Goal: Information Seeking & Learning: Find specific fact

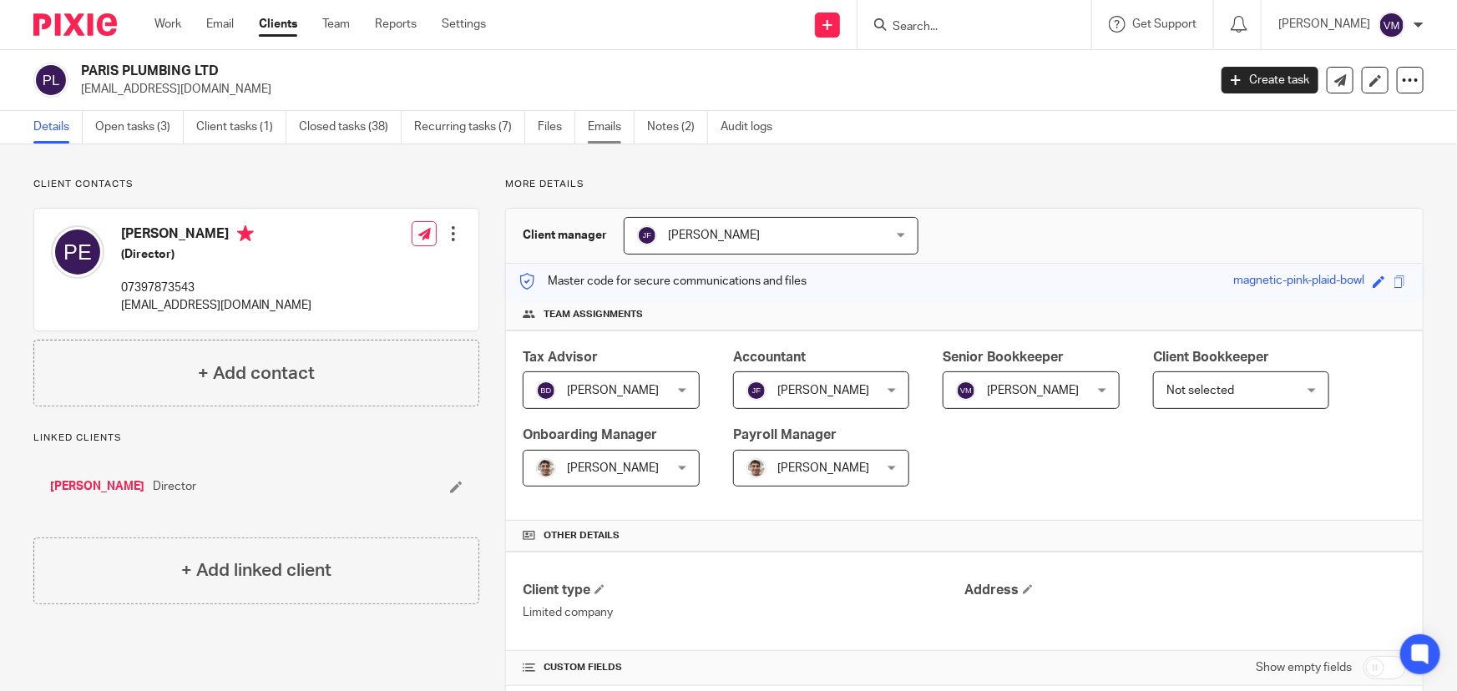
click at [605, 122] on link "Emails" at bounding box center [611, 127] width 47 height 33
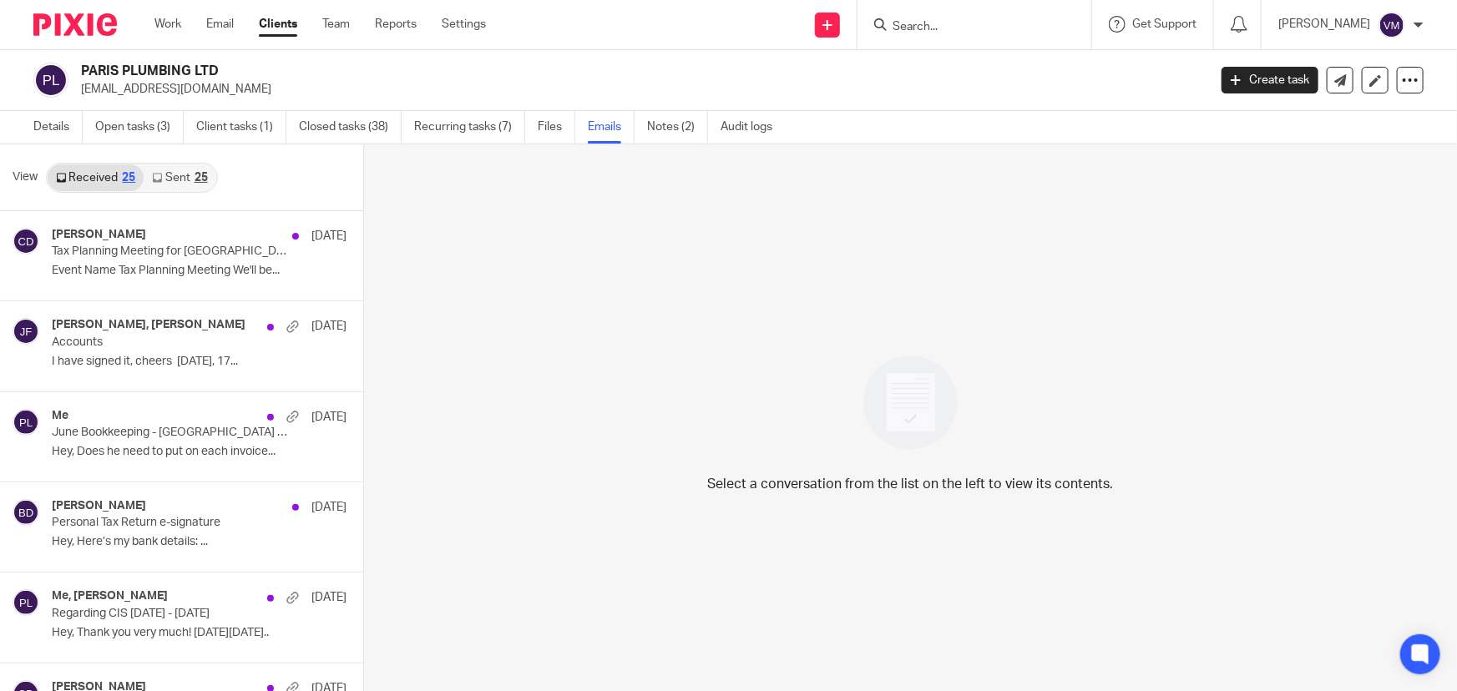
click at [173, 175] on link "Sent 25" at bounding box center [180, 177] width 72 height 27
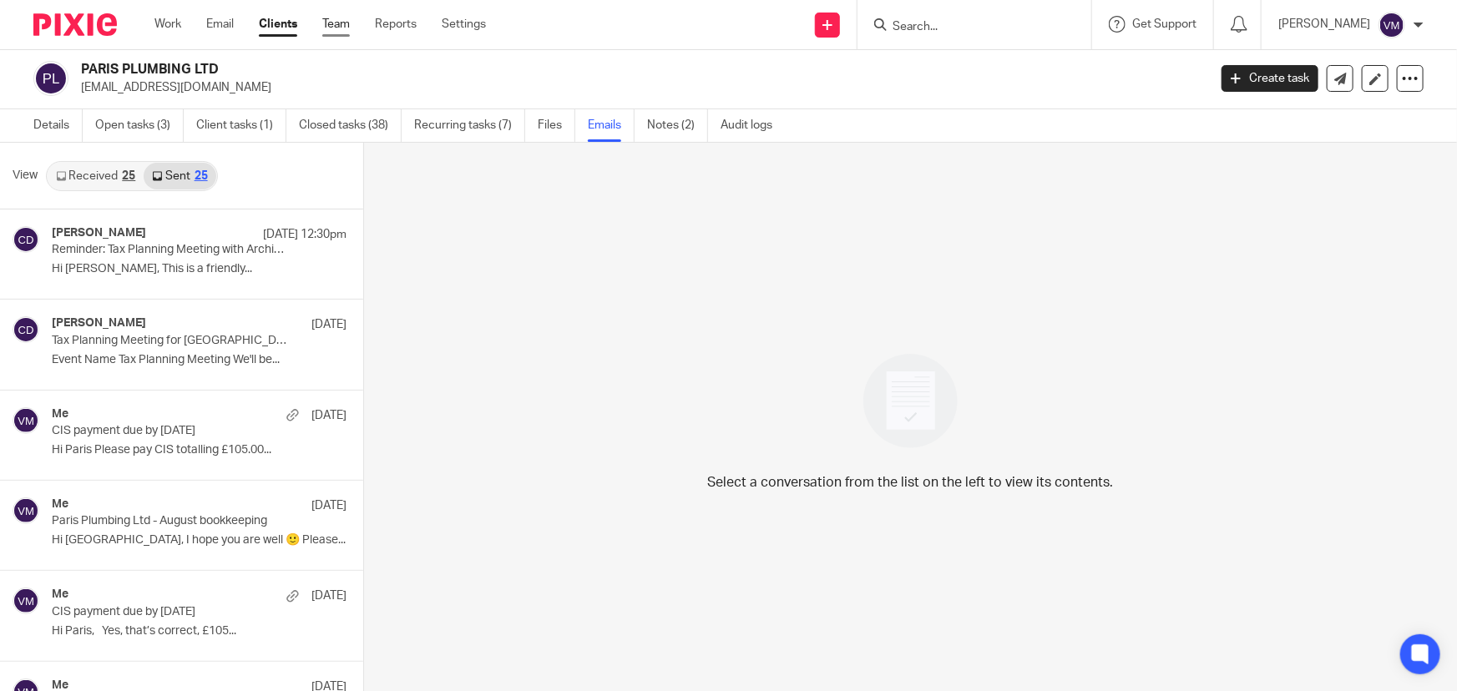
click at [339, 23] on link "Team" at bounding box center [336, 24] width 28 height 17
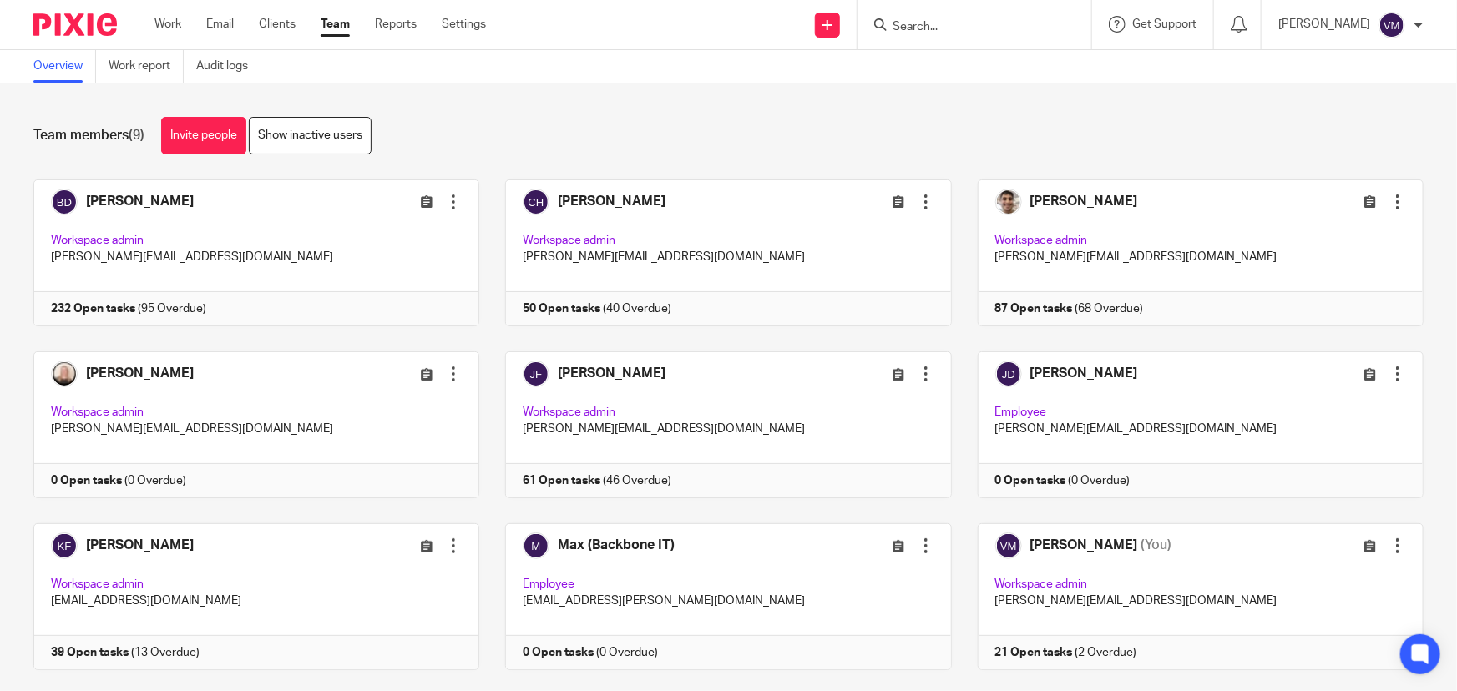
click at [948, 33] on form at bounding box center [980, 24] width 178 height 21
click at [952, 29] on input "Search" at bounding box center [966, 27] width 150 height 15
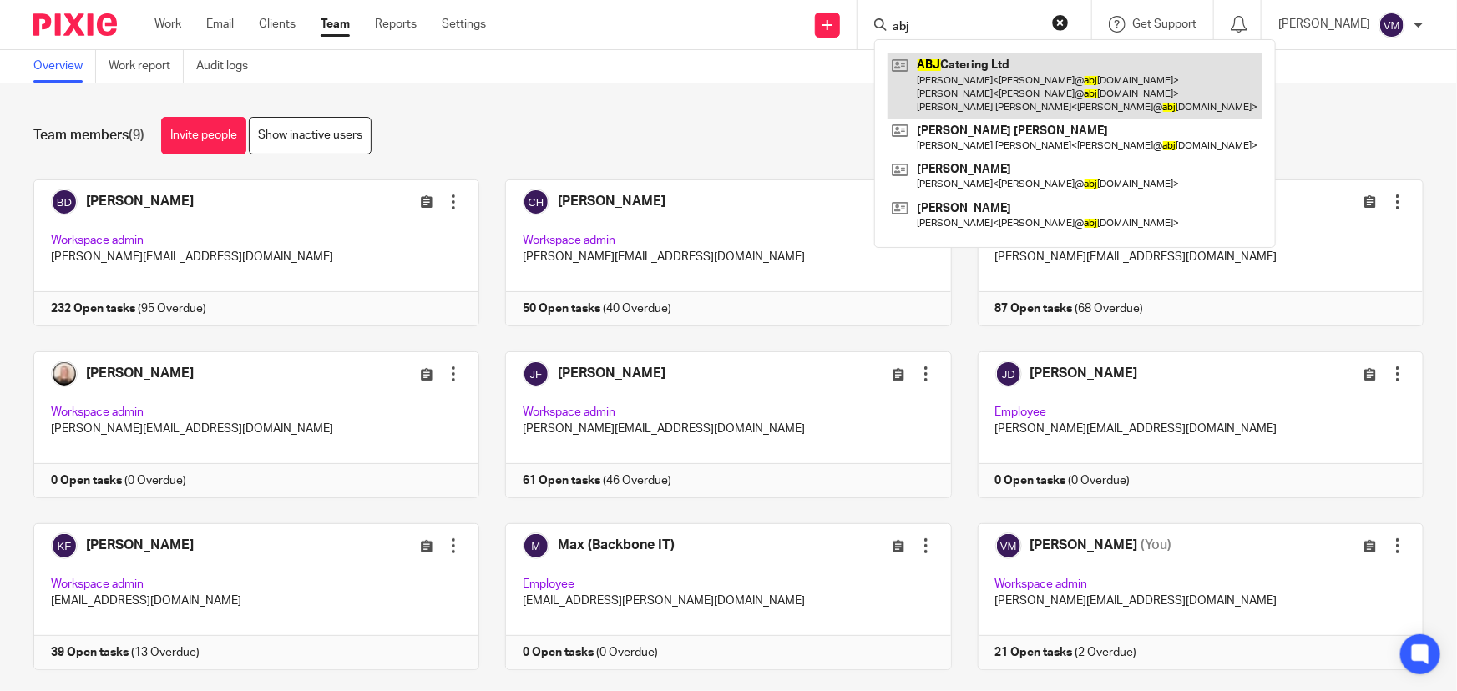
type input "abj"
click at [993, 78] on link at bounding box center [1075, 86] width 375 height 66
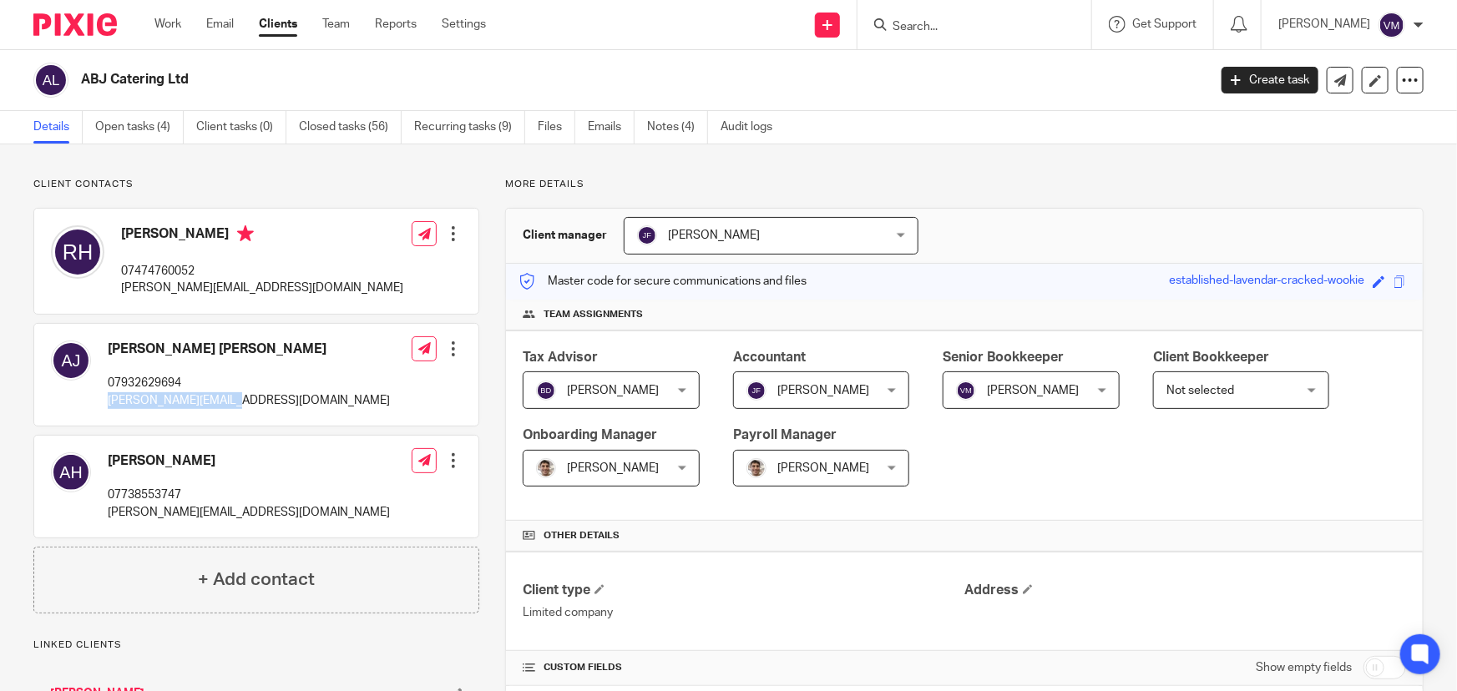
drag, startPoint x: 245, startPoint y: 400, endPoint x: 109, endPoint y: 400, distance: 136.9
click at [109, 400] on div "[PERSON_NAME] [PERSON_NAME] 07932629694 [PERSON_NAME][EMAIL_ADDRESS][DOMAIN_NAM…" at bounding box center [256, 375] width 444 height 102
copy p "[PERSON_NAME][EMAIL_ADDRESS][DOMAIN_NAME]"
click at [952, 12] on div at bounding box center [975, 24] width 234 height 49
click at [599, 124] on link "Emails" at bounding box center [611, 127] width 47 height 33
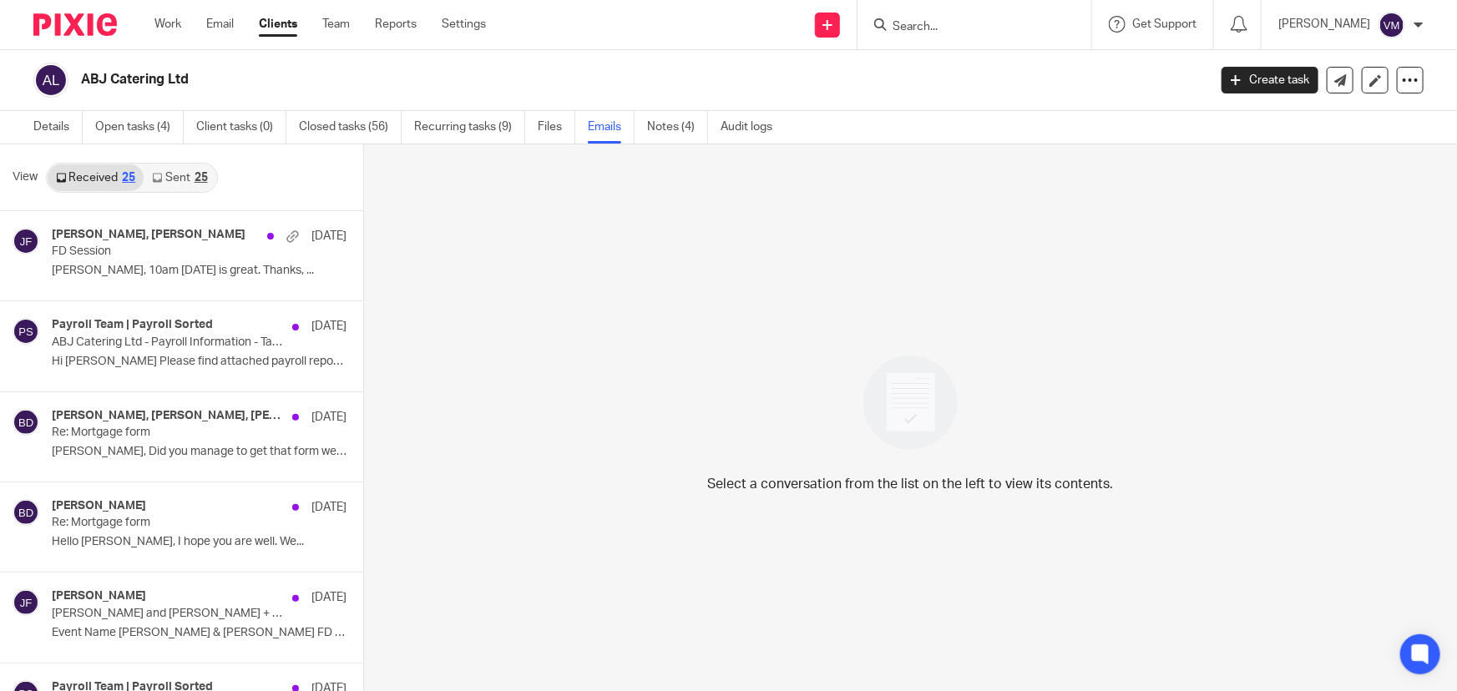
click at [161, 180] on icon at bounding box center [157, 178] width 10 height 10
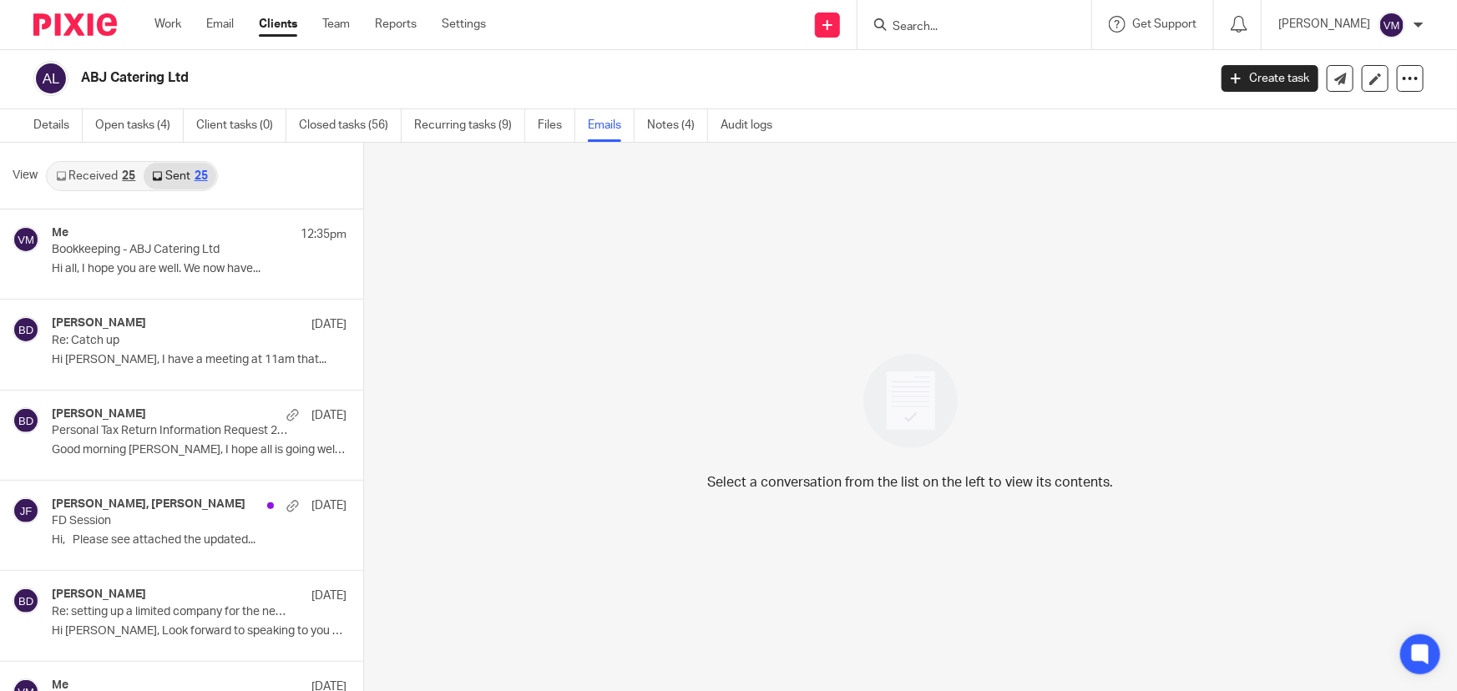
click at [341, 12] on div "Work Email Clients Team Reports Settings Work Email Clients Team Reports Settin…" at bounding box center [324, 24] width 373 height 49
click at [339, 20] on link "Team" at bounding box center [336, 24] width 28 height 17
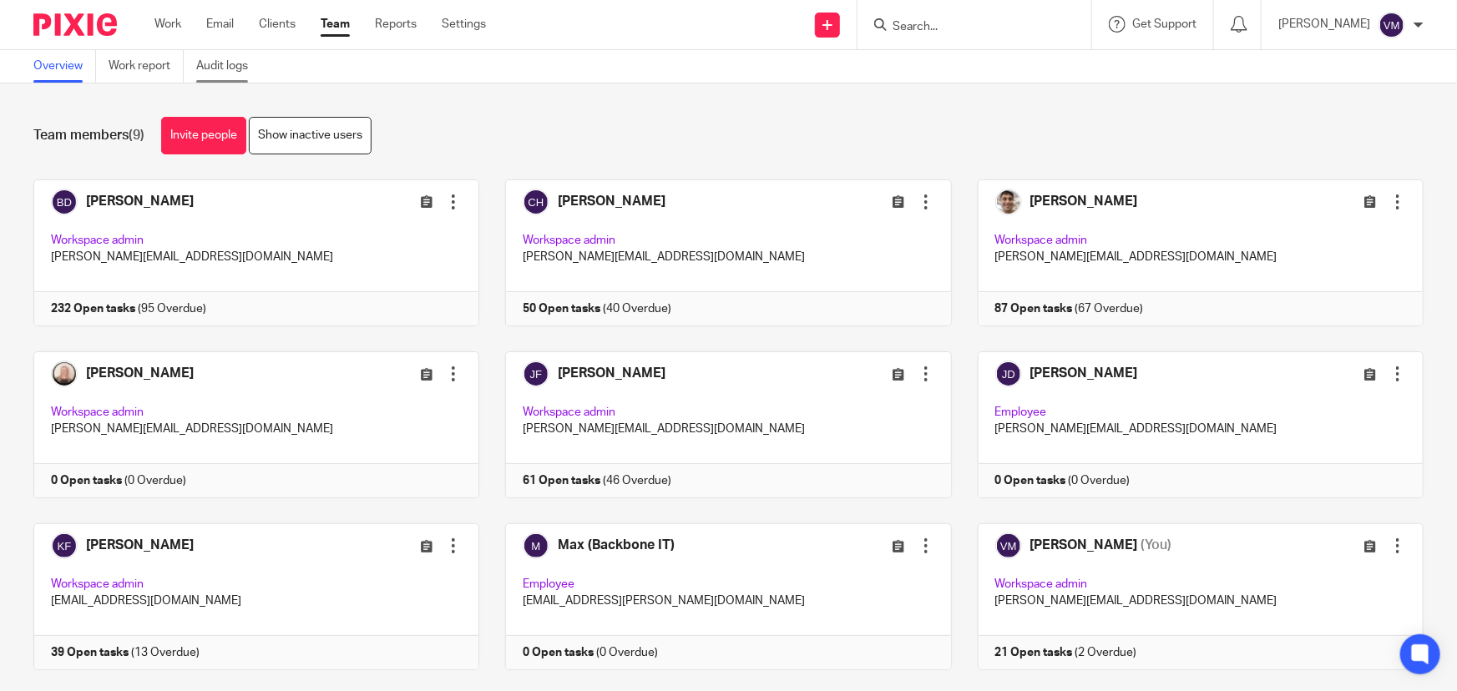
click at [249, 68] on link "Audit logs" at bounding box center [228, 66] width 64 height 33
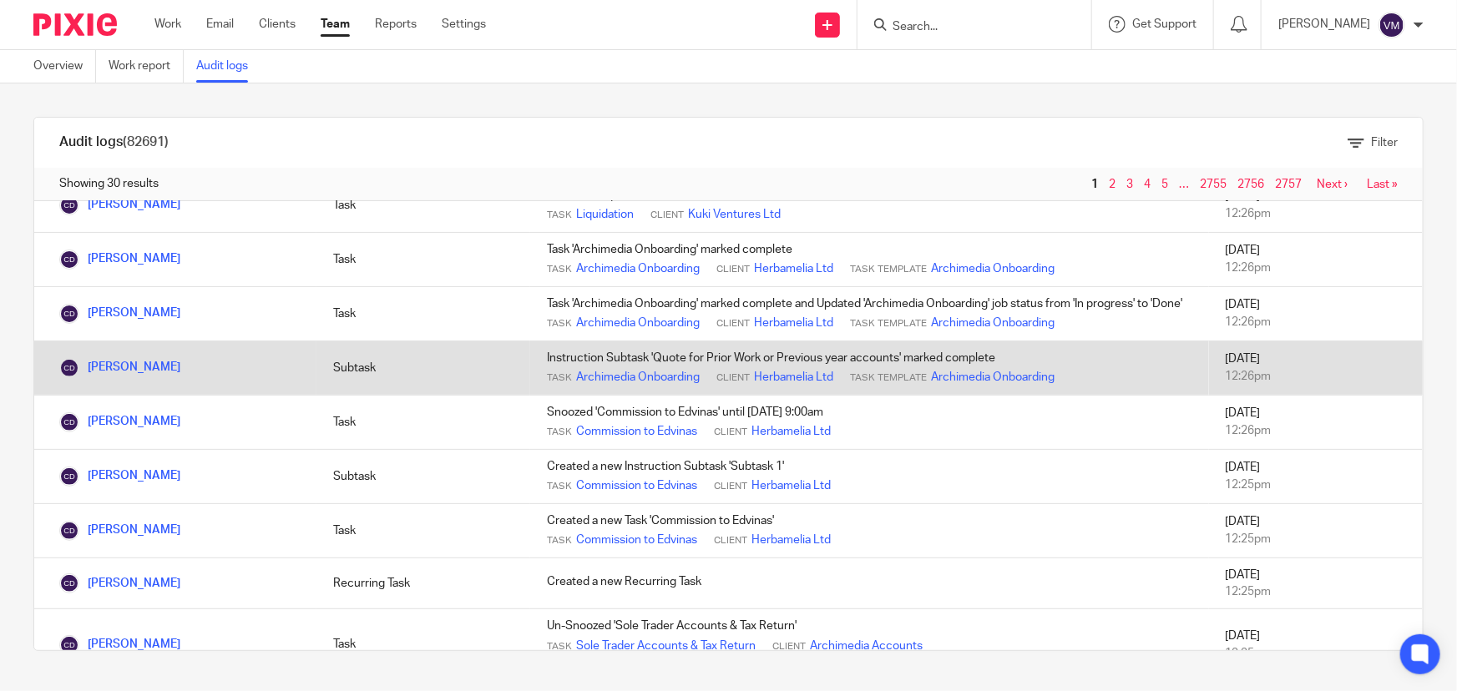
scroll to position [227, 0]
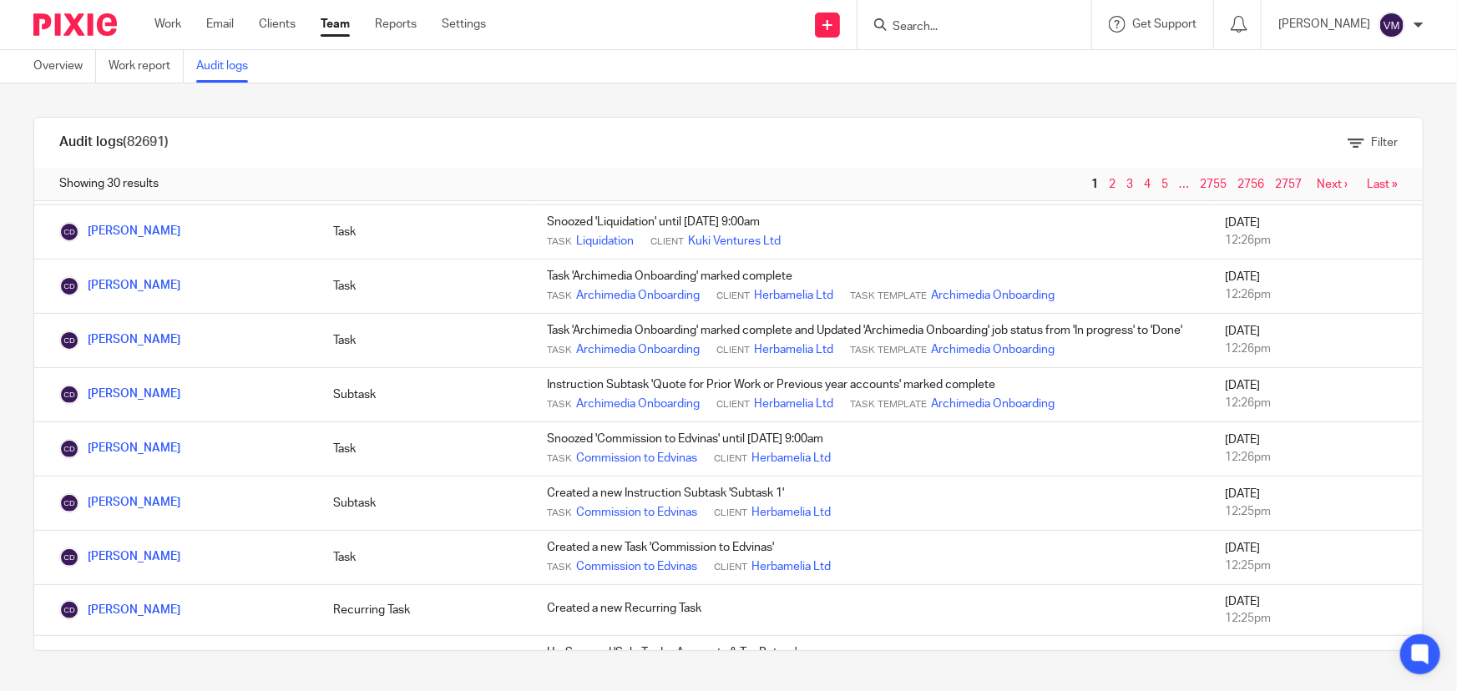
click at [948, 23] on input "Search" at bounding box center [966, 27] width 150 height 15
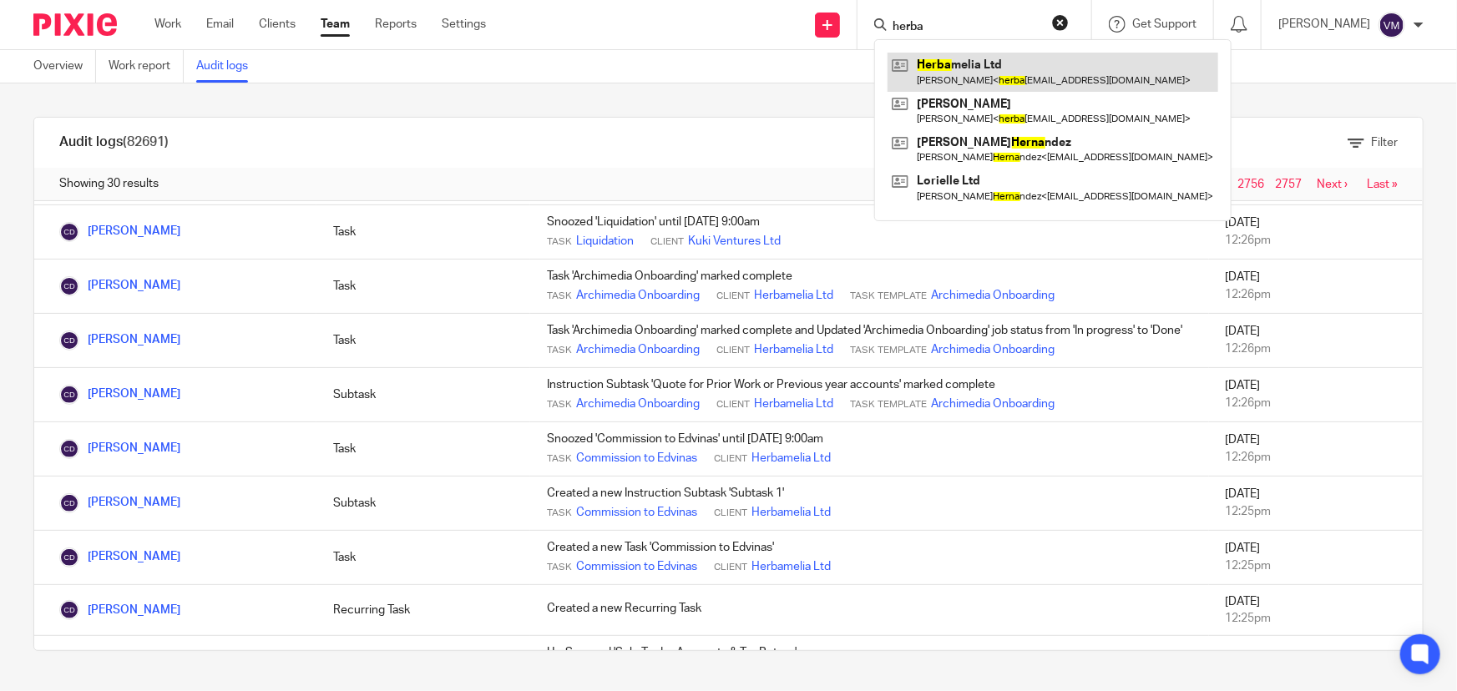
type input "herba"
click at [969, 63] on link at bounding box center [1053, 72] width 331 height 38
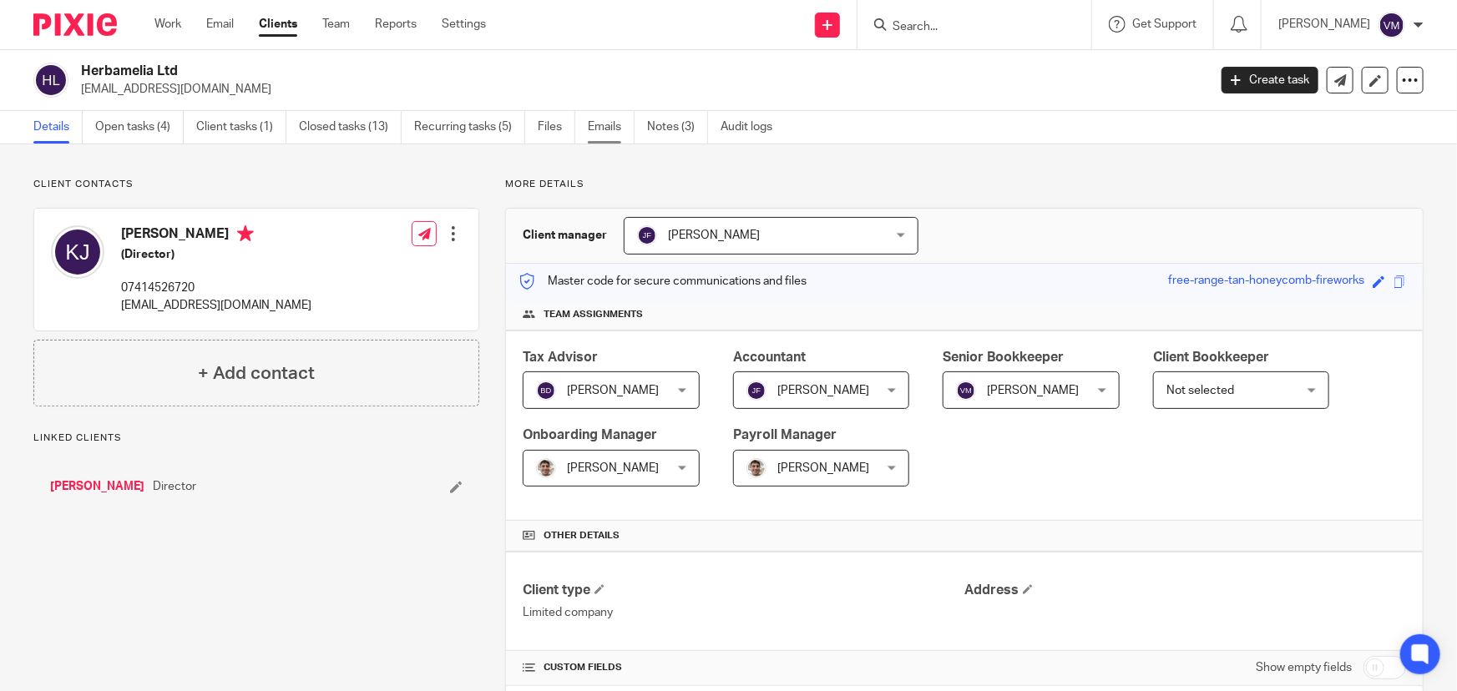
click at [614, 125] on link "Emails" at bounding box center [611, 127] width 47 height 33
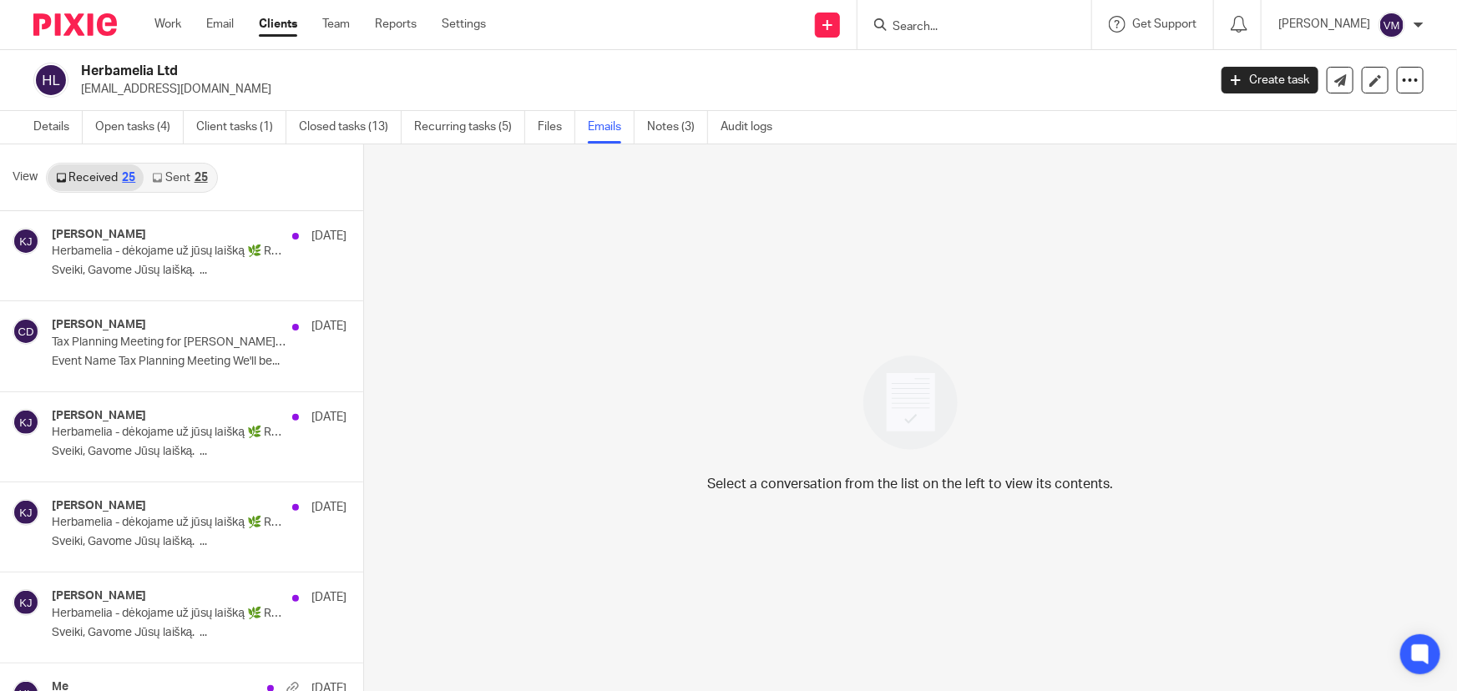
click at [160, 180] on icon at bounding box center [157, 178] width 10 height 10
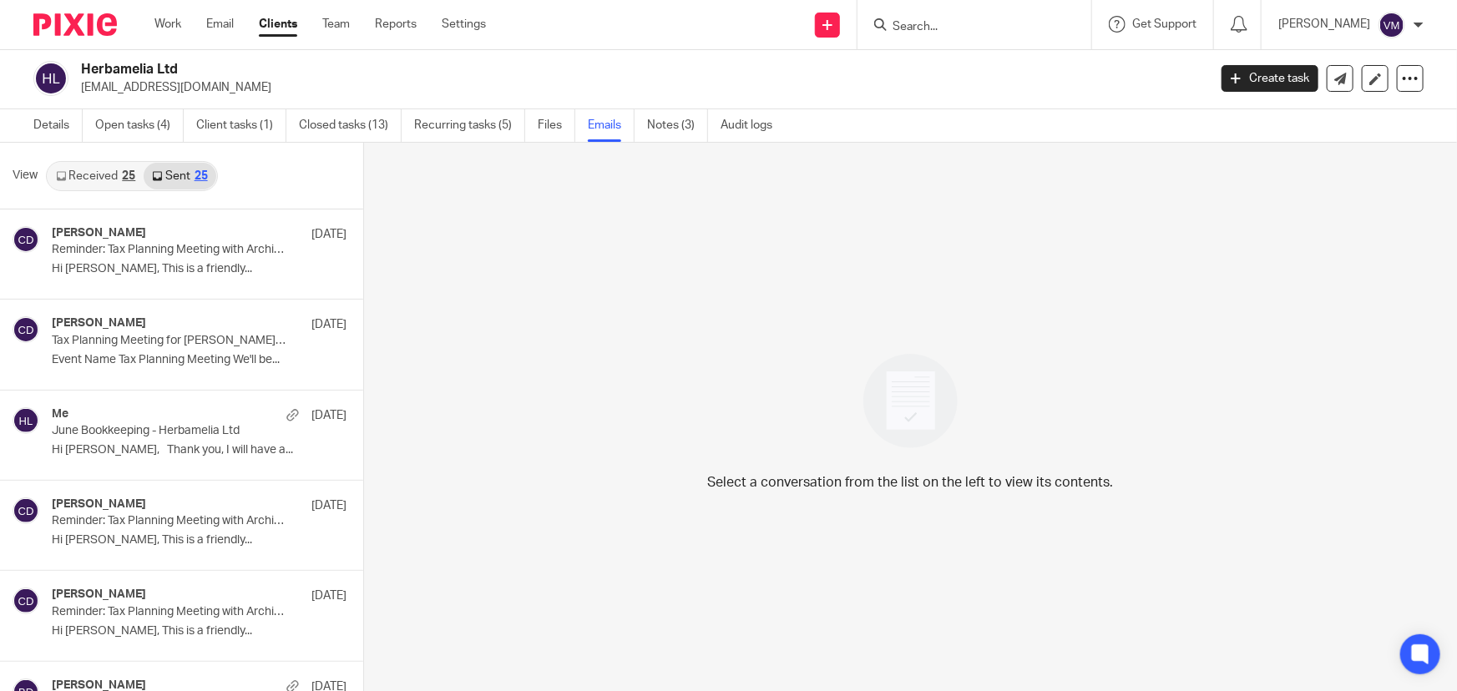
click at [917, 27] on input "Search" at bounding box center [966, 27] width 150 height 15
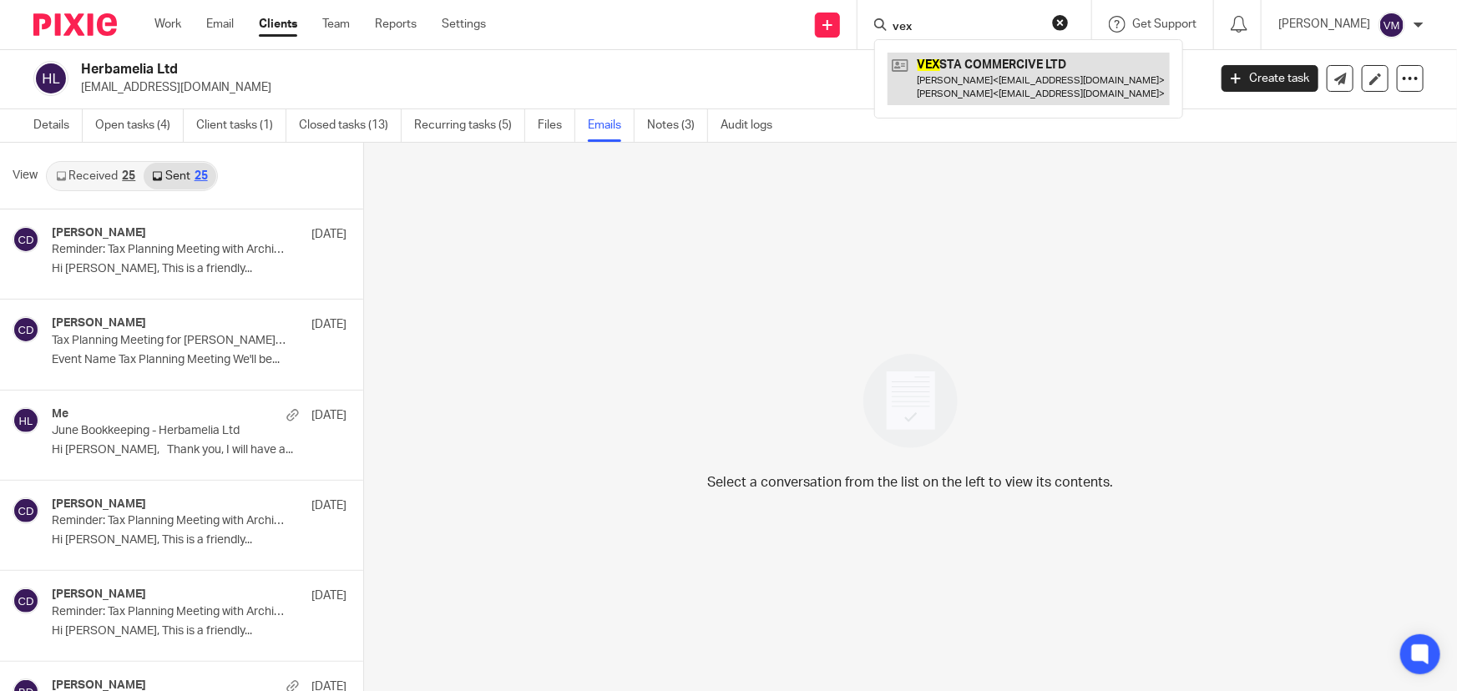
type input "vex"
click at [1015, 73] on link at bounding box center [1029, 79] width 282 height 52
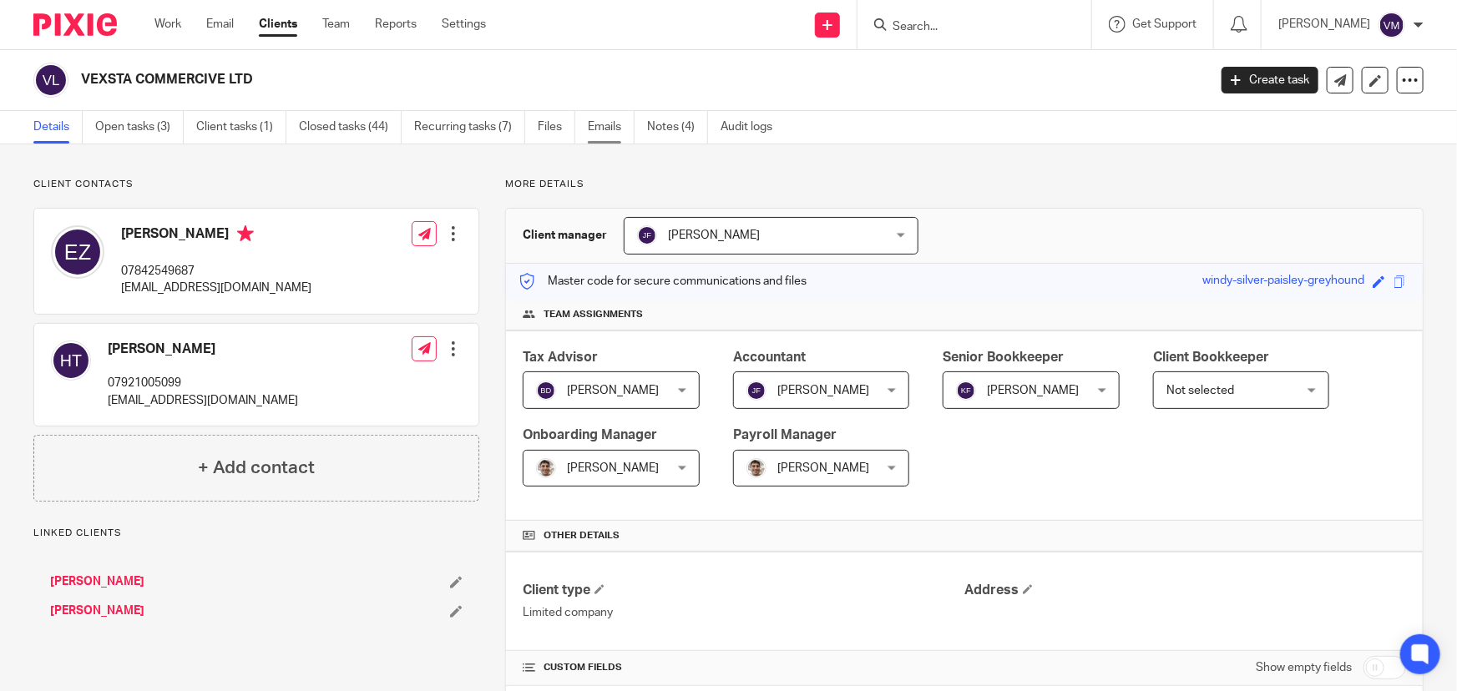
click at [610, 125] on link "Emails" at bounding box center [611, 127] width 47 height 33
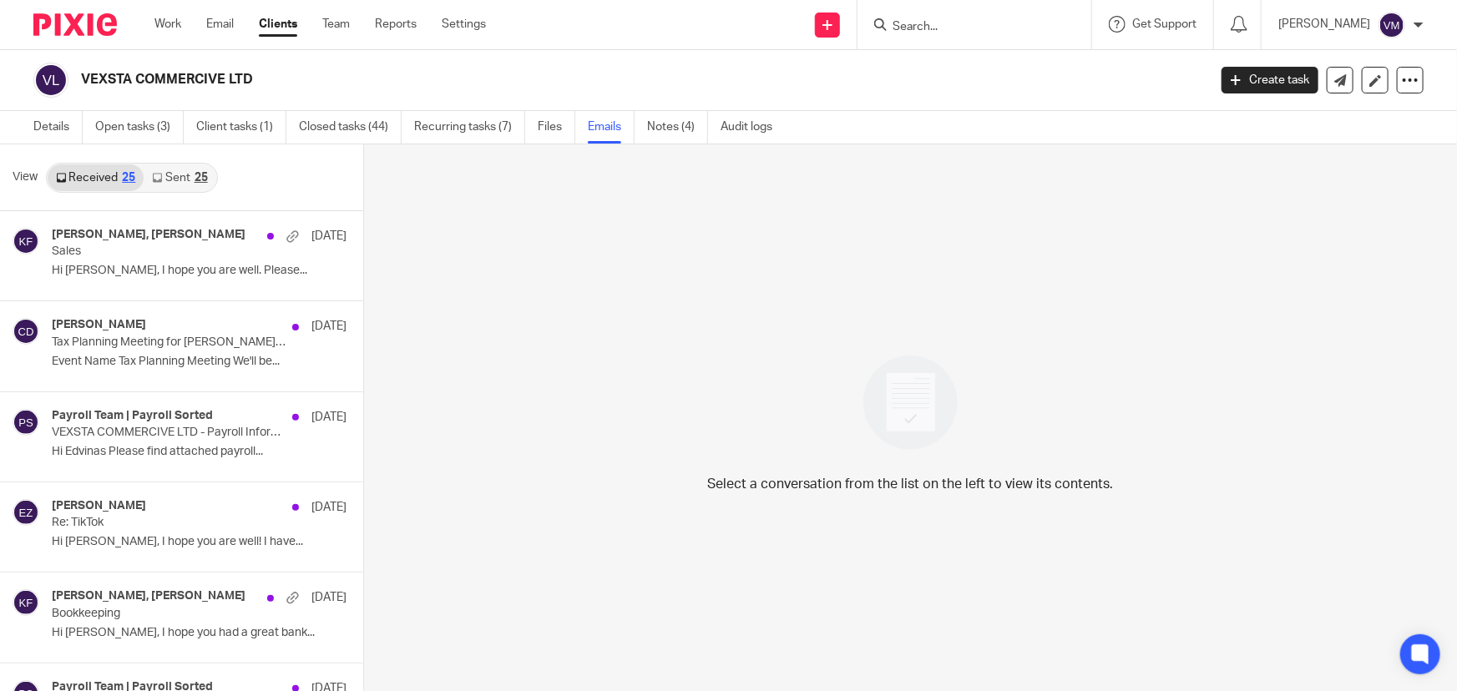
click at [170, 179] on link "Sent 25" at bounding box center [180, 177] width 72 height 27
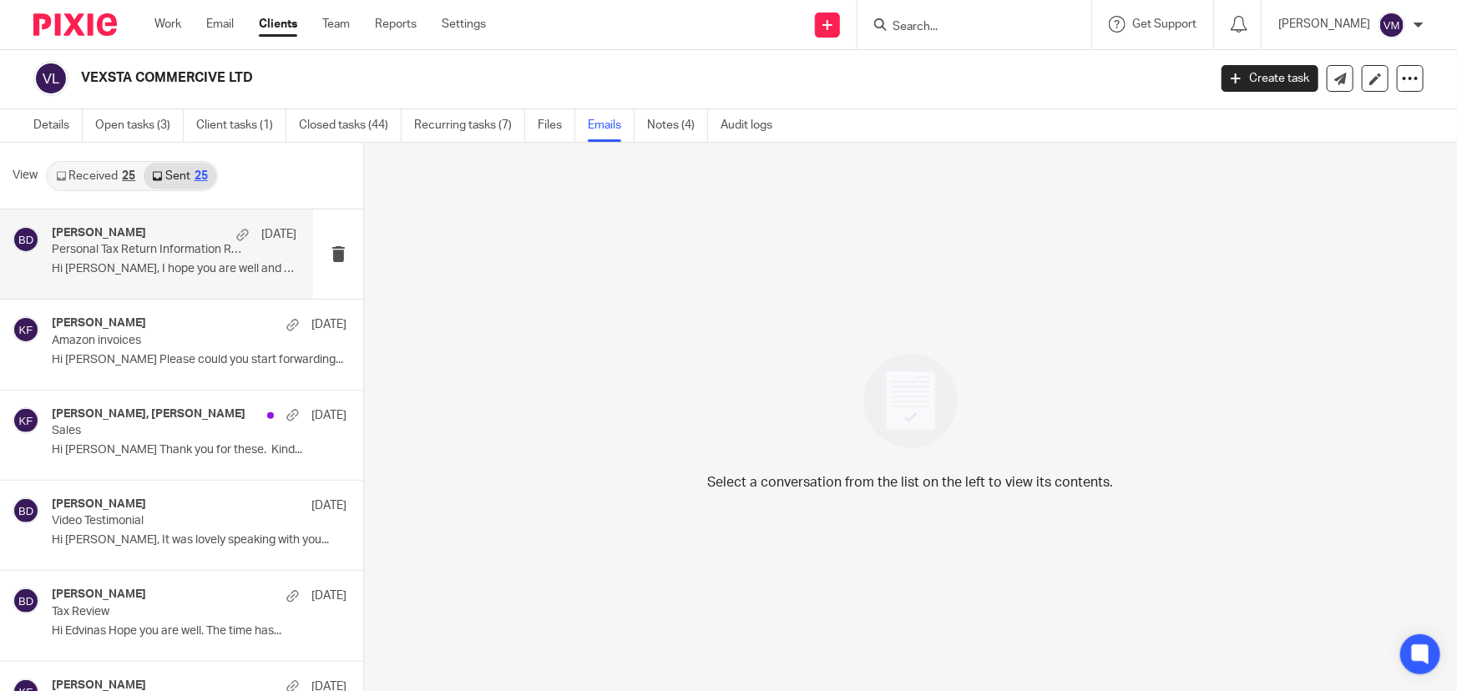
click at [151, 240] on div "Barbara Demtriou 18 Sep" at bounding box center [174, 234] width 245 height 17
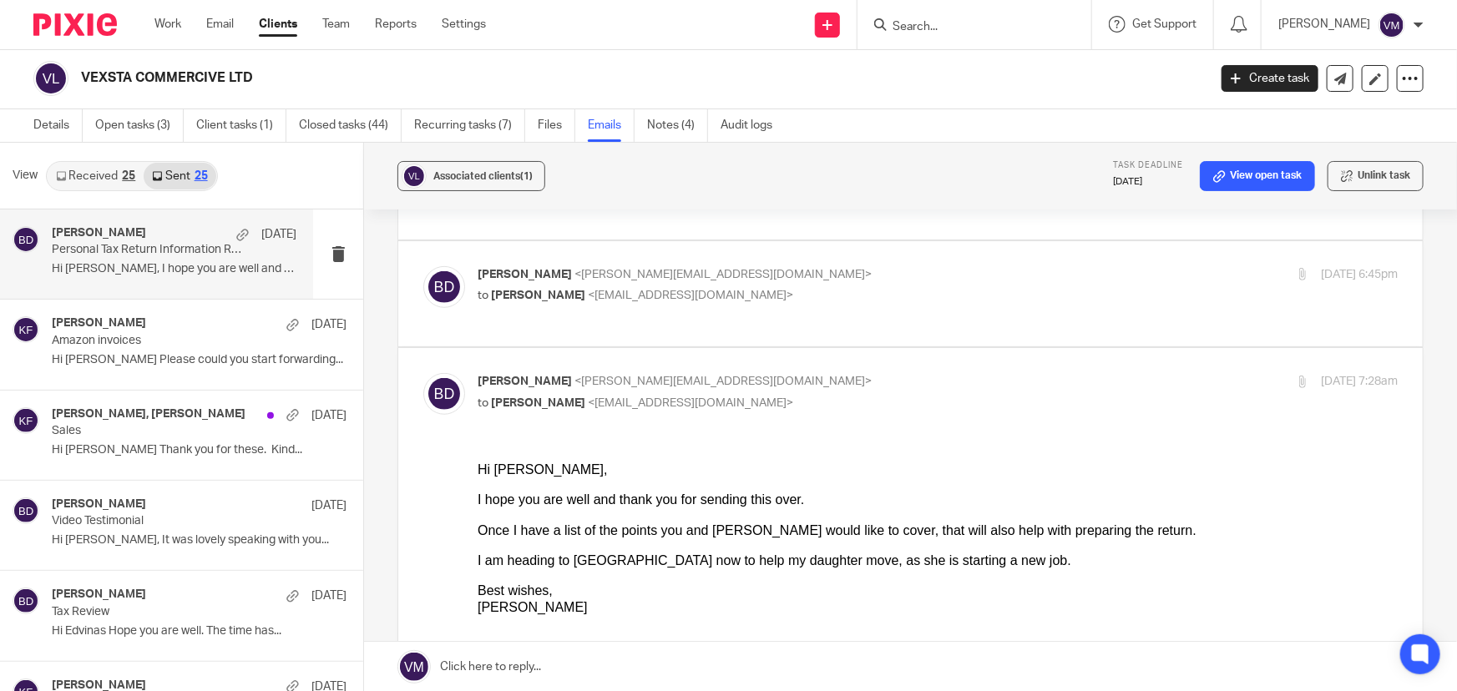
scroll to position [303, 0]
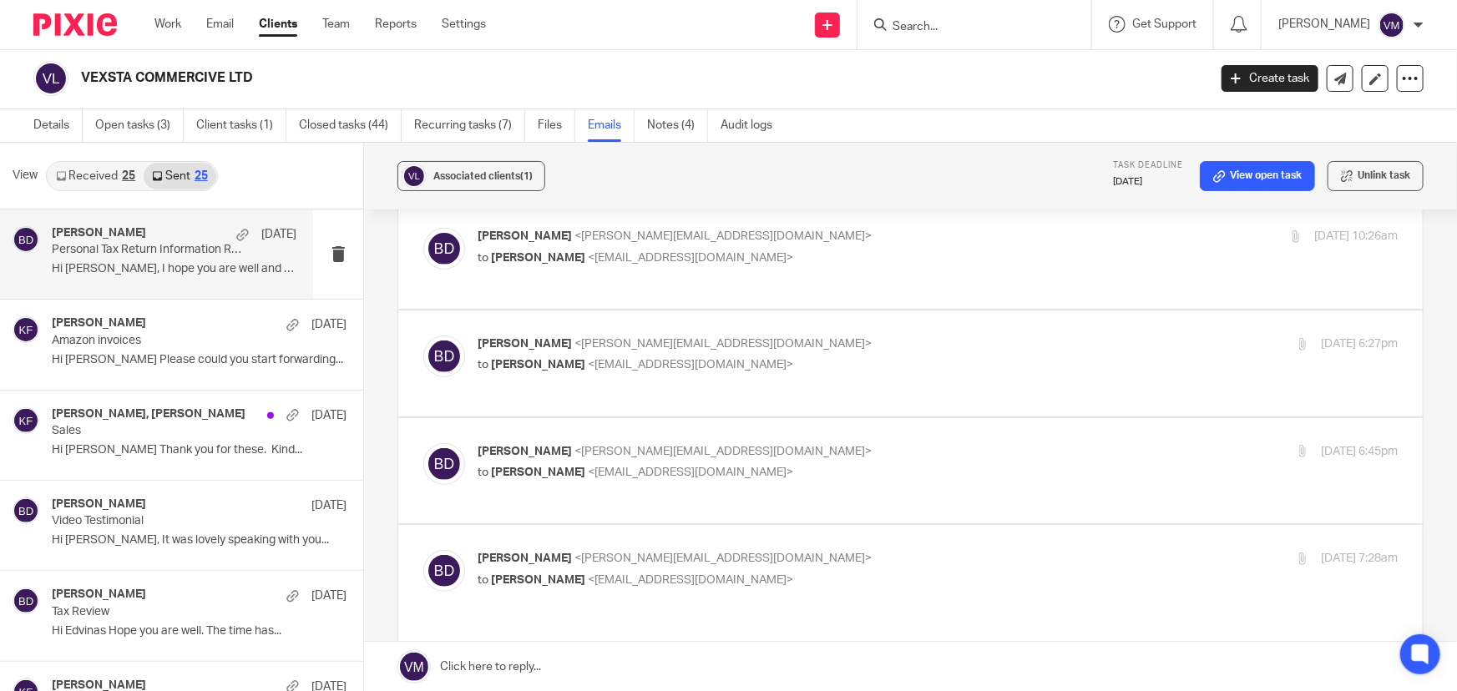
click at [853, 418] on label at bounding box center [910, 471] width 1025 height 106
click at [423, 443] on input "checkbox" at bounding box center [423, 443] width 1 height 1
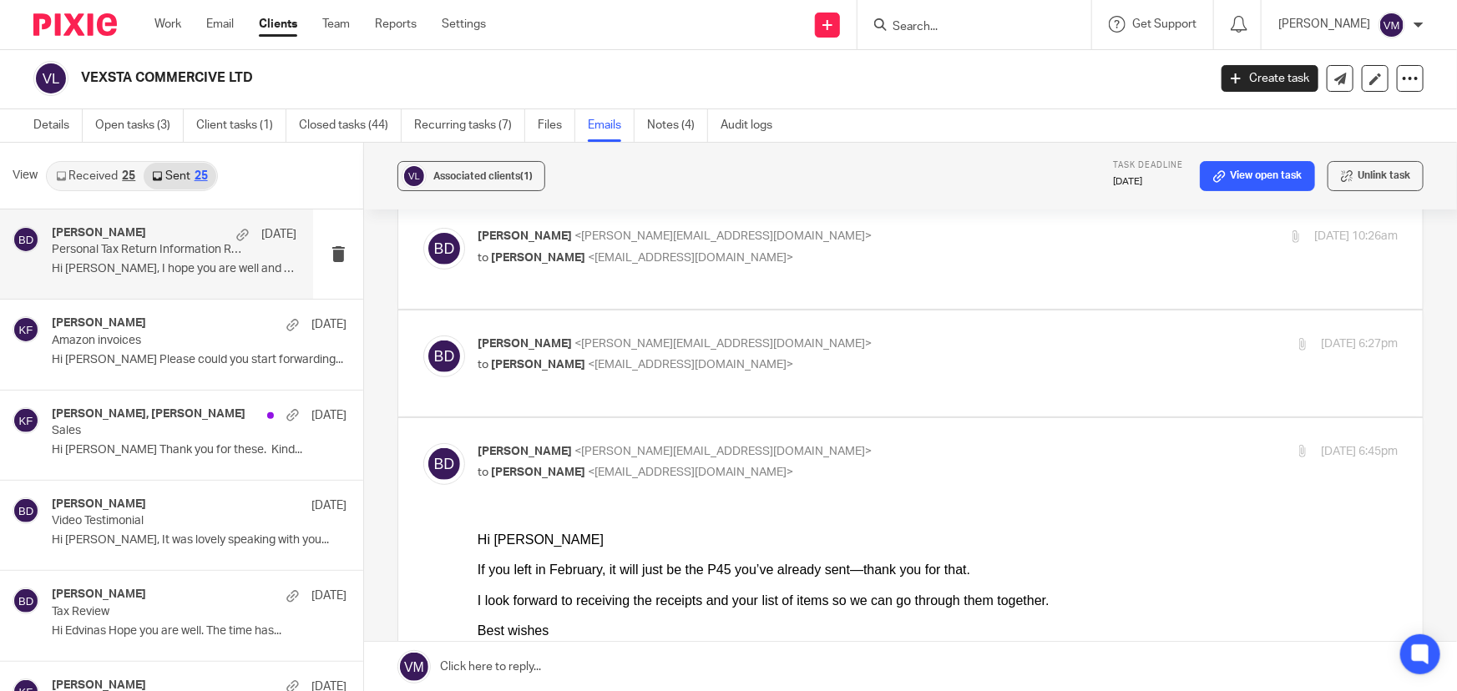
scroll to position [0, 0]
click at [423, 443] on input "checkbox" at bounding box center [423, 443] width 1 height 1
checkbox input "false"
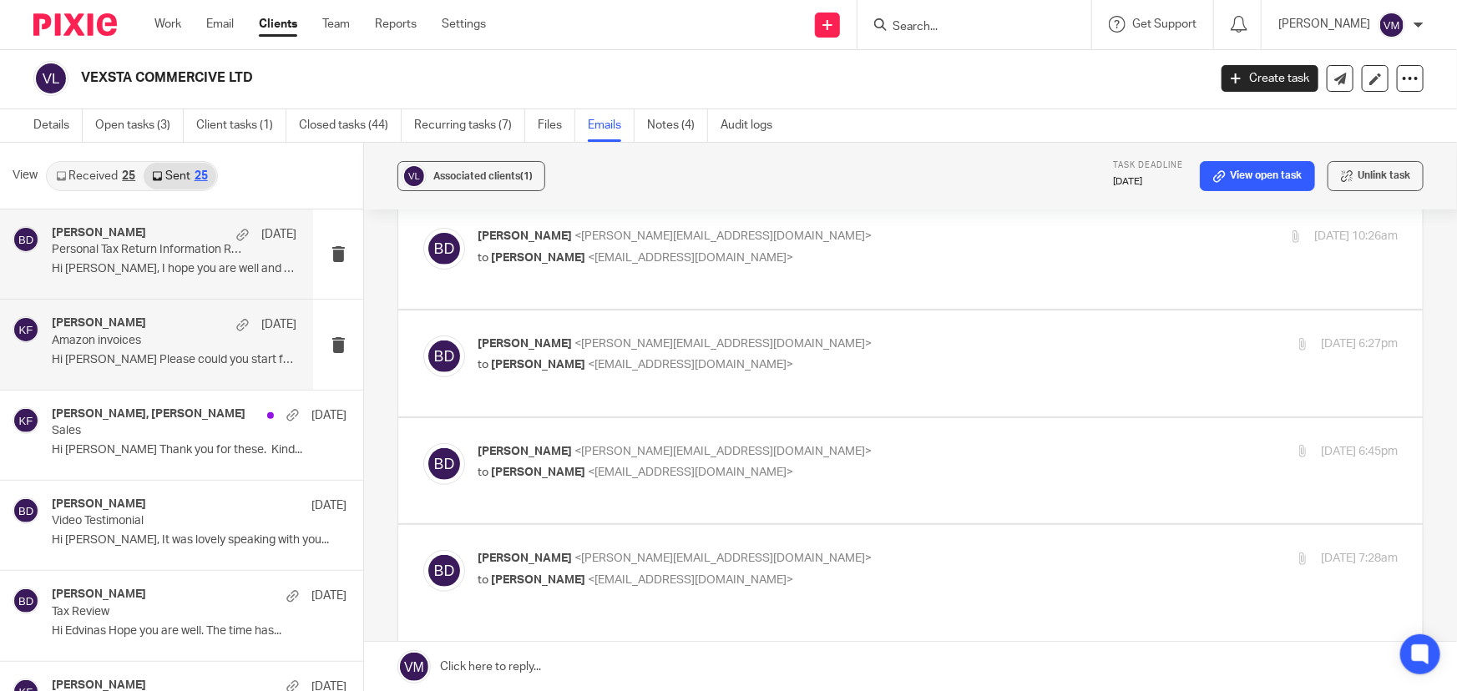
click at [99, 334] on p "Amazon invoices" at bounding box center [150, 341] width 196 height 14
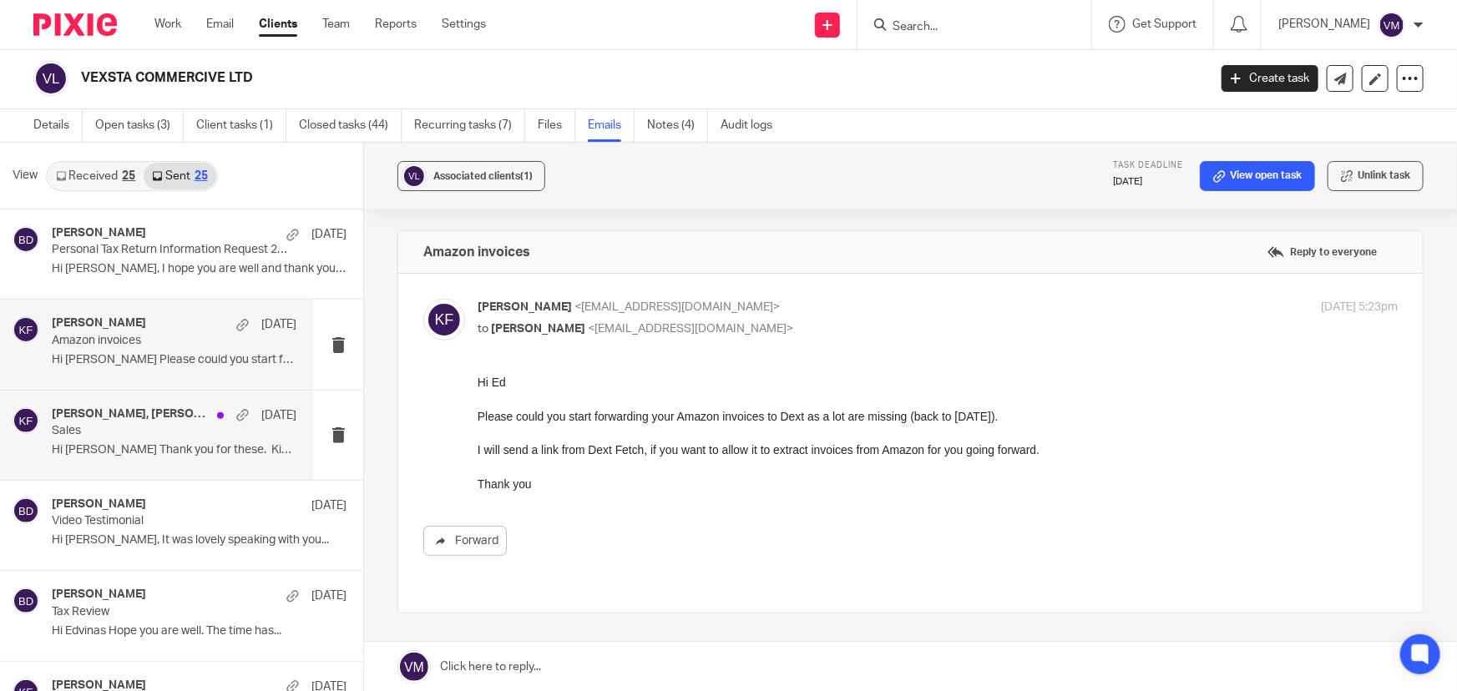
click at [91, 418] on h4 "Kirsty Flowerdew, Edvinas Zvikas" at bounding box center [130, 414] width 157 height 14
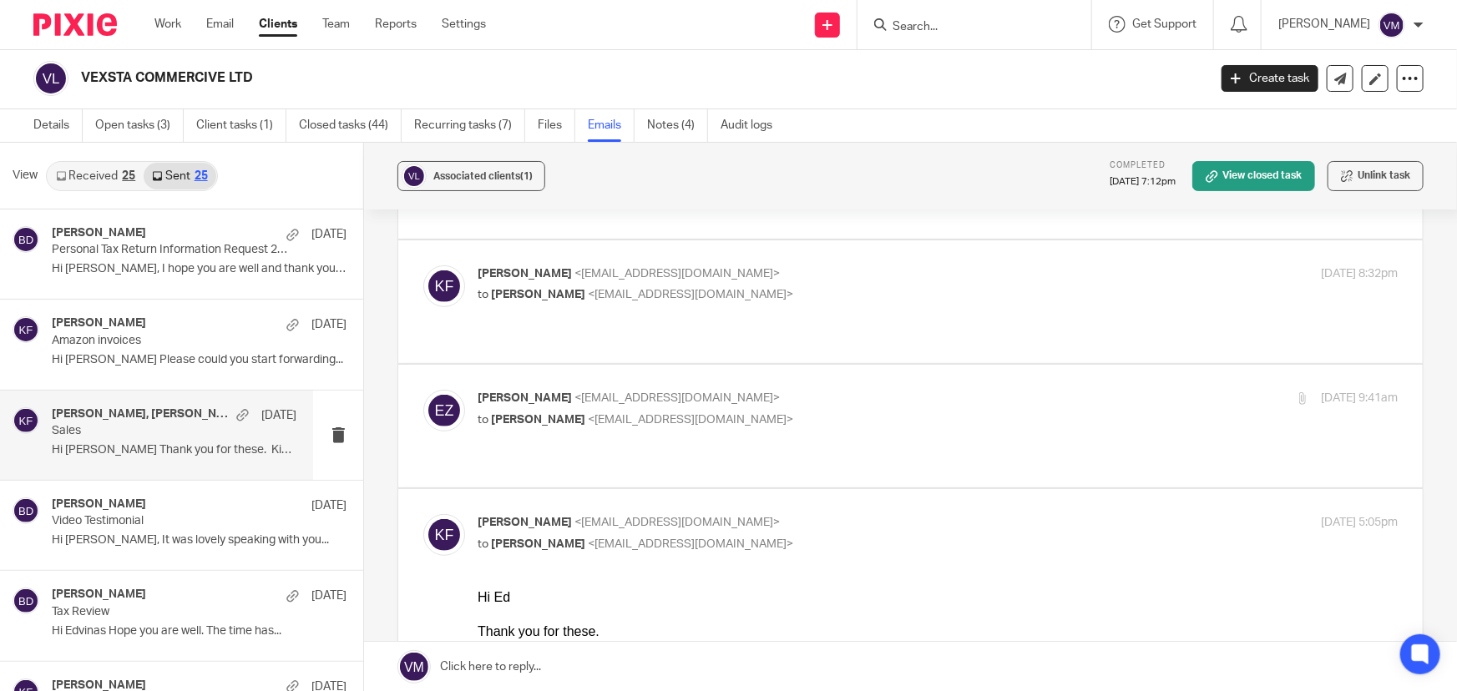
scroll to position [303, 0]
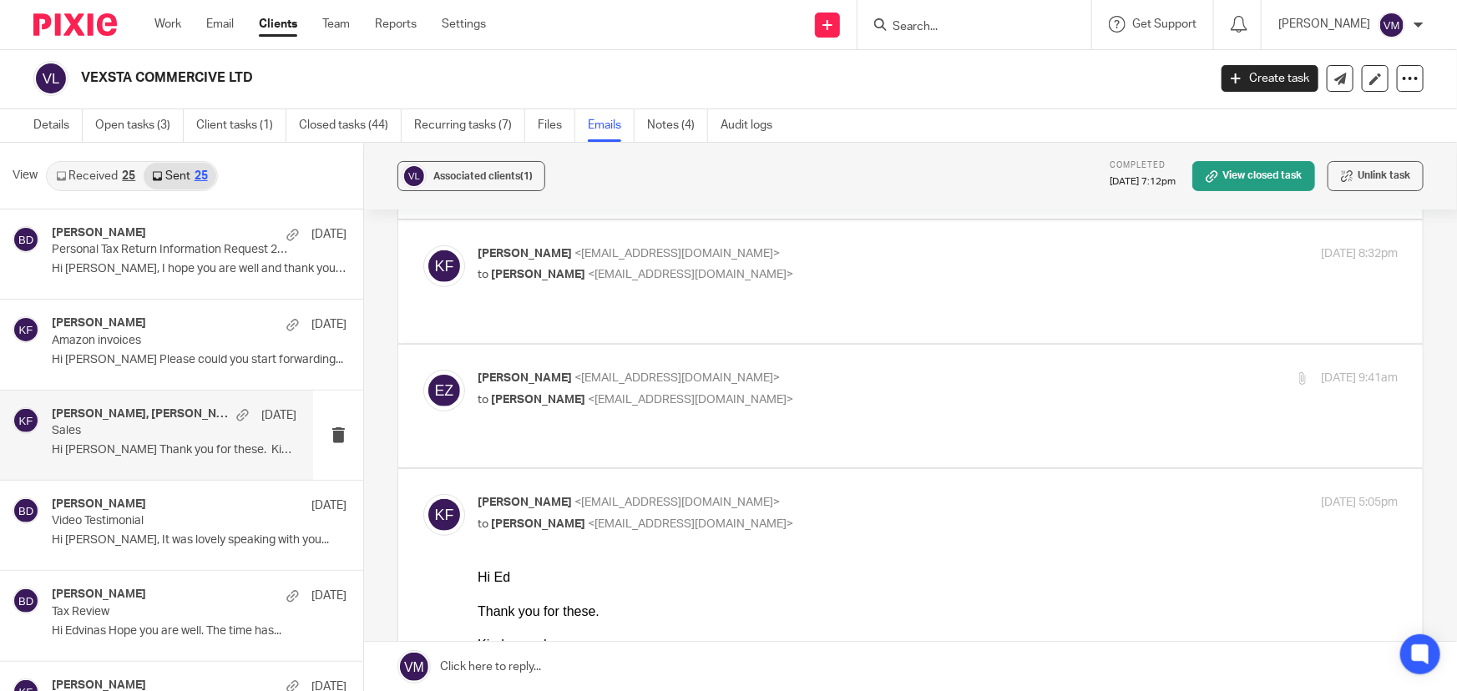
click at [936, 392] on p "to Kirsty Flowerdew <kirsty@archimediaaccounts.co.uk>" at bounding box center [785, 401] width 614 height 18
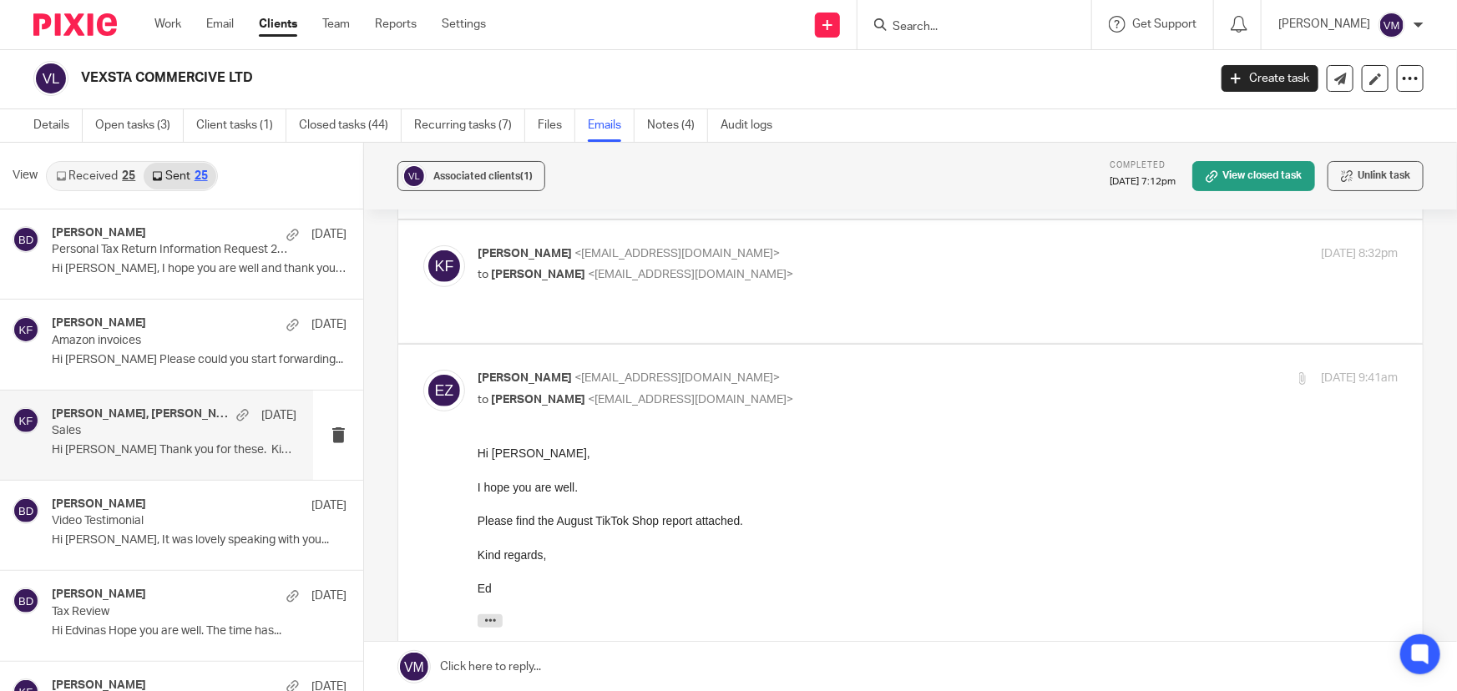
scroll to position [0, 0]
click at [933, 370] on p "Edvinas Zvikas <zvikasedvinas@gmail.com>" at bounding box center [785, 379] width 614 height 18
checkbox input "false"
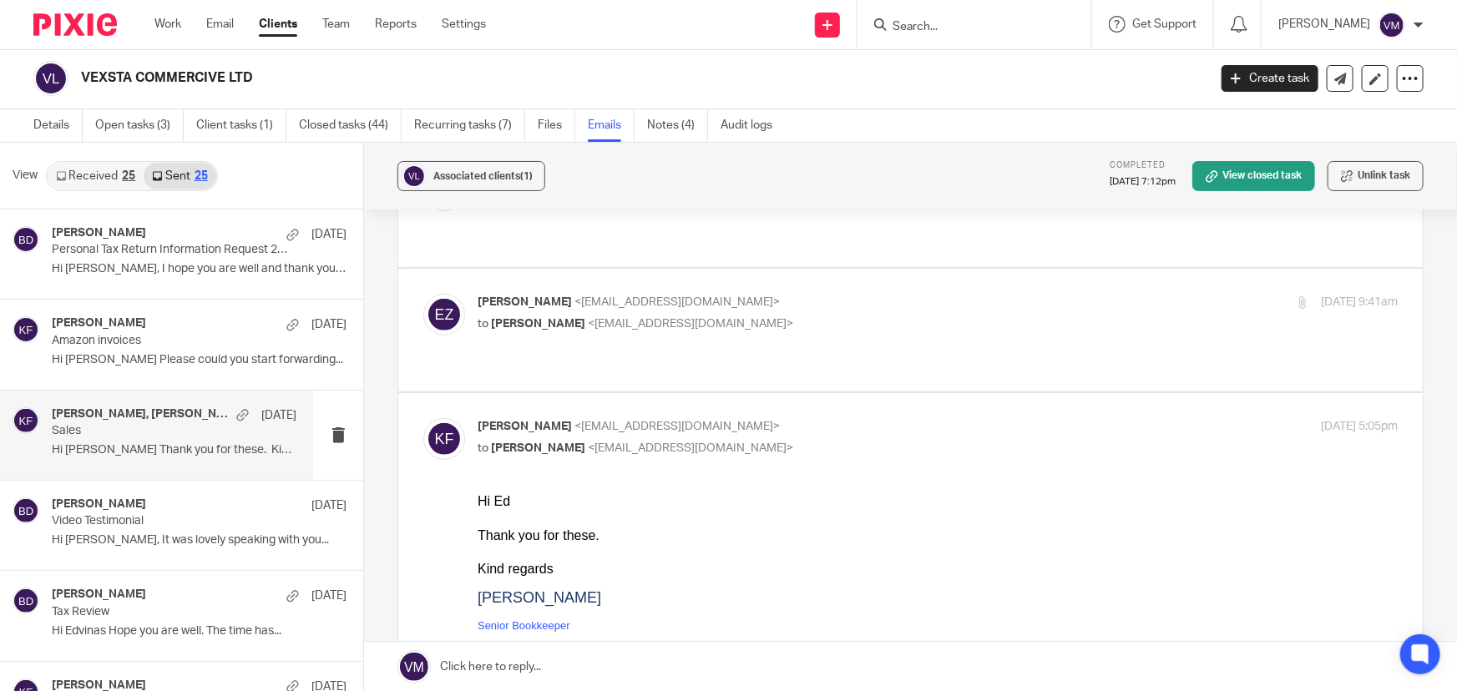
click at [423, 418] on input "checkbox" at bounding box center [423, 418] width 1 height 1
checkbox input "false"
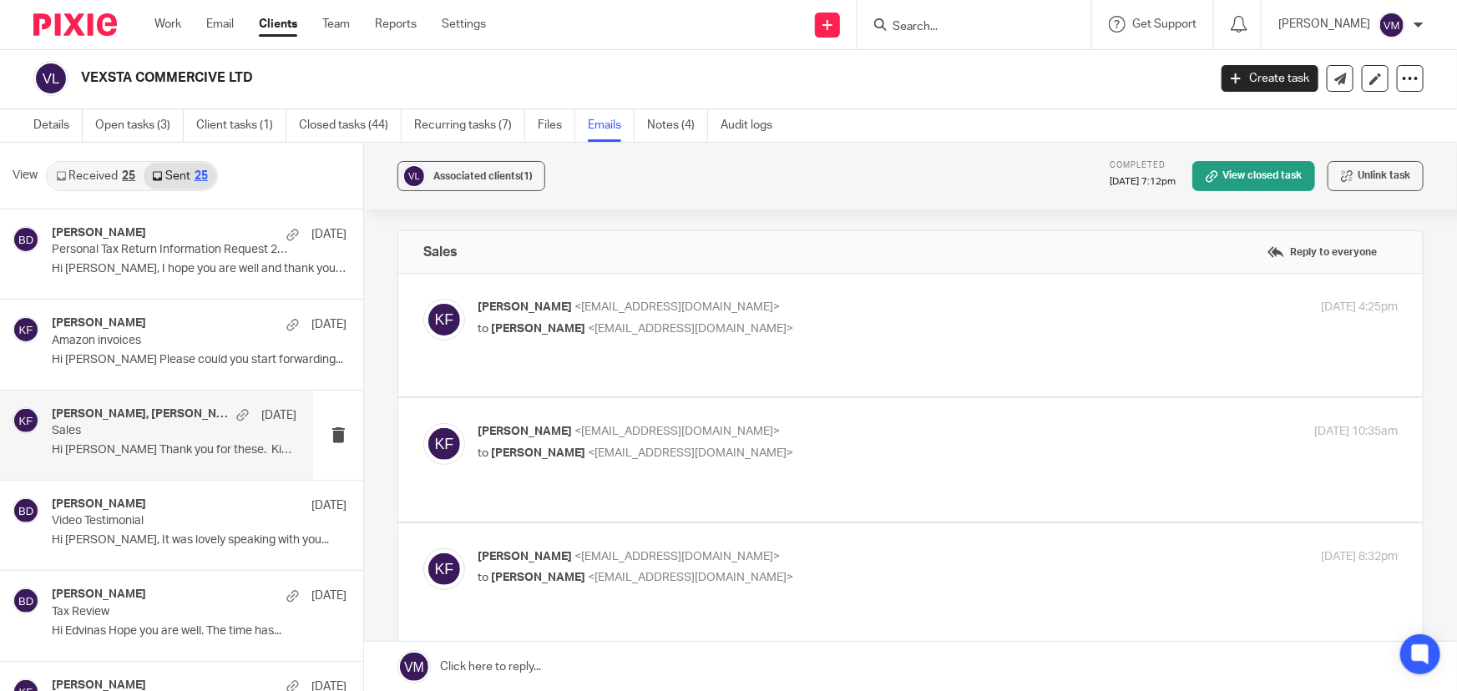
click at [931, 398] on label at bounding box center [910, 459] width 1025 height 123
click at [423, 423] on input "checkbox" at bounding box center [423, 423] width 1 height 1
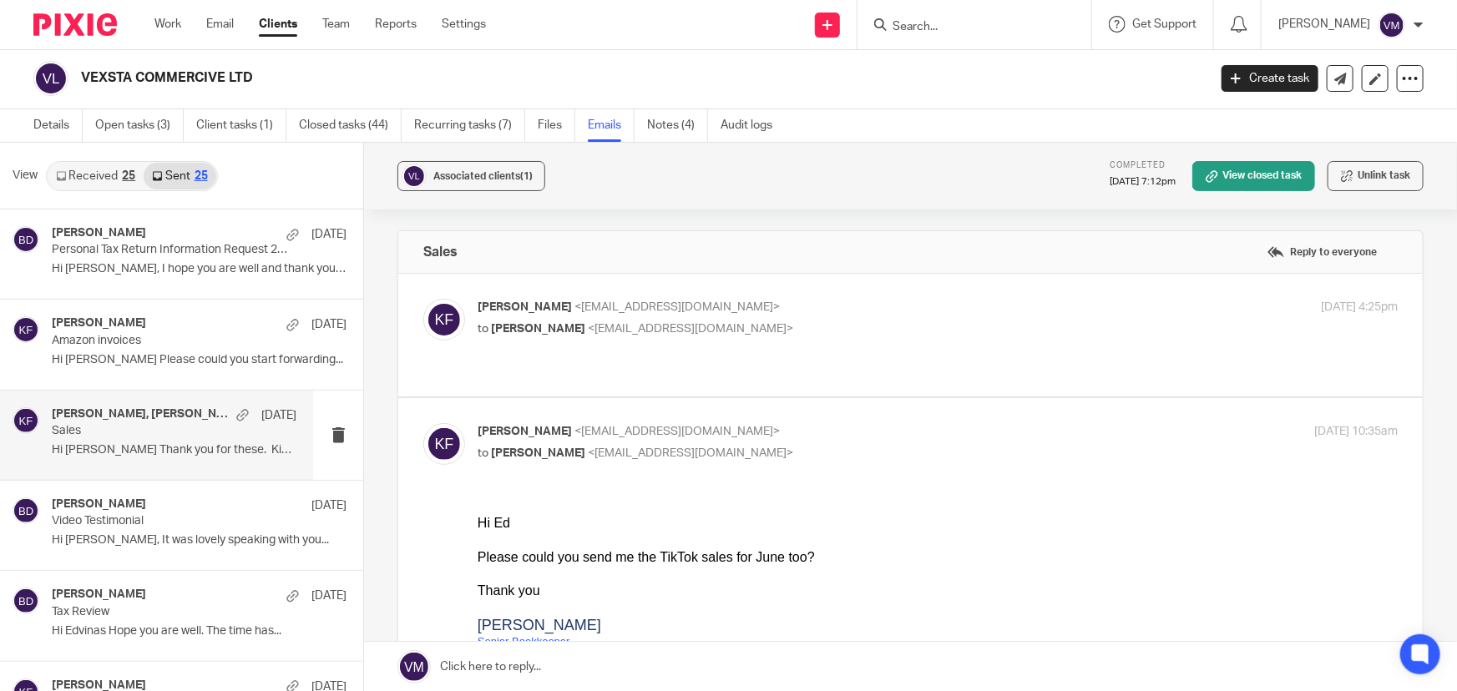
click at [946, 423] on p "Kirsty Flowerdew <kirsty@archimediaaccounts.co.uk>" at bounding box center [785, 432] width 614 height 18
checkbox input "false"
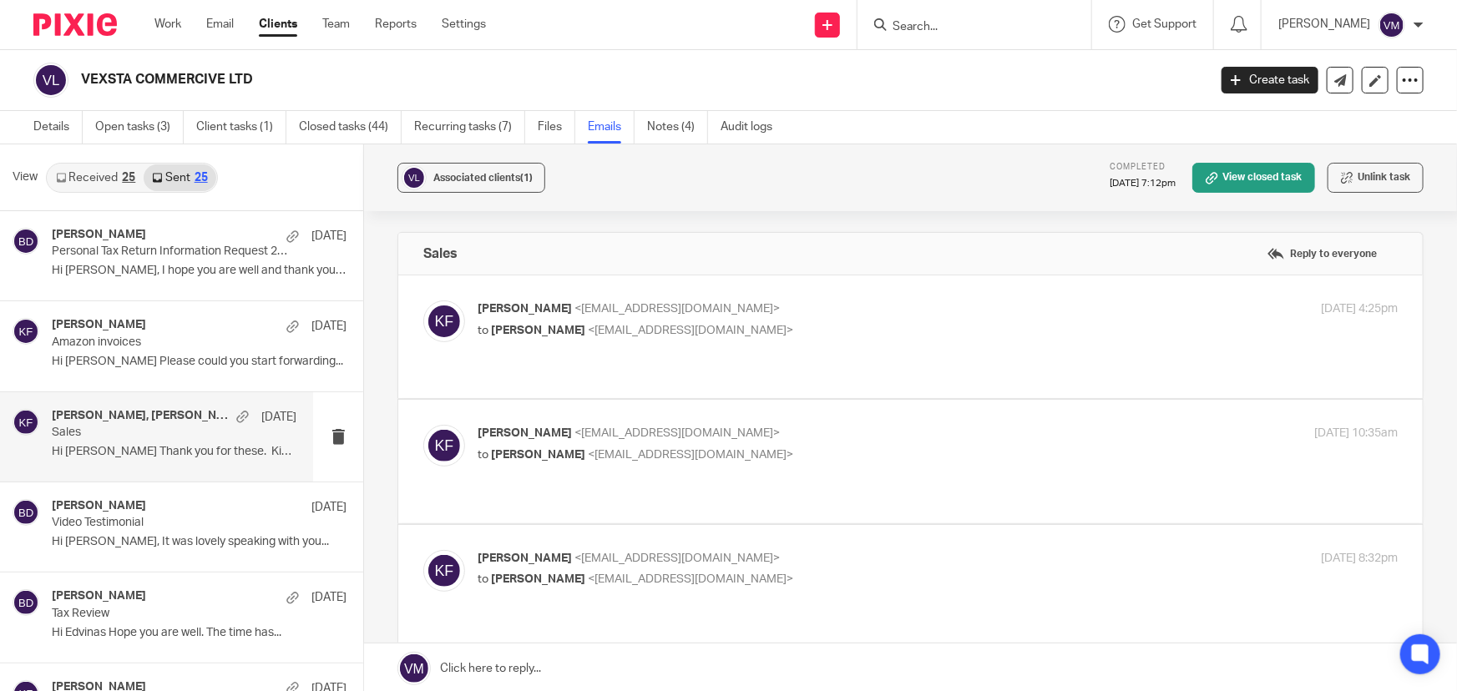
click at [909, 315] on p "Kirsty Flowerdew <kirsty@archimediaaccounts.co.uk>" at bounding box center [785, 310] width 614 height 18
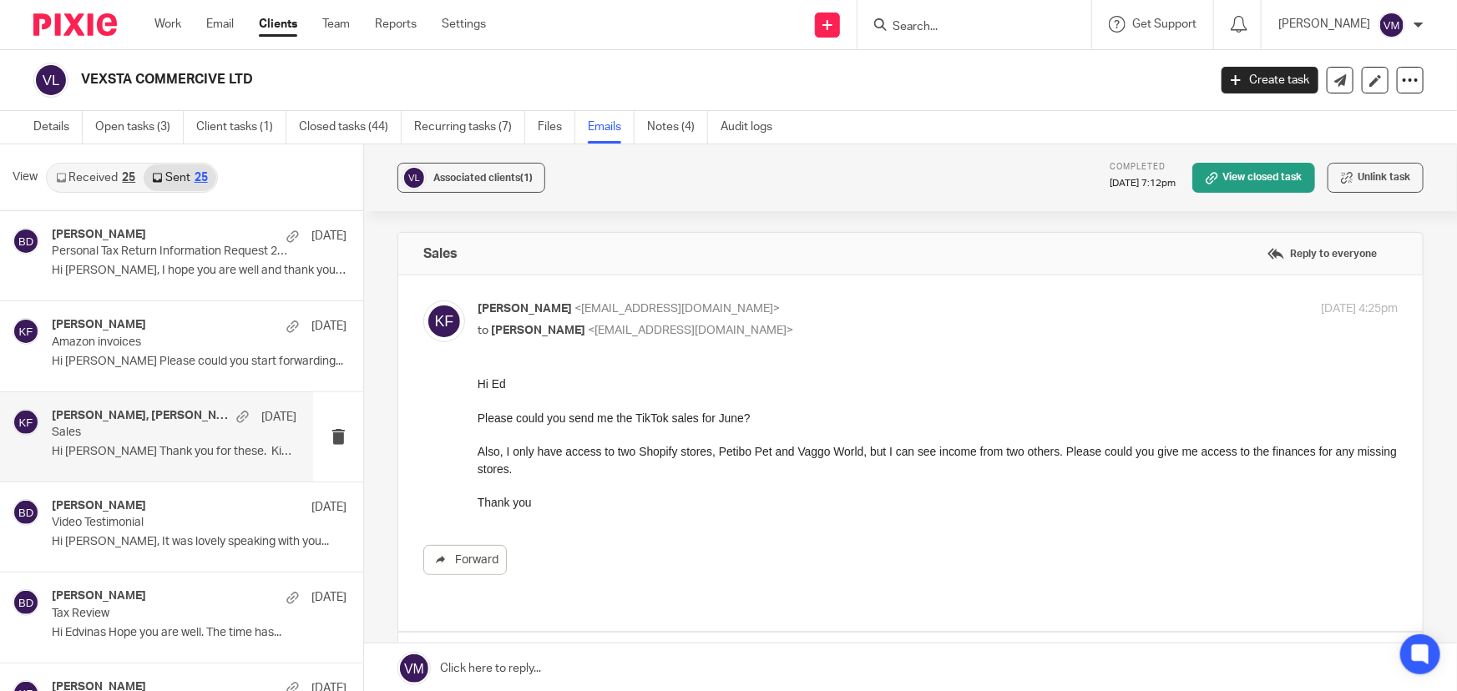
click at [923, 309] on p "Kirsty Flowerdew <kirsty@archimediaaccounts.co.uk>" at bounding box center [785, 310] width 614 height 18
checkbox input "false"
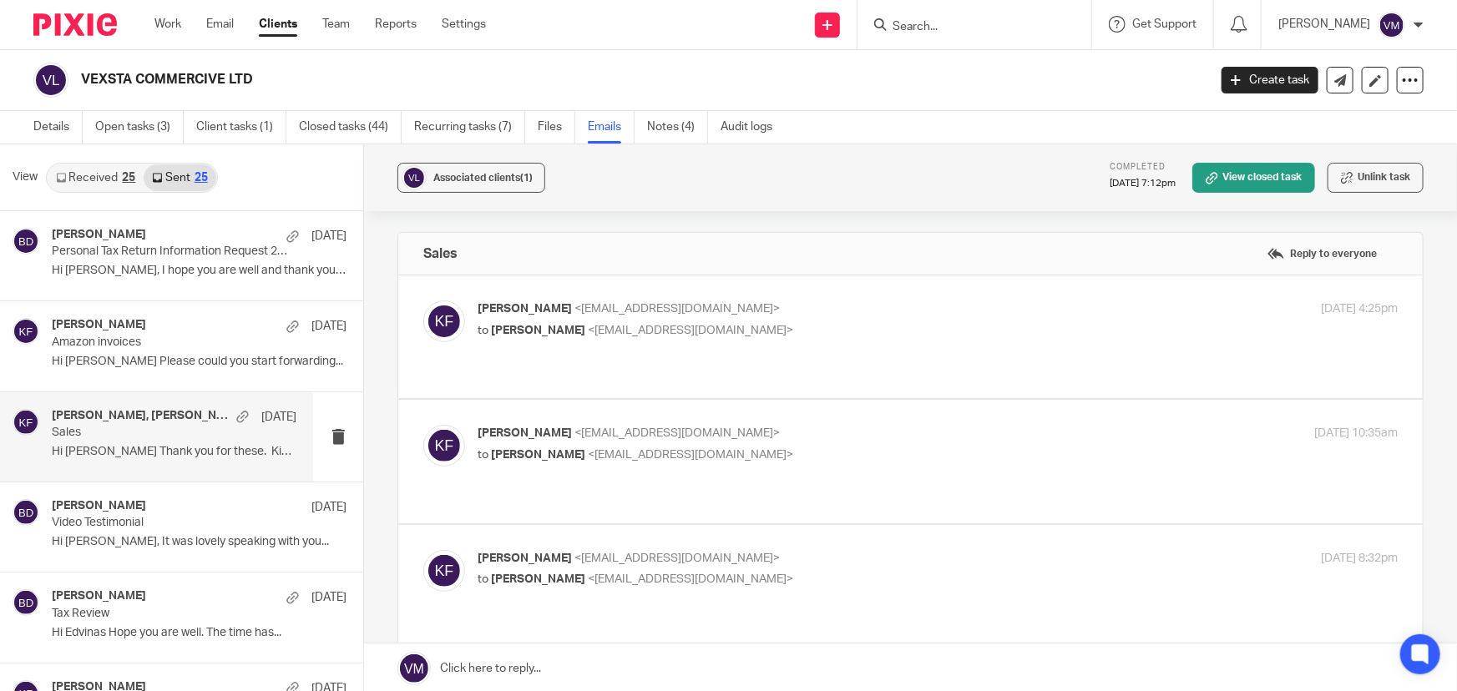
click at [903, 425] on p "Kirsty Flowerdew <kirsty@archimediaaccounts.co.uk>" at bounding box center [785, 434] width 614 height 18
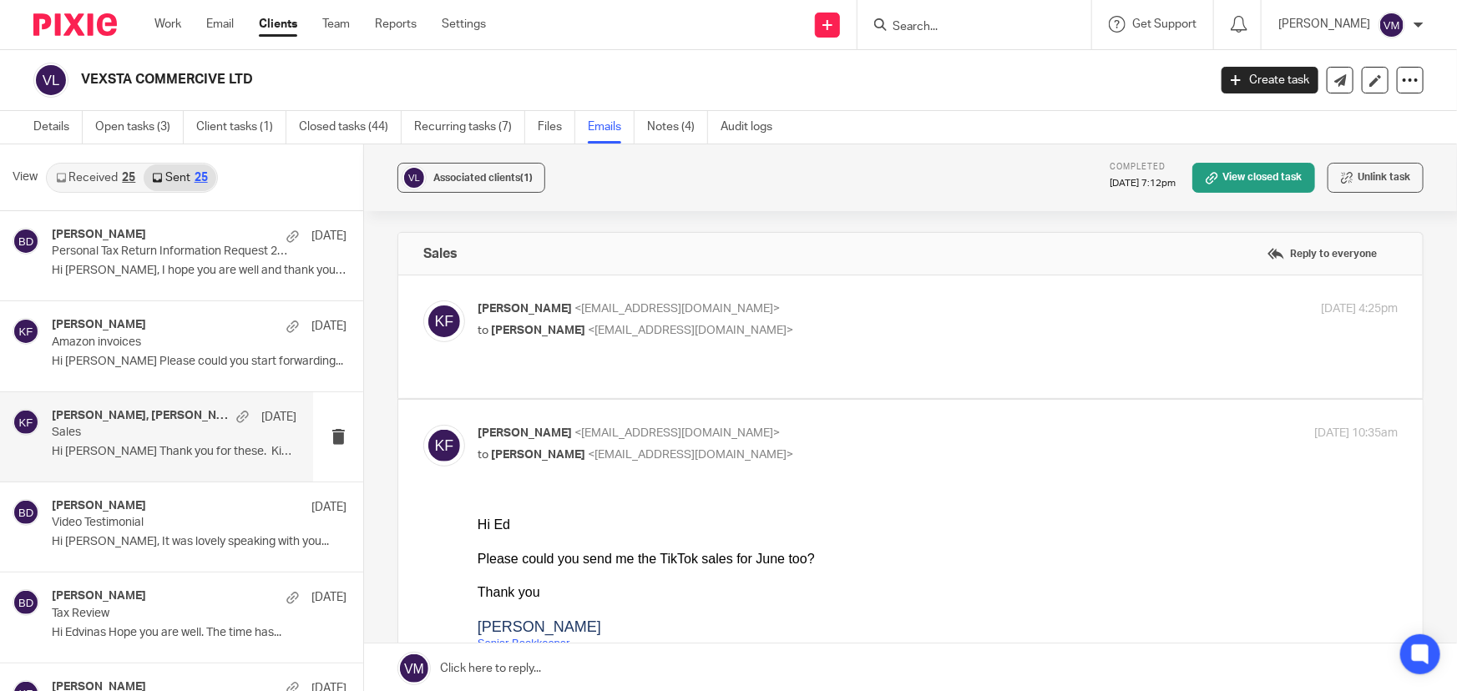
click at [423, 424] on input "checkbox" at bounding box center [423, 424] width 1 height 1
checkbox input "false"
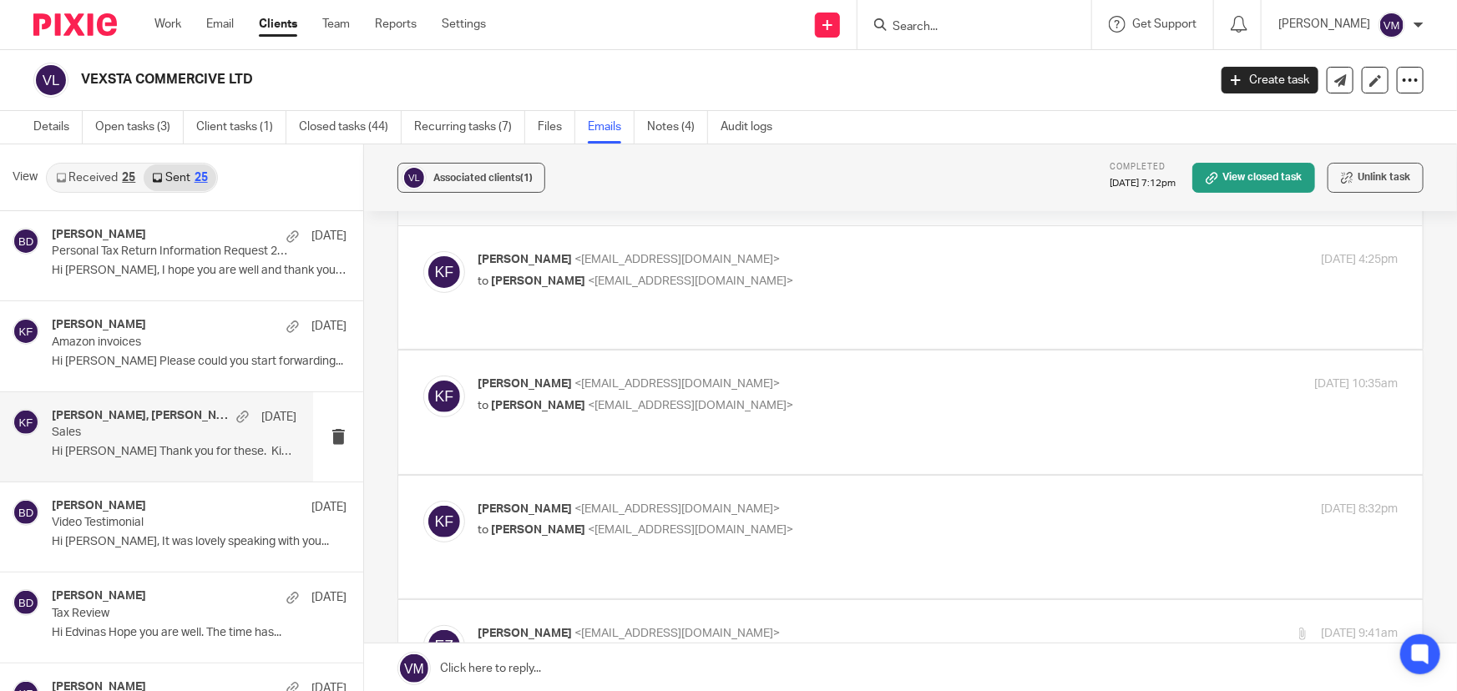
scroll to position [75, 0]
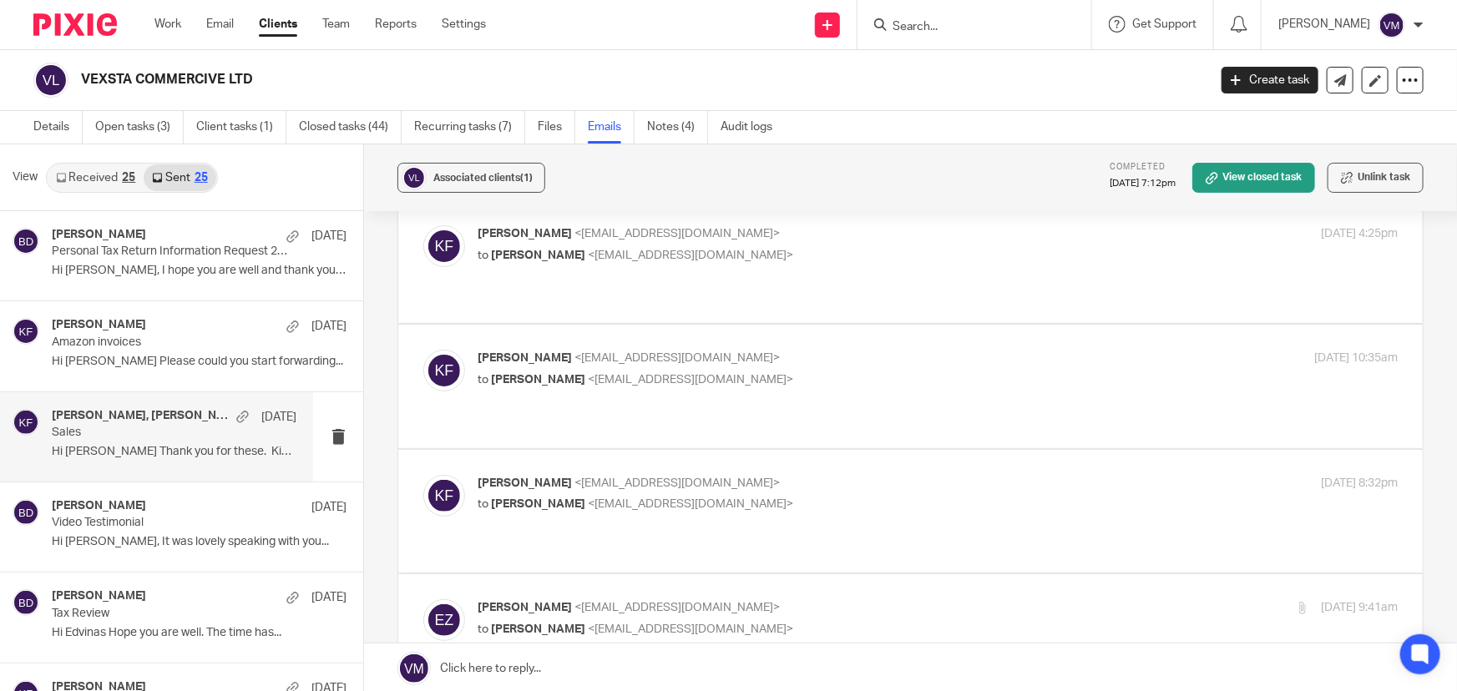
click at [906, 450] on label at bounding box center [910, 511] width 1025 height 123
click at [423, 474] on input "checkbox" at bounding box center [423, 474] width 1 height 1
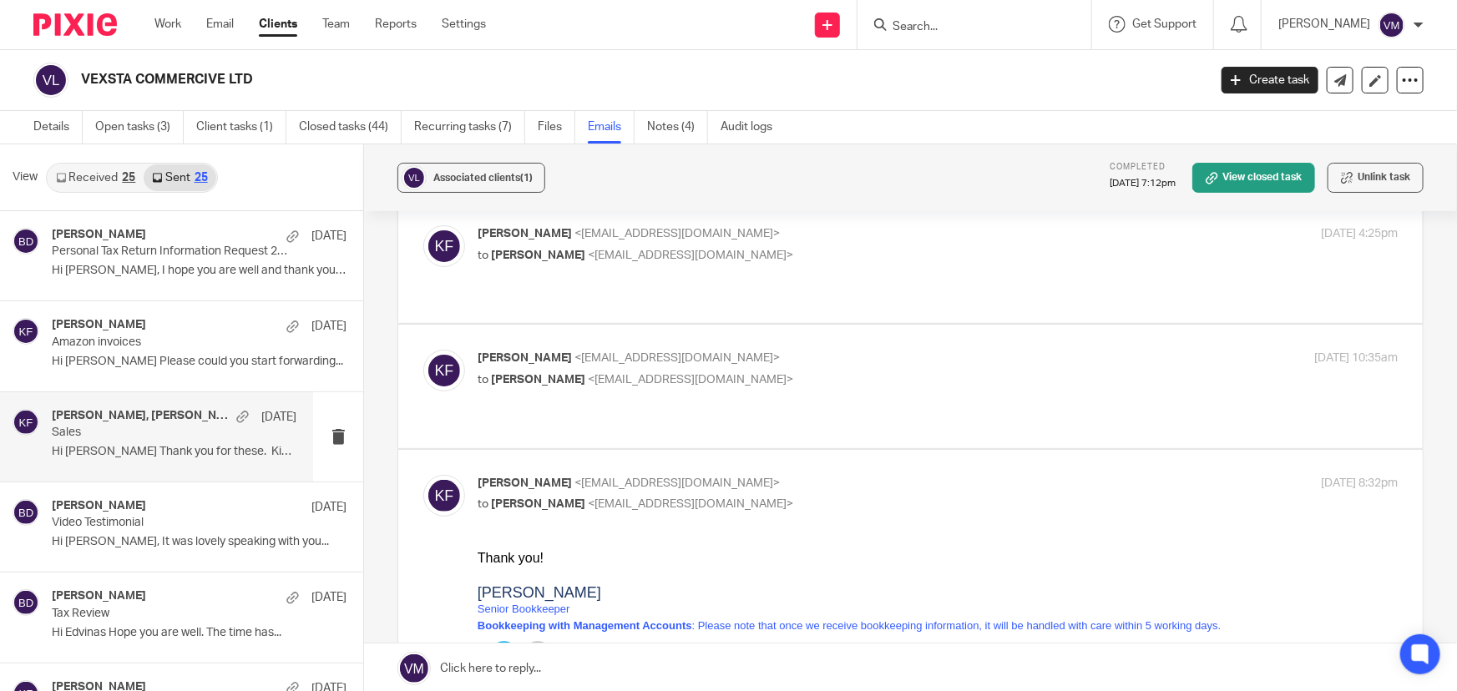
scroll to position [0, 0]
click at [423, 474] on input "checkbox" at bounding box center [423, 474] width 1 height 1
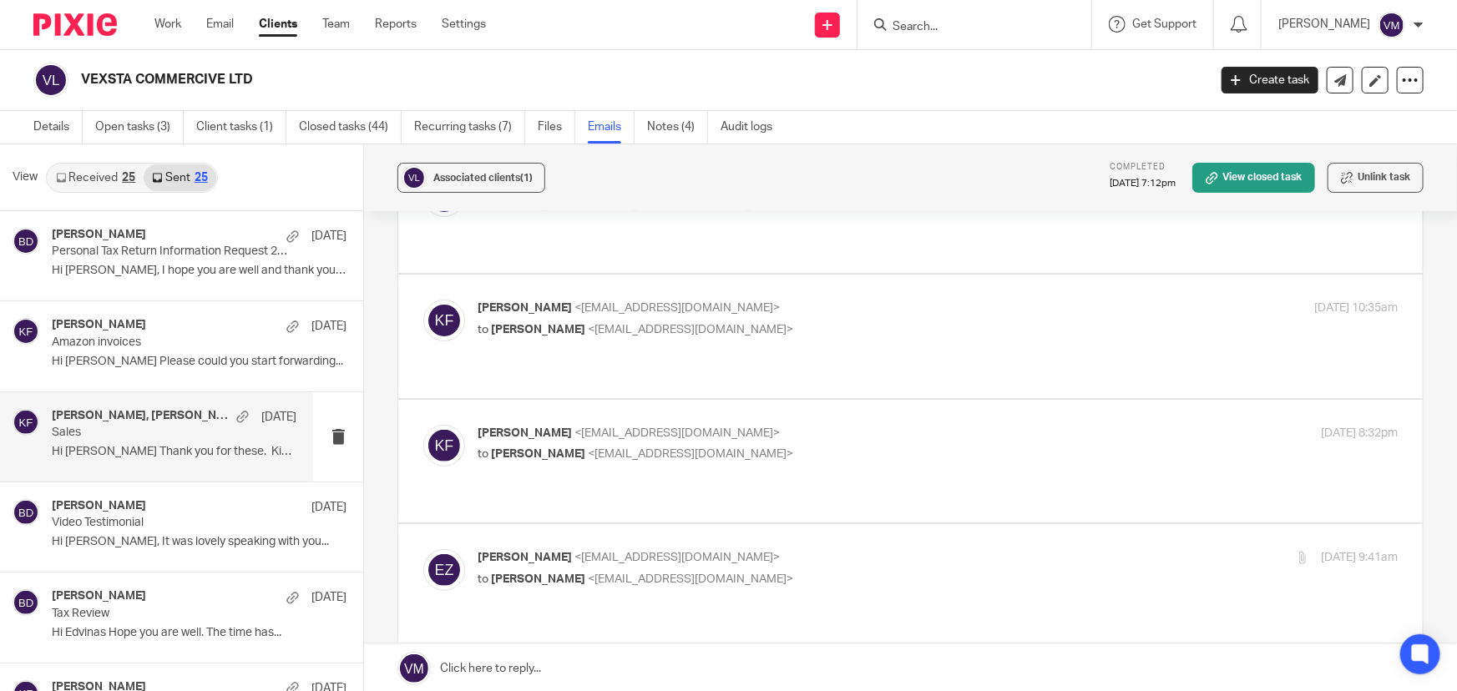
scroll to position [151, 0]
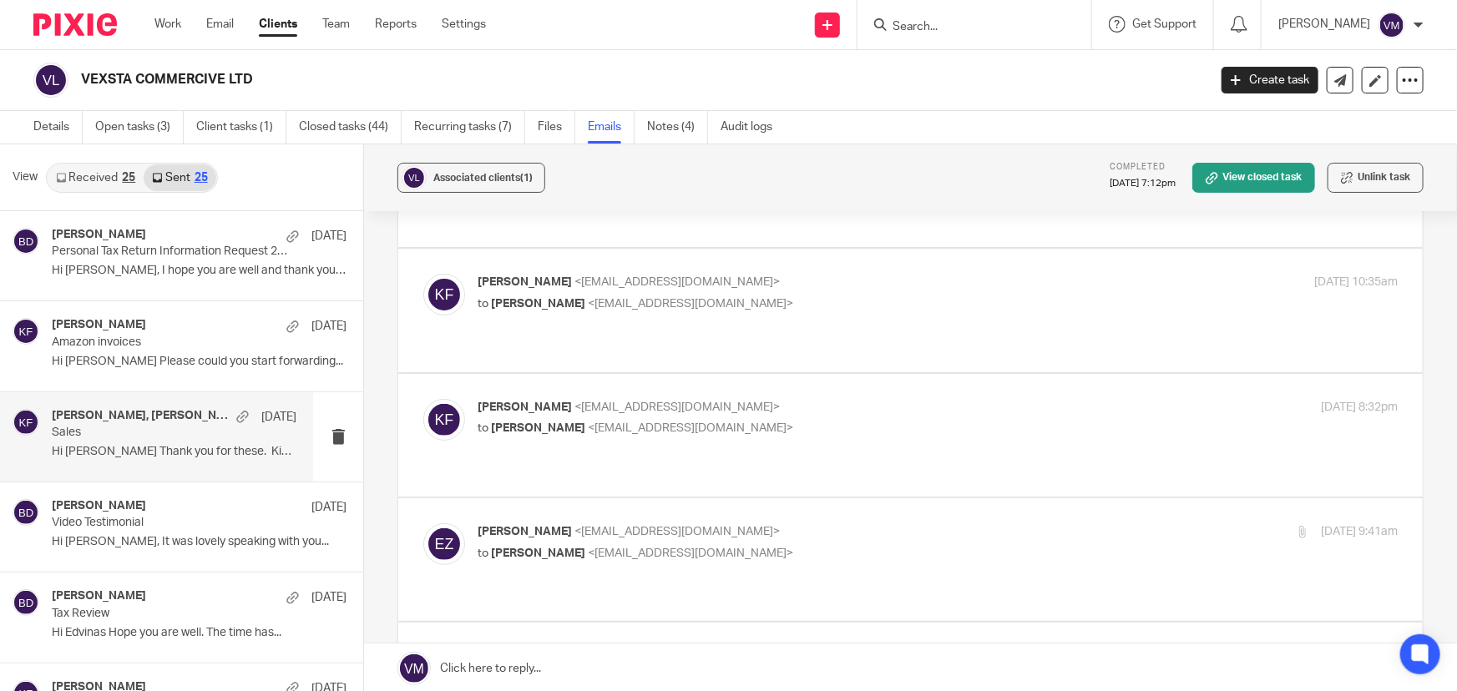
click at [897, 374] on label at bounding box center [910, 435] width 1025 height 123
click at [423, 398] on input "checkbox" at bounding box center [423, 398] width 1 height 1
checkbox input "true"
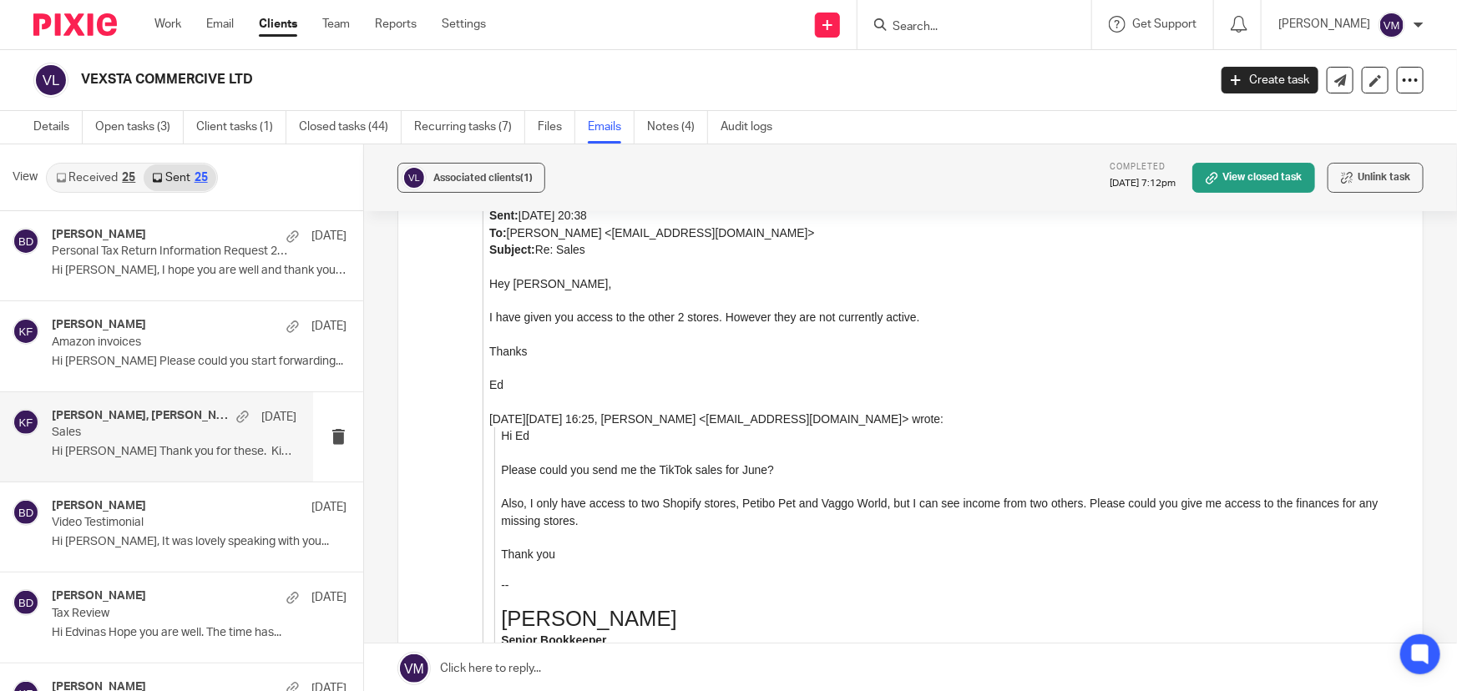
scroll to position [1442, 0]
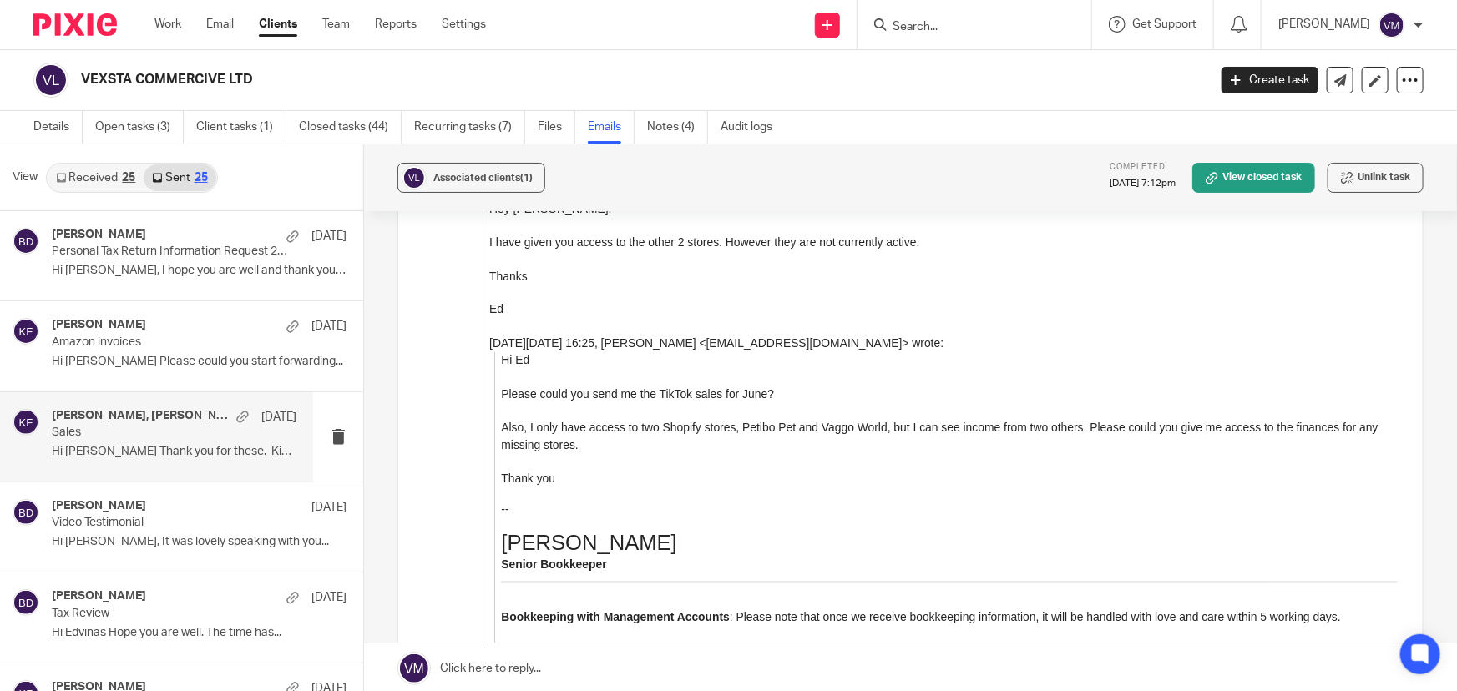
click at [345, 33] on div "Work Email Clients Team Reports Settings Work Email Clients Team Reports Settin…" at bounding box center [324, 24] width 373 height 49
click at [343, 24] on link "Team" at bounding box center [336, 24] width 28 height 17
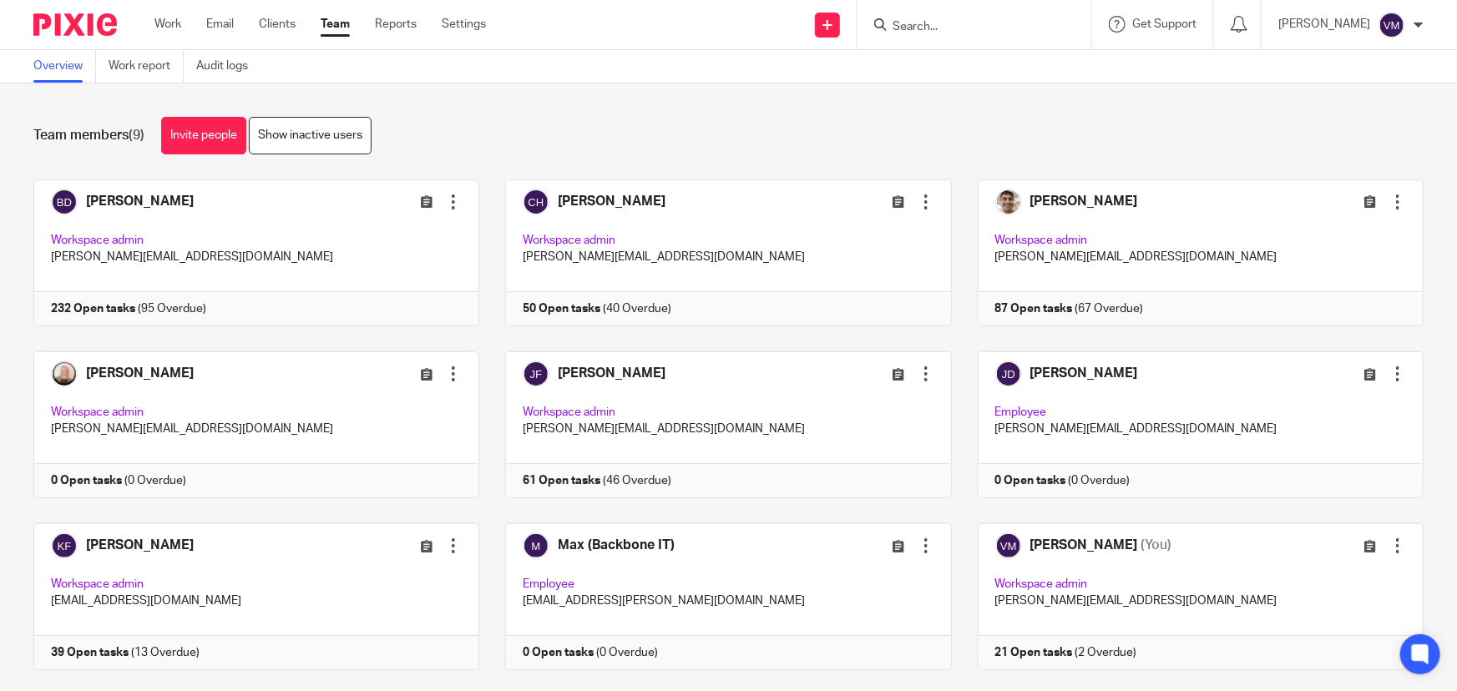
click at [939, 32] on input "Search" at bounding box center [966, 27] width 150 height 15
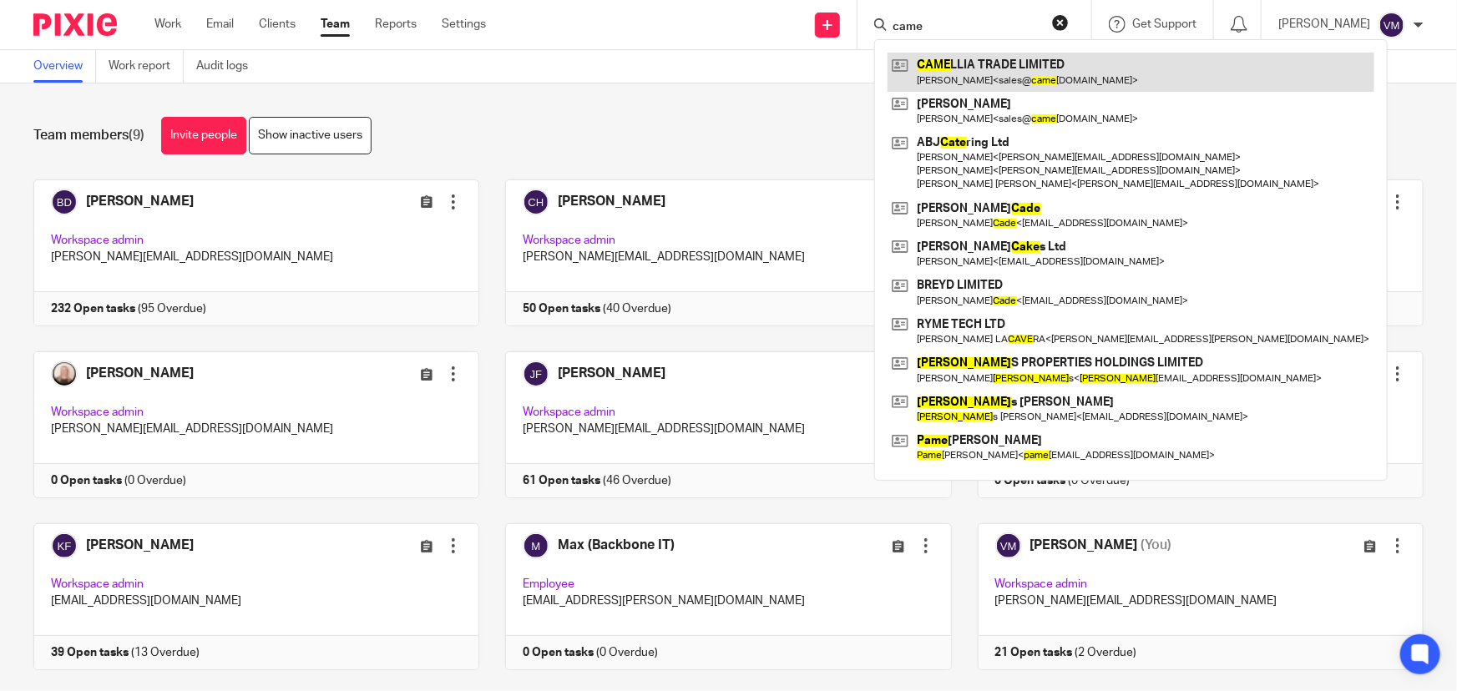
type input "came"
click at [984, 82] on link at bounding box center [1131, 72] width 487 height 38
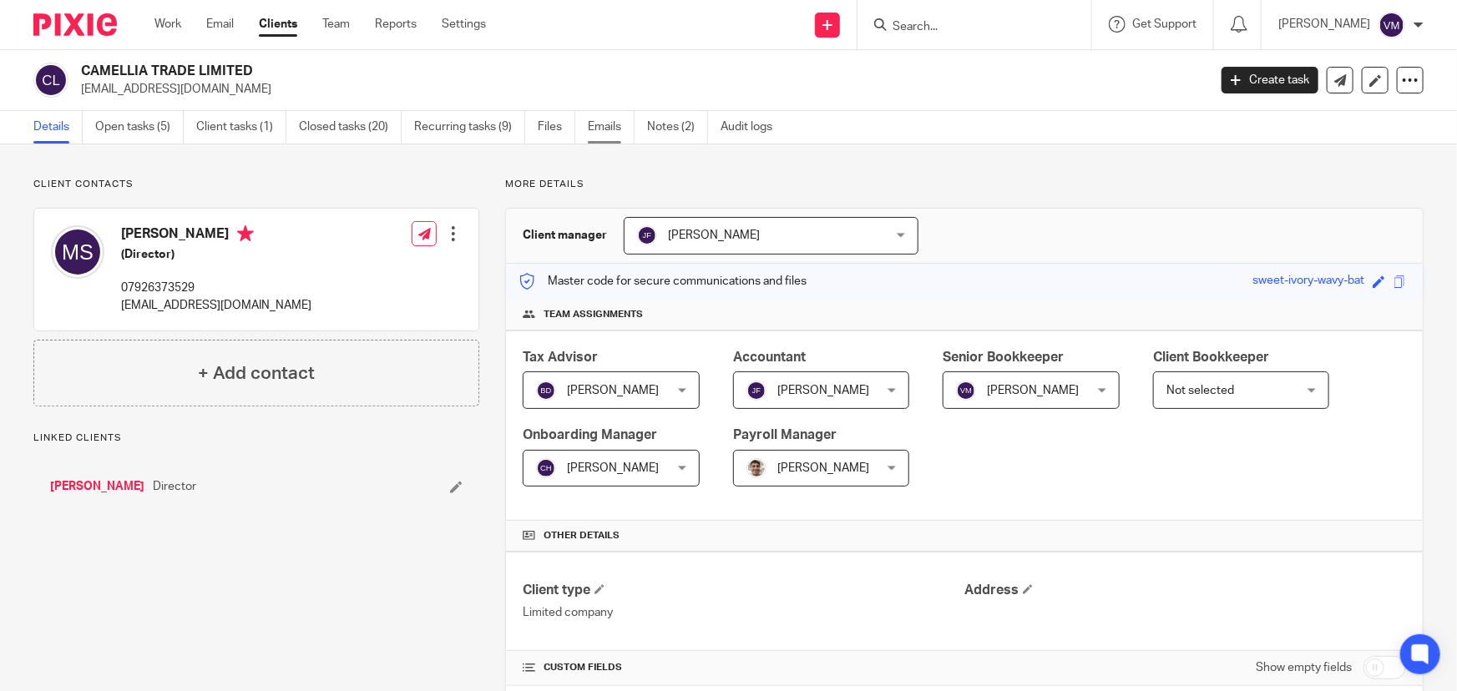
click at [613, 126] on link "Emails" at bounding box center [611, 127] width 47 height 33
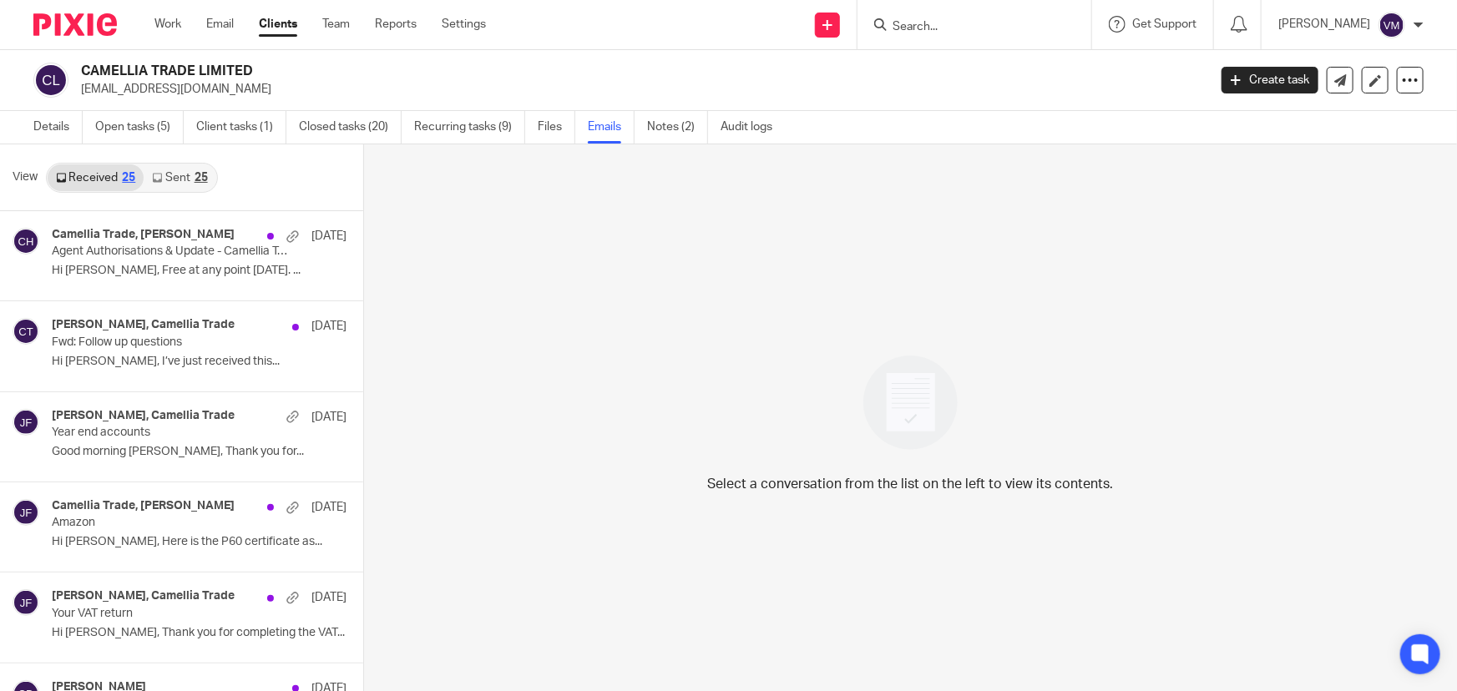
click at [172, 175] on link "Sent 25" at bounding box center [180, 177] width 72 height 27
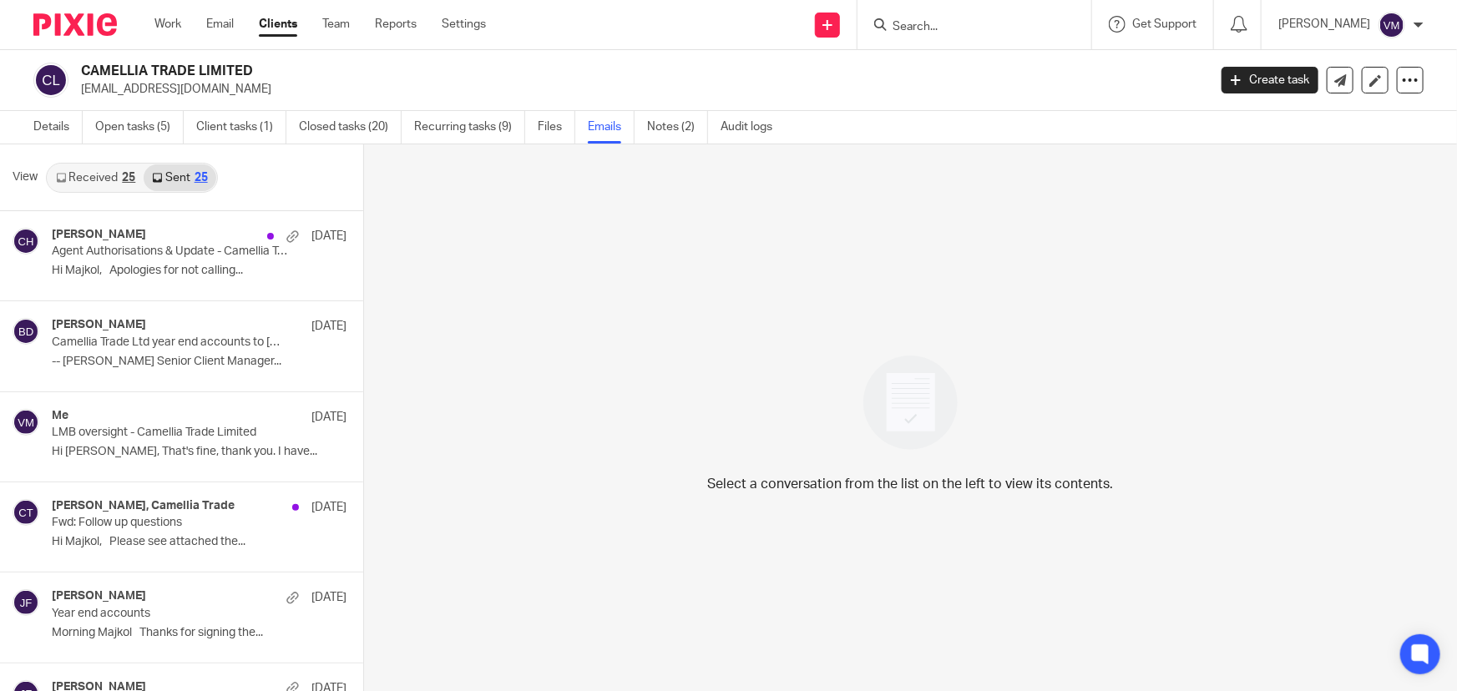
scroll to position [2, 0]
click at [343, 24] on link "Team" at bounding box center [336, 24] width 28 height 17
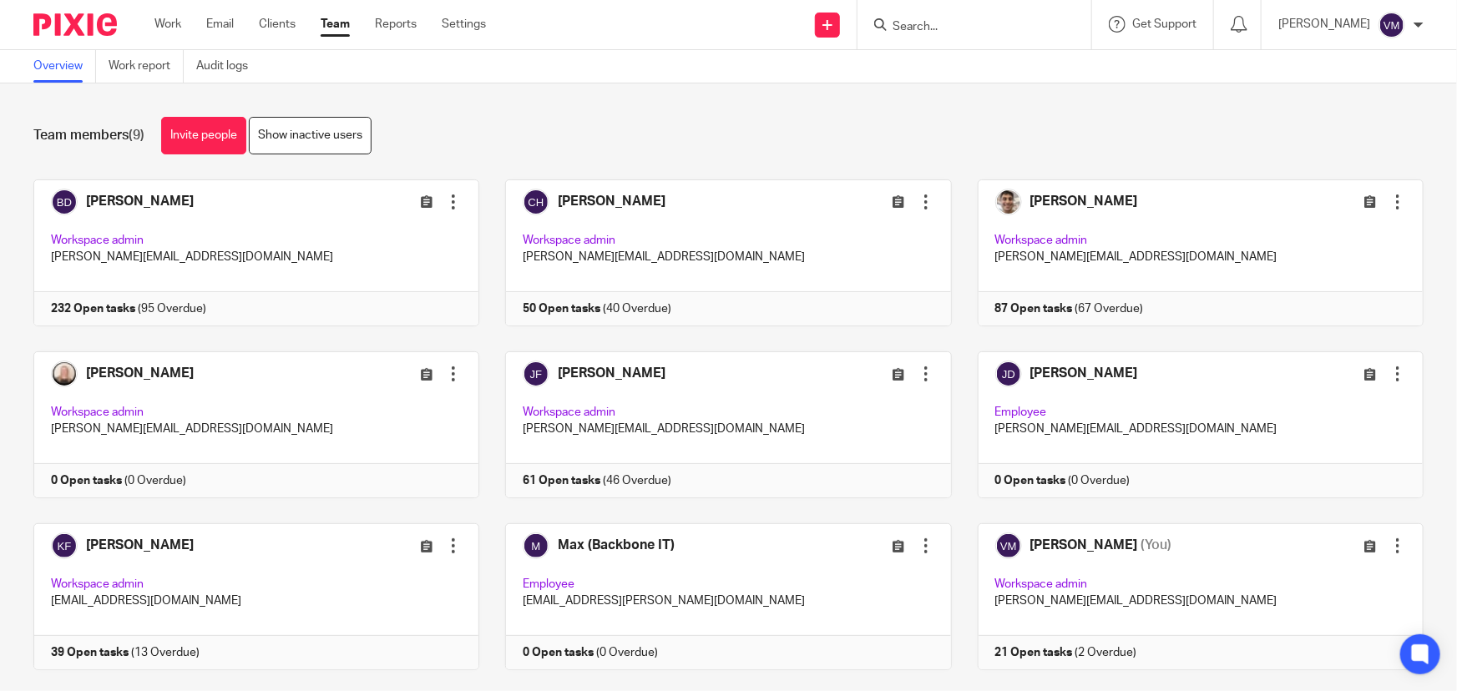
click at [958, 30] on input "Search" at bounding box center [966, 27] width 150 height 15
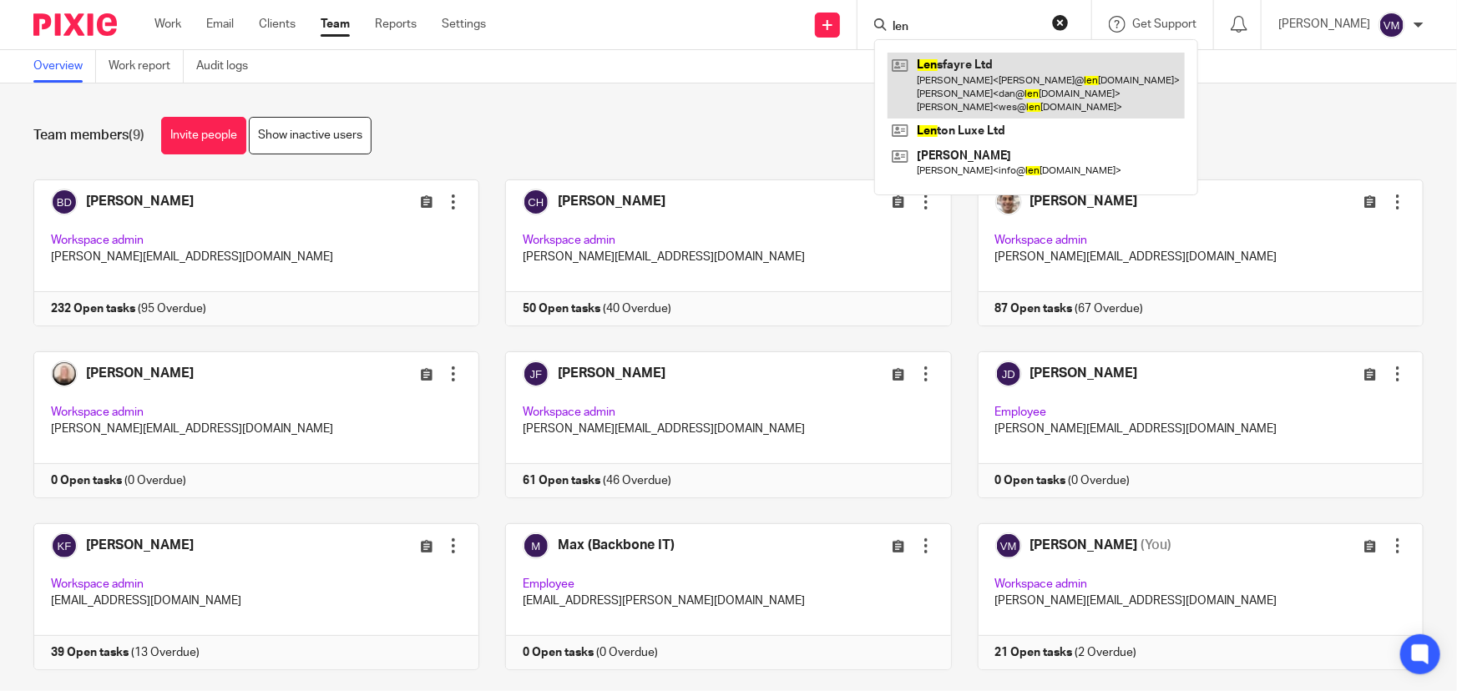
type input "len"
click at [977, 79] on link at bounding box center [1036, 86] width 297 height 66
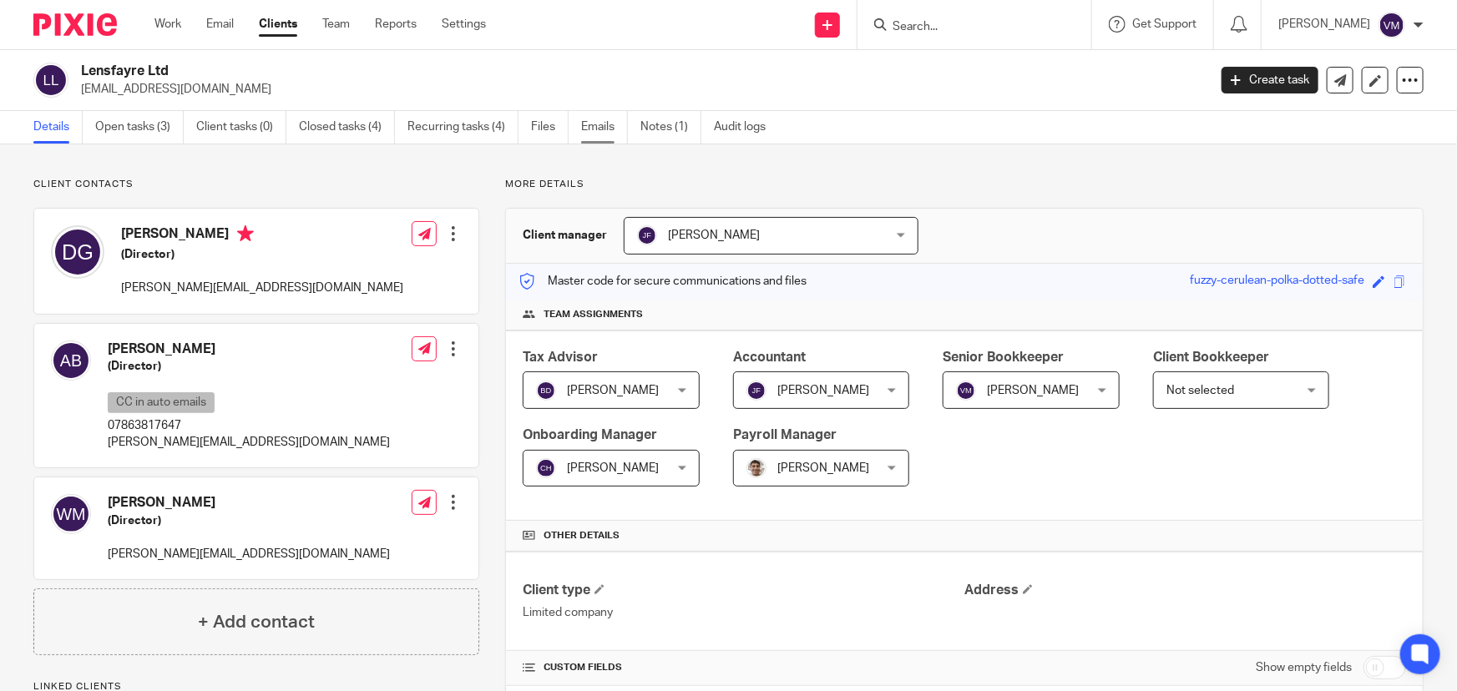
click at [618, 129] on link "Emails" at bounding box center [604, 127] width 47 height 33
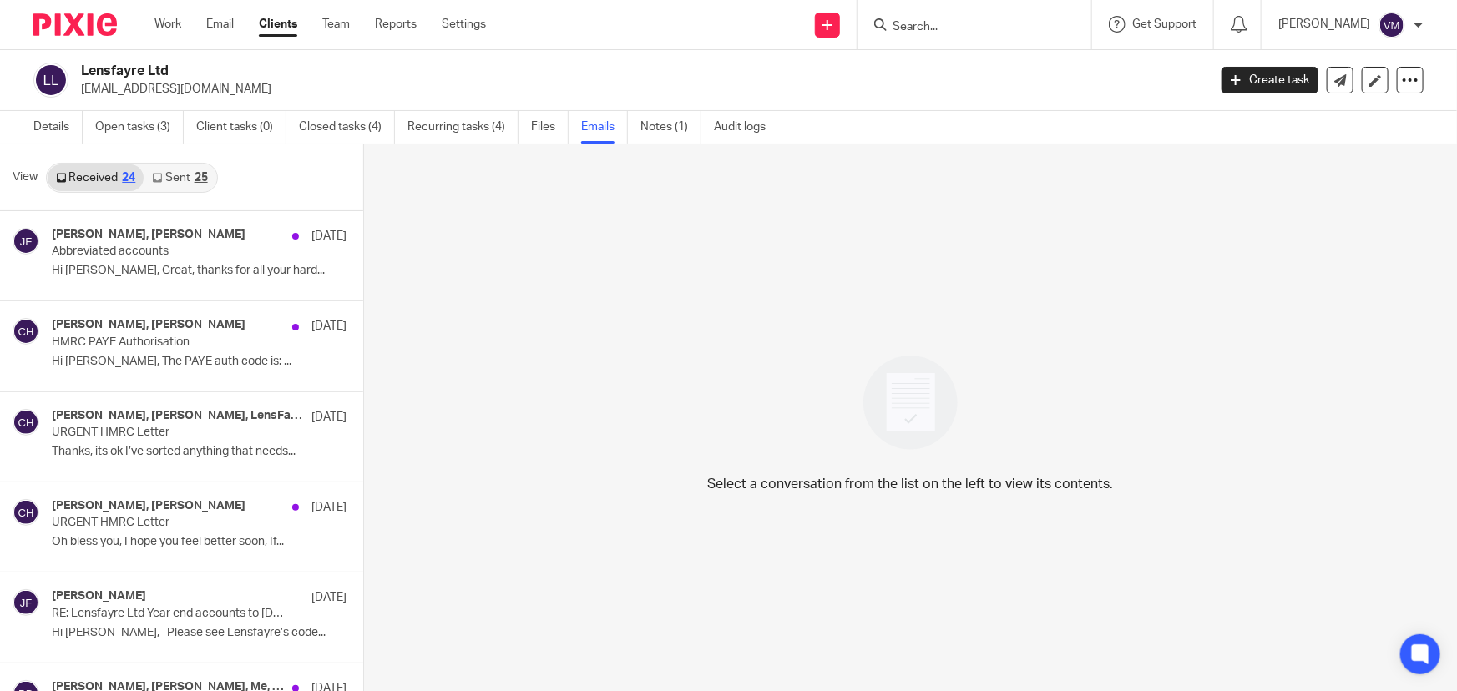
click at [181, 174] on link "Sent 25" at bounding box center [180, 177] width 72 height 27
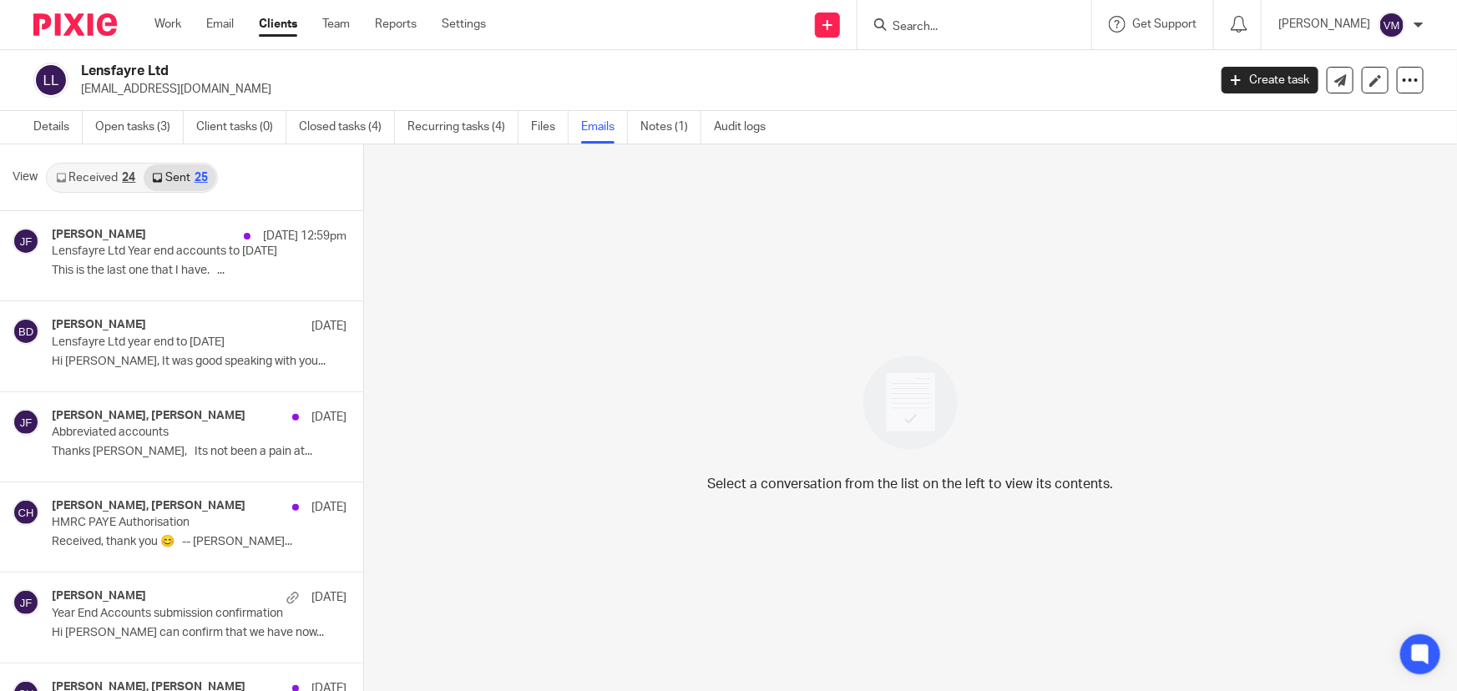
scroll to position [2, 0]
click at [342, 21] on link "Team" at bounding box center [336, 24] width 28 height 17
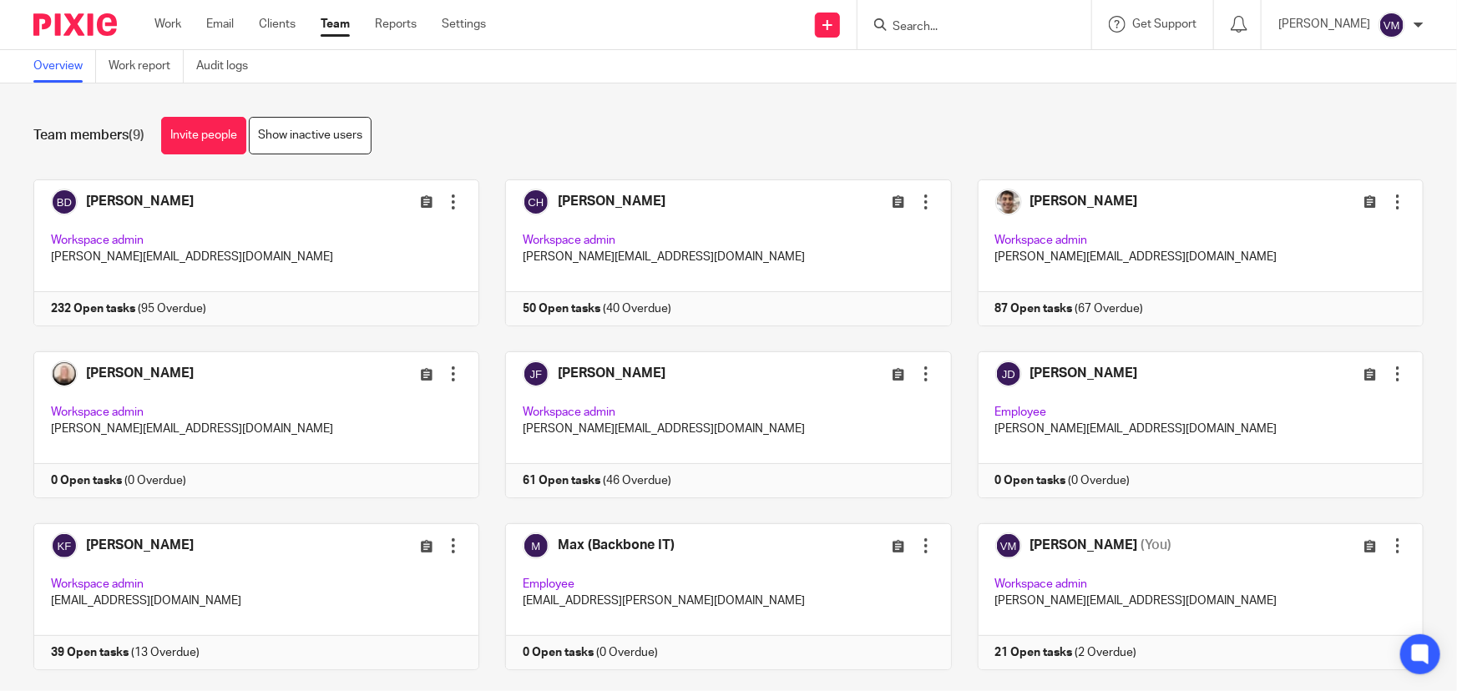
click at [963, 29] on input "Search" at bounding box center [966, 27] width 150 height 15
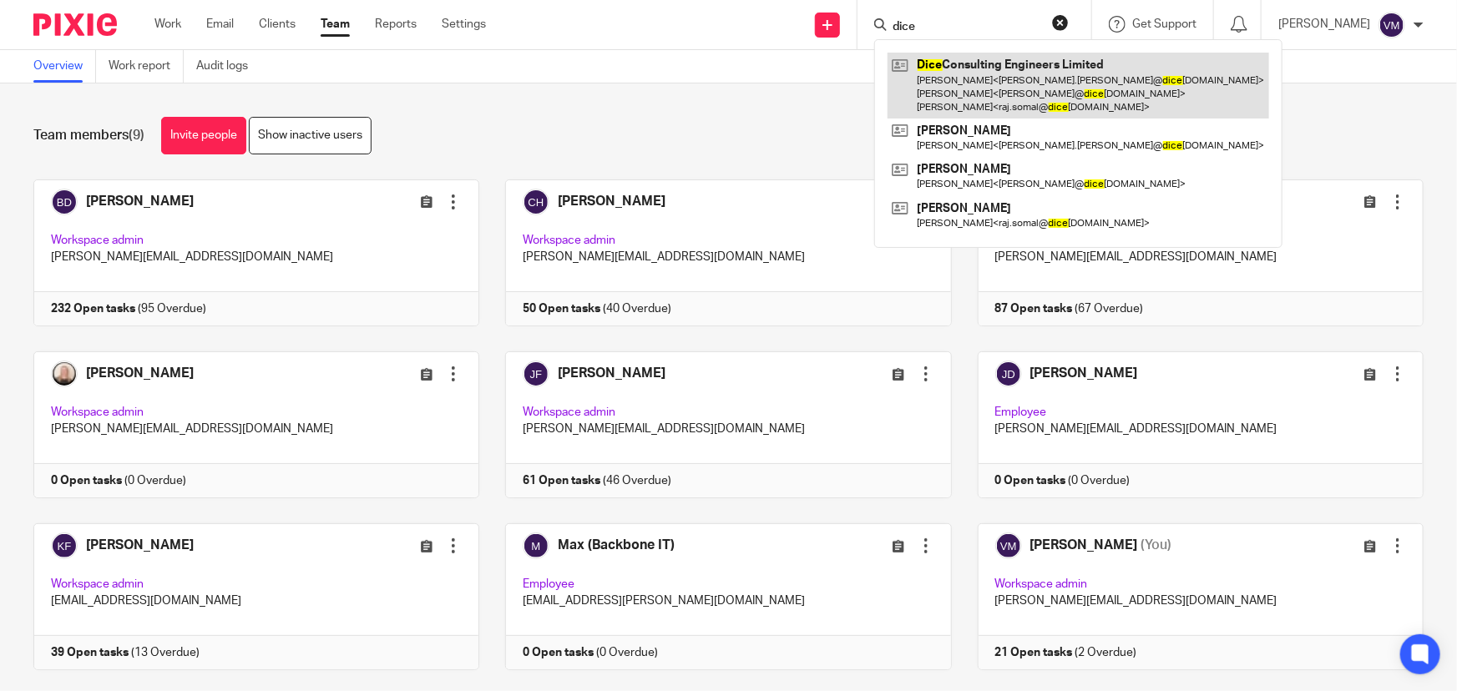
type input "dice"
click at [960, 85] on link at bounding box center [1079, 86] width 382 height 66
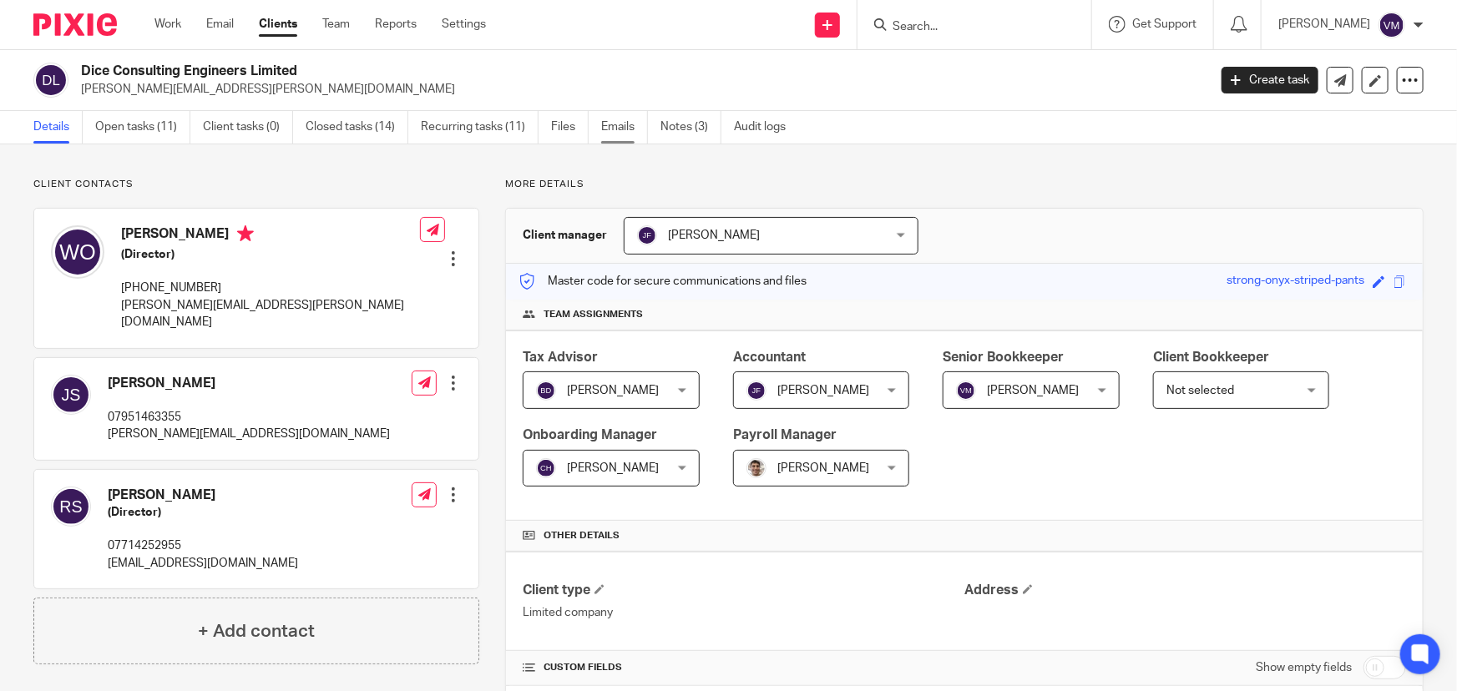
click at [622, 133] on link "Emails" at bounding box center [624, 127] width 47 height 33
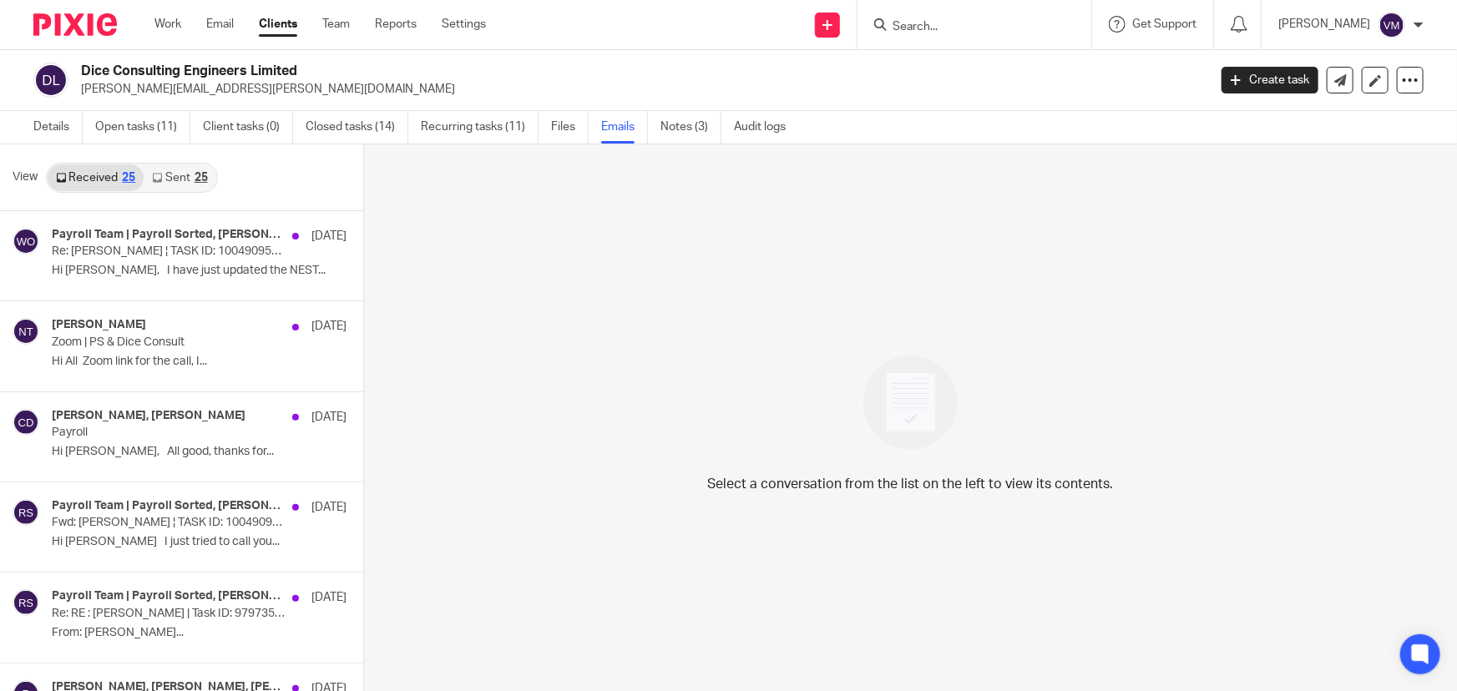
click at [171, 176] on link "Sent 25" at bounding box center [180, 177] width 72 height 27
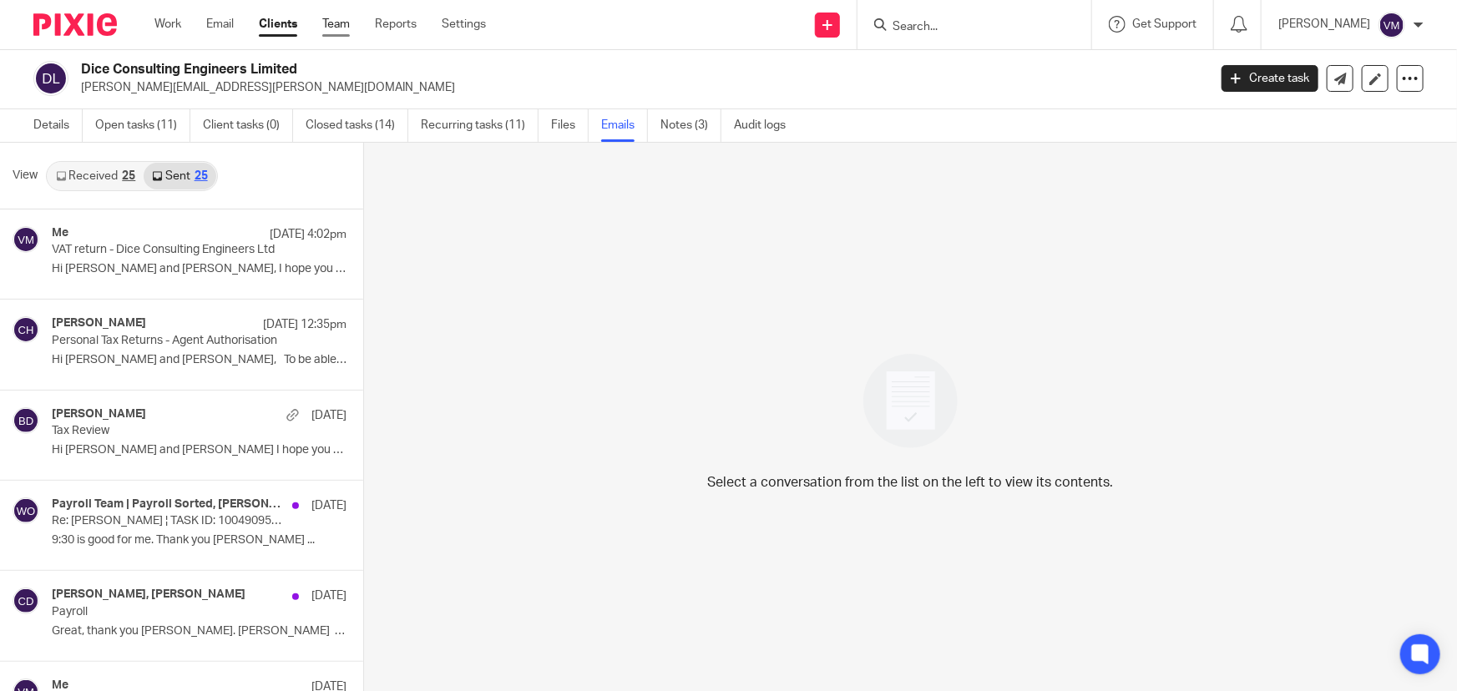
click at [330, 20] on link "Team" at bounding box center [336, 24] width 28 height 17
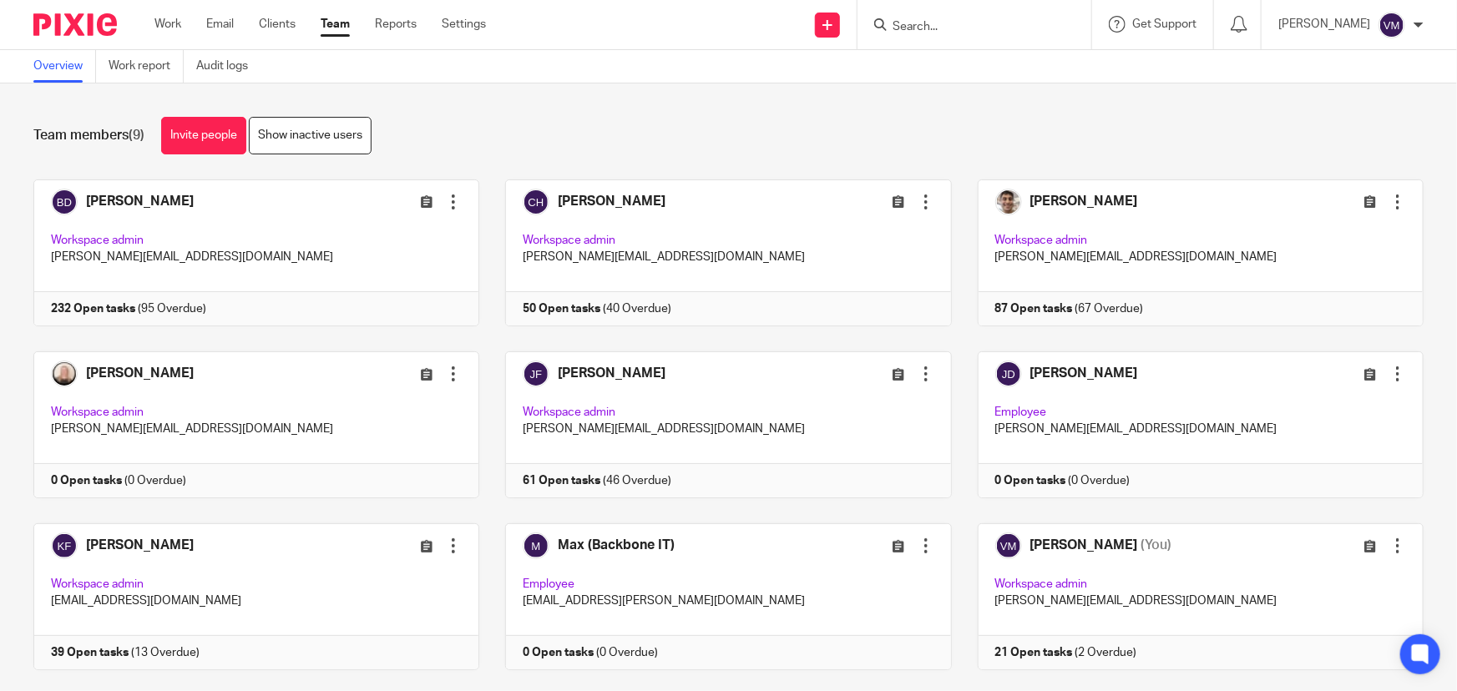
click at [939, 23] on input "Search" at bounding box center [966, 27] width 150 height 15
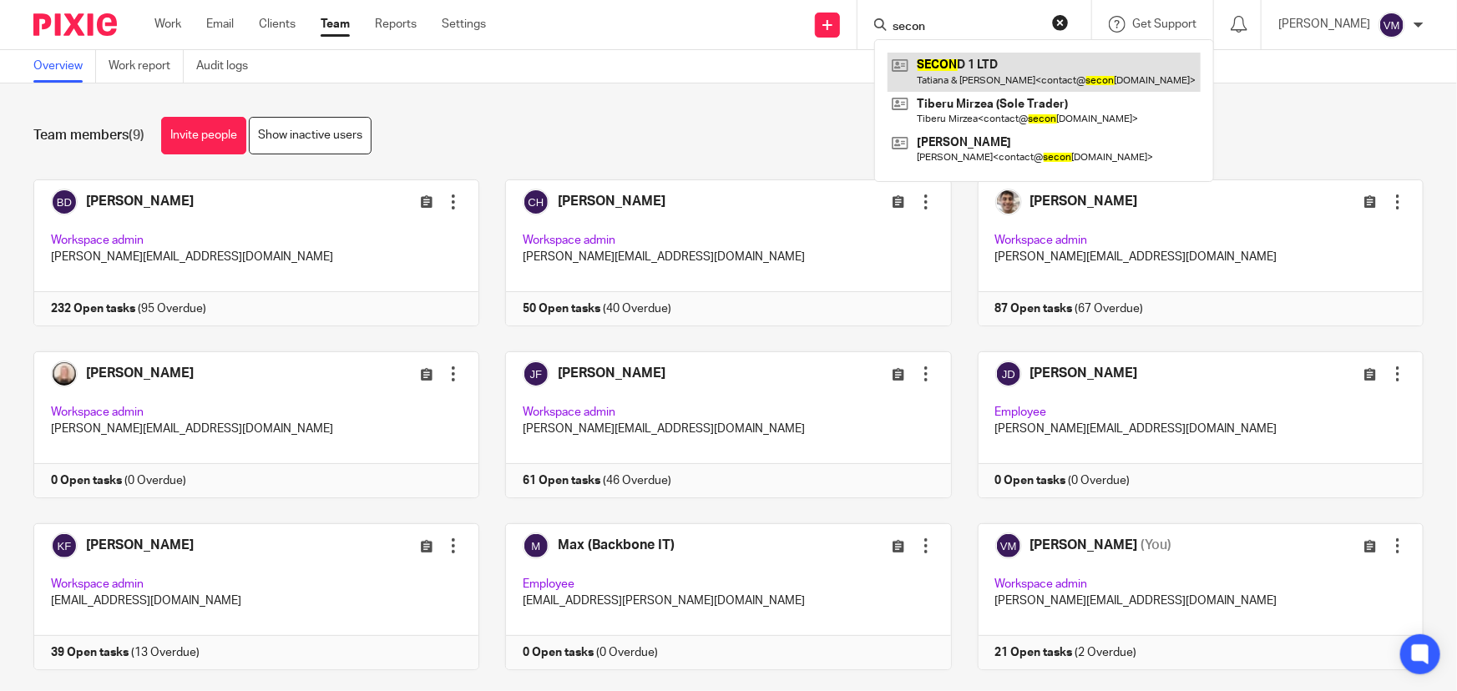
type input "secon"
click at [1009, 71] on link at bounding box center [1044, 72] width 313 height 38
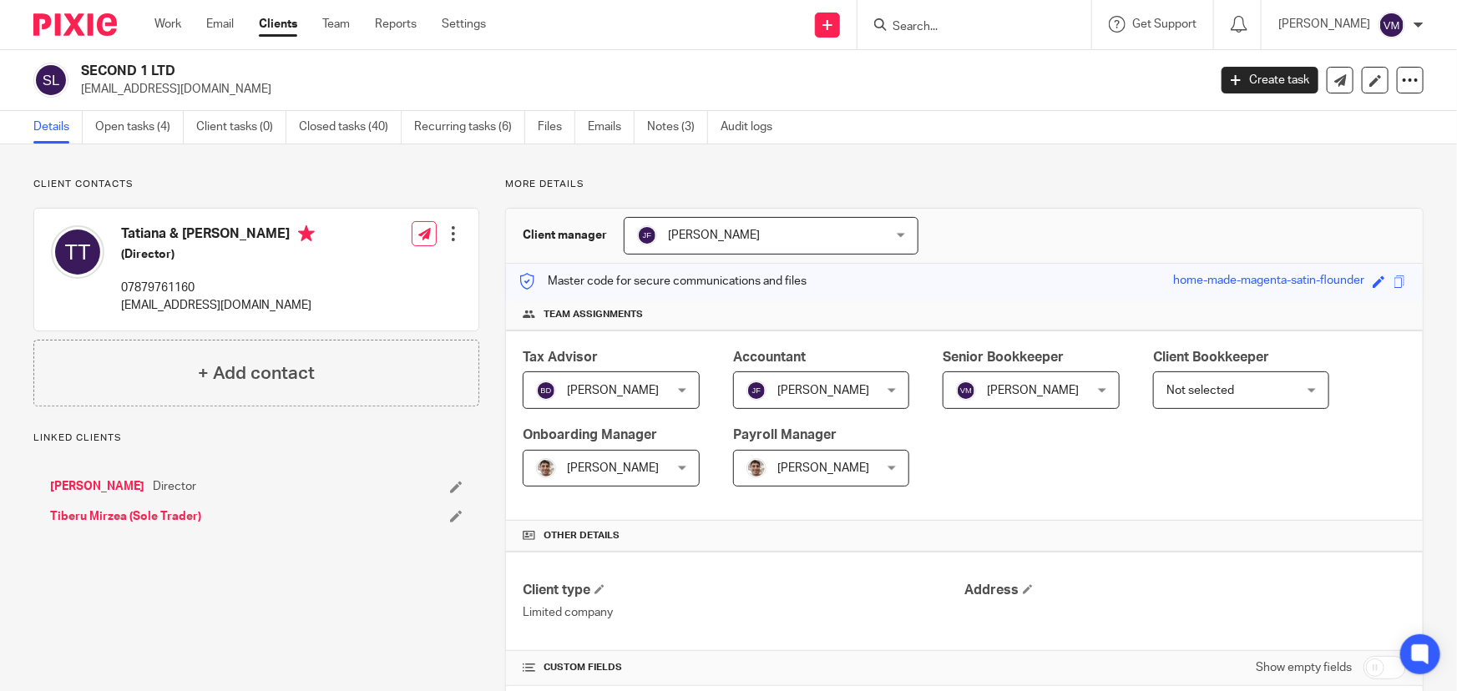
click at [610, 129] on link "Emails" at bounding box center [611, 127] width 47 height 33
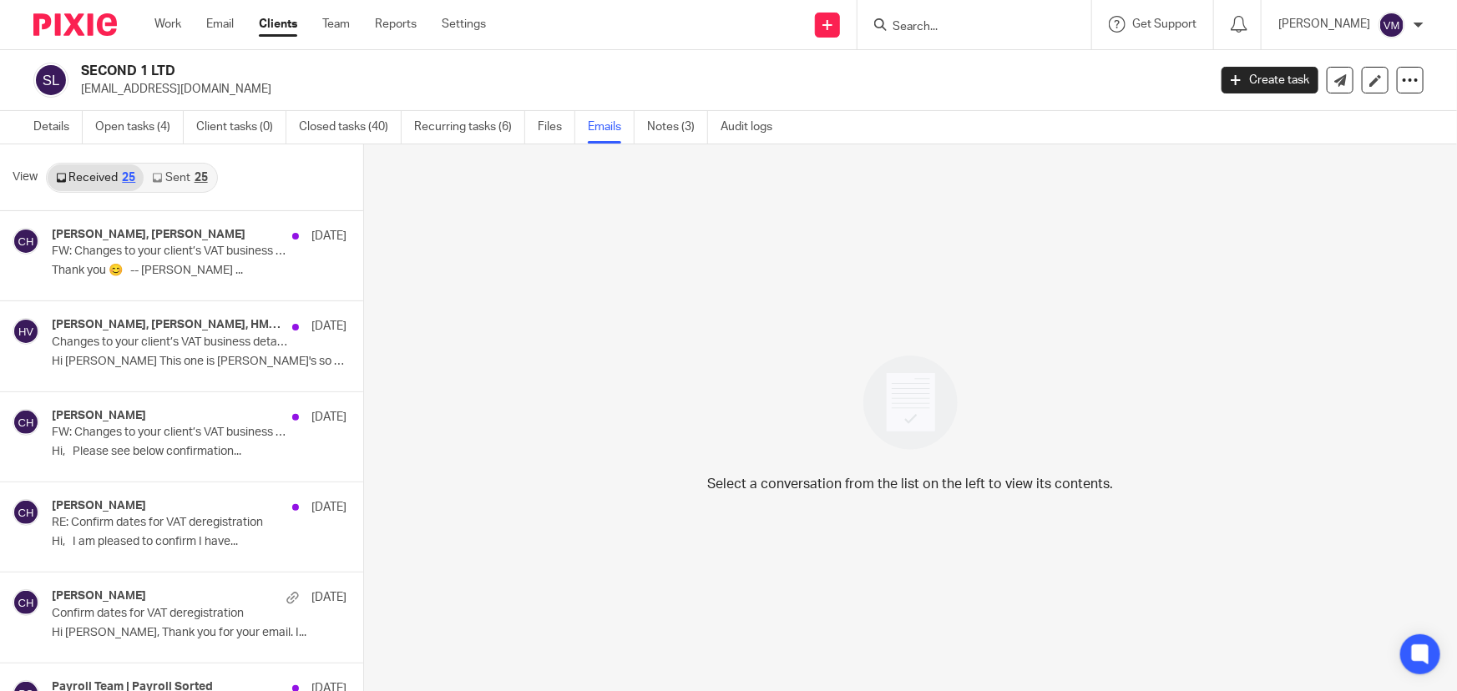
click at [180, 180] on link "Sent 25" at bounding box center [180, 177] width 72 height 27
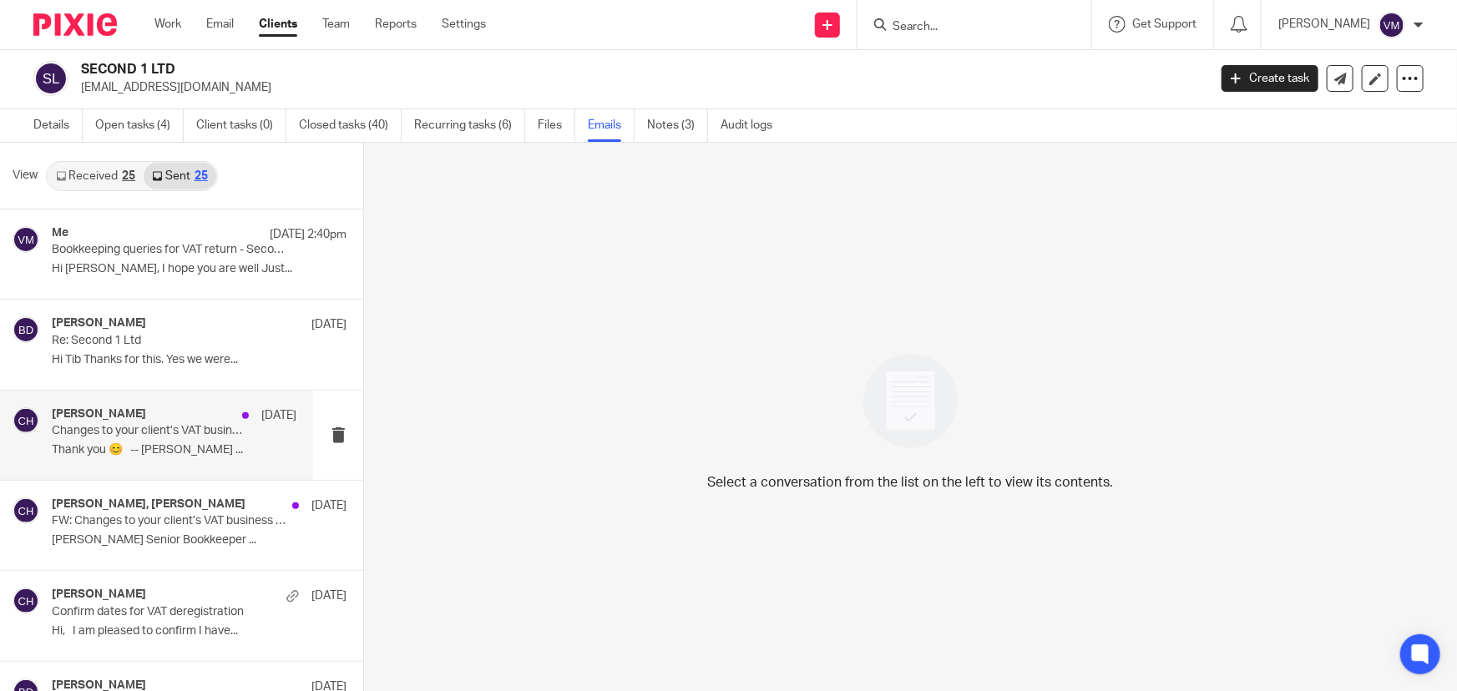
click at [142, 435] on p "Changes to your client’s VAT business details" at bounding box center [150, 431] width 196 height 14
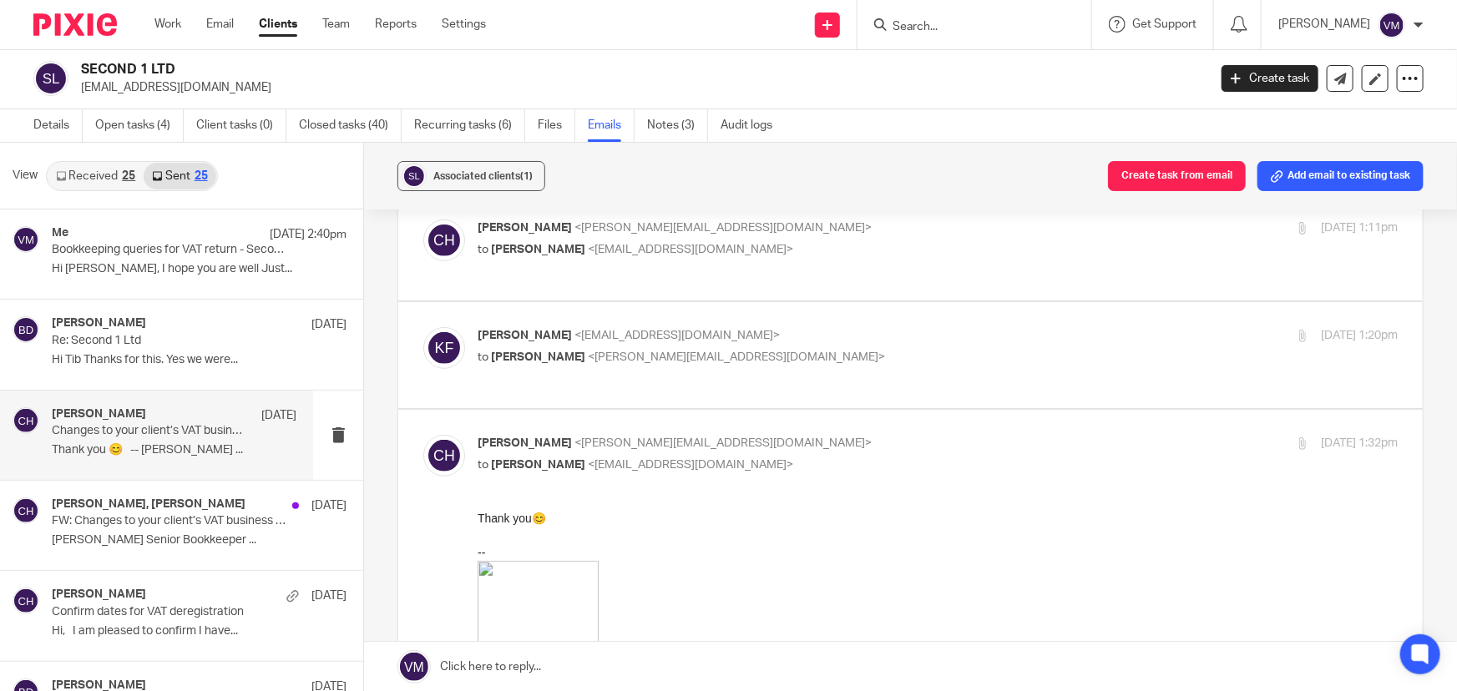
scroll to position [303, 0]
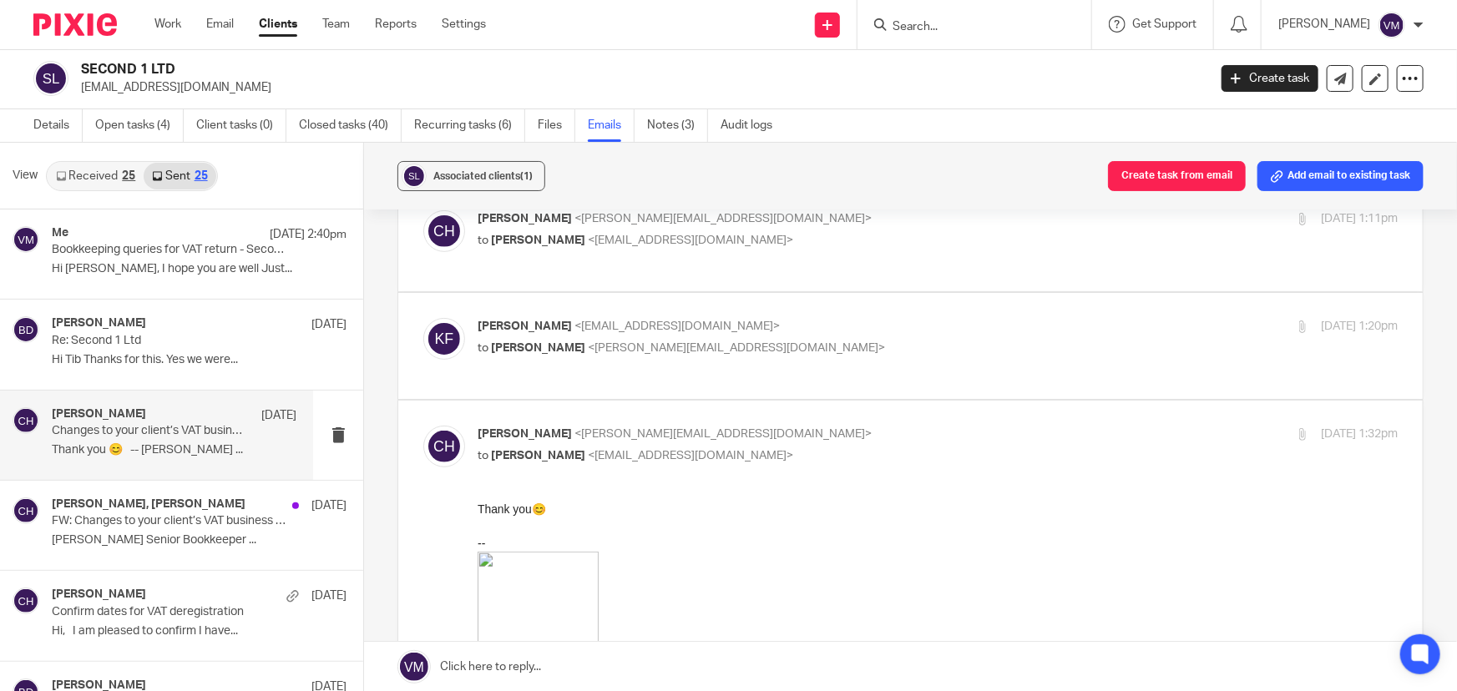
click at [877, 326] on p "Kirsty Flowerdew <kirsty@archimediaaccounts.co.uk>" at bounding box center [785, 327] width 614 height 18
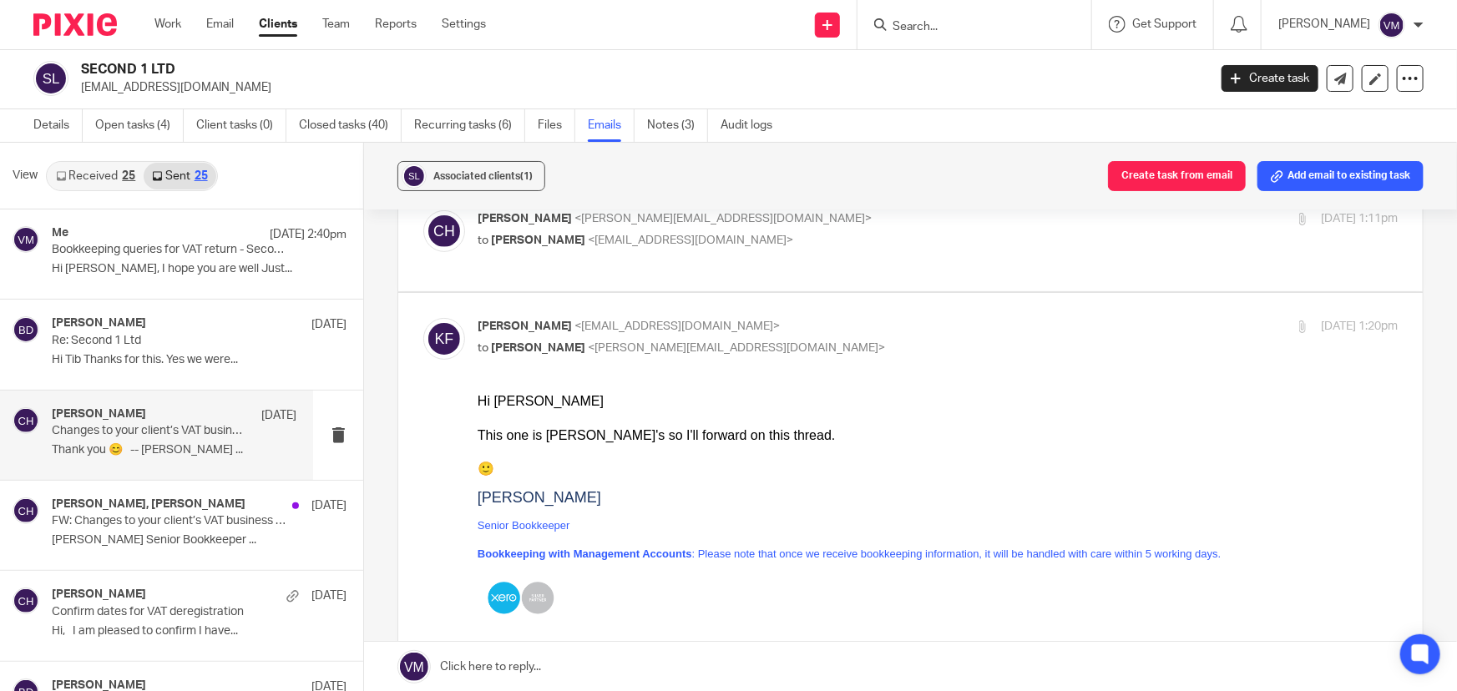
scroll to position [0, 0]
click at [880, 323] on p "Kirsty Flowerdew <kirsty@archimediaaccounts.co.uk>" at bounding box center [785, 327] width 614 height 18
checkbox input "false"
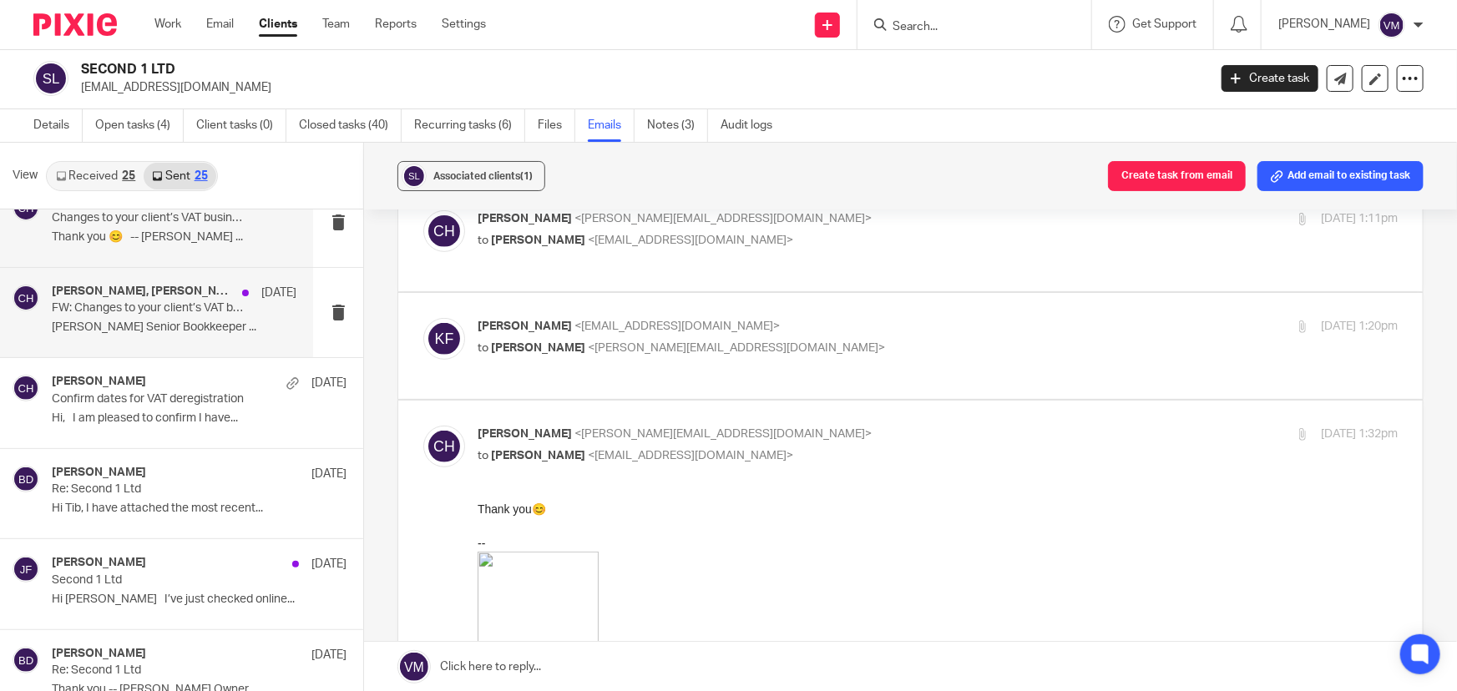
scroll to position [227, 0]
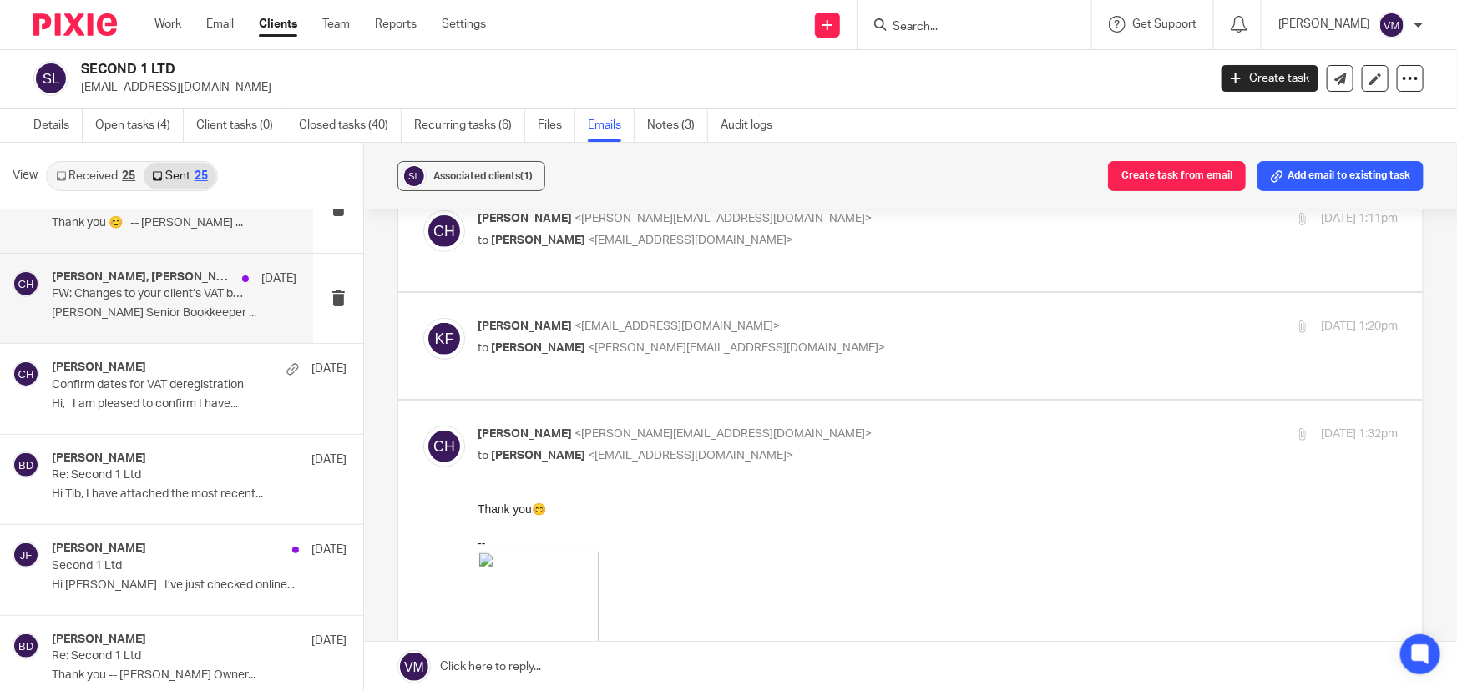
click at [134, 304] on div "Chloe Hooton, Kirsty Flowerdew 2 Sep FW: Changes to your client’s VAT business …" at bounding box center [174, 299] width 245 height 56
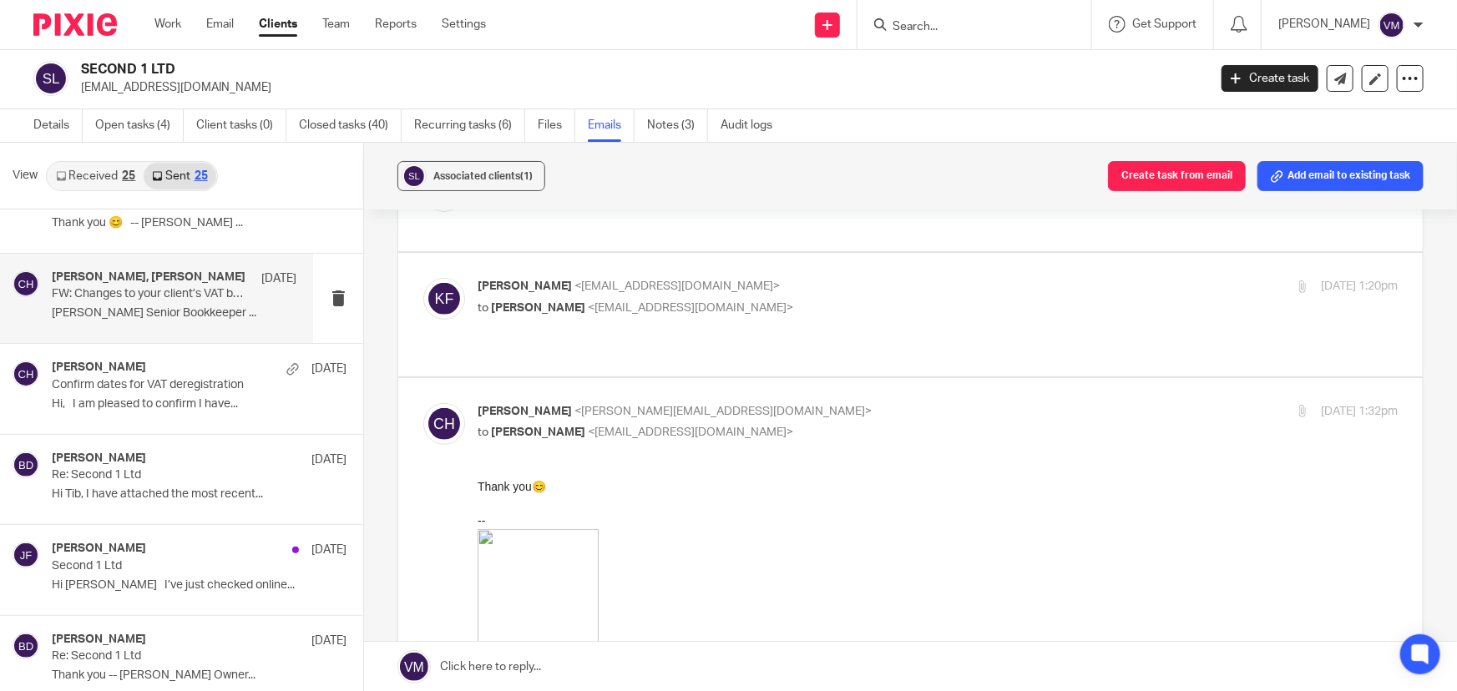
scroll to position [455, 0]
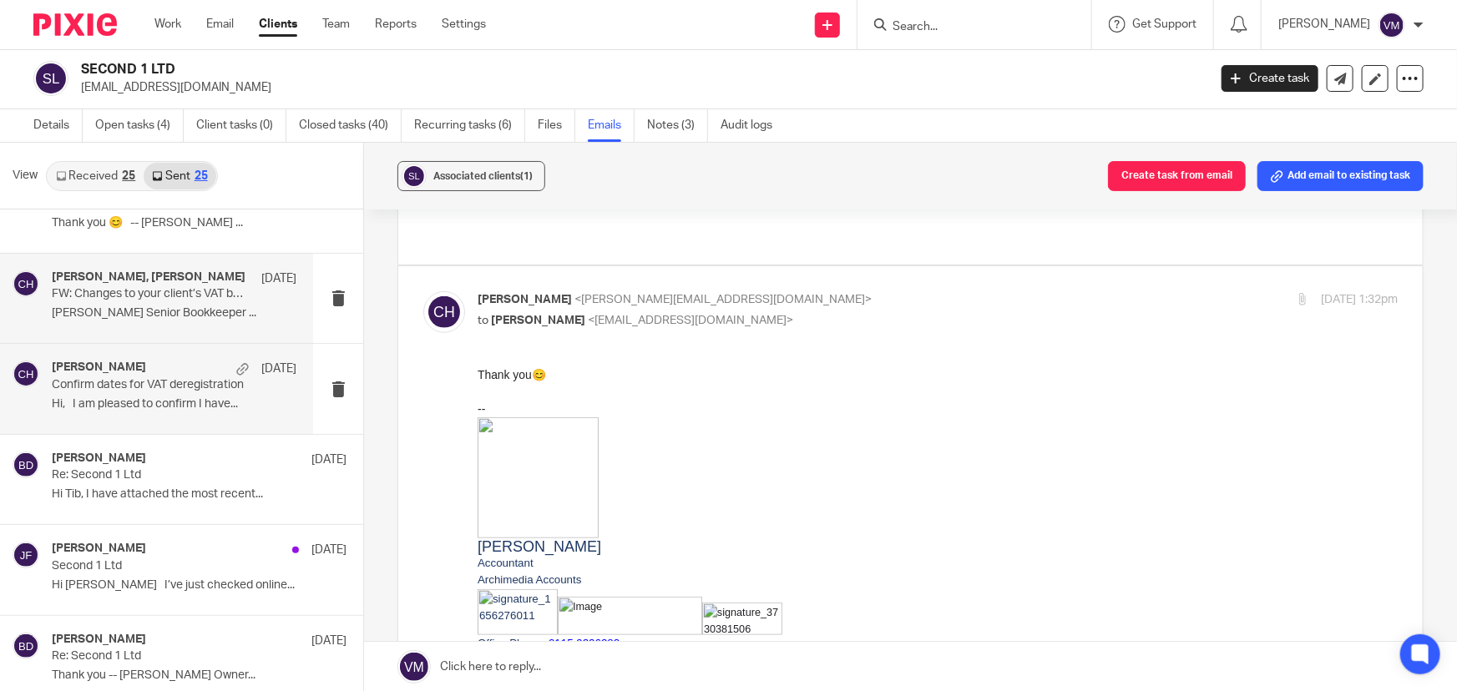
click at [105, 382] on p "Confirm dates for VAT deregistration" at bounding box center [150, 385] width 196 height 14
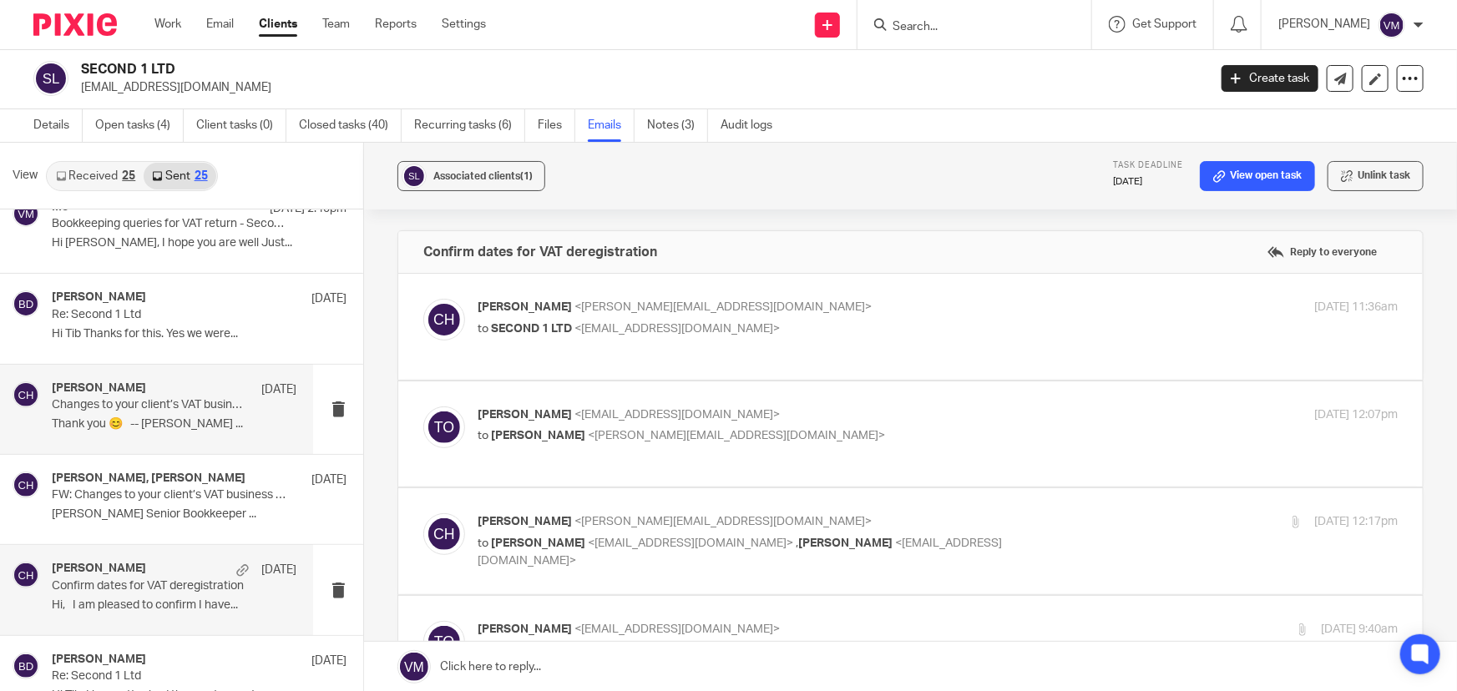
scroll to position [0, 0]
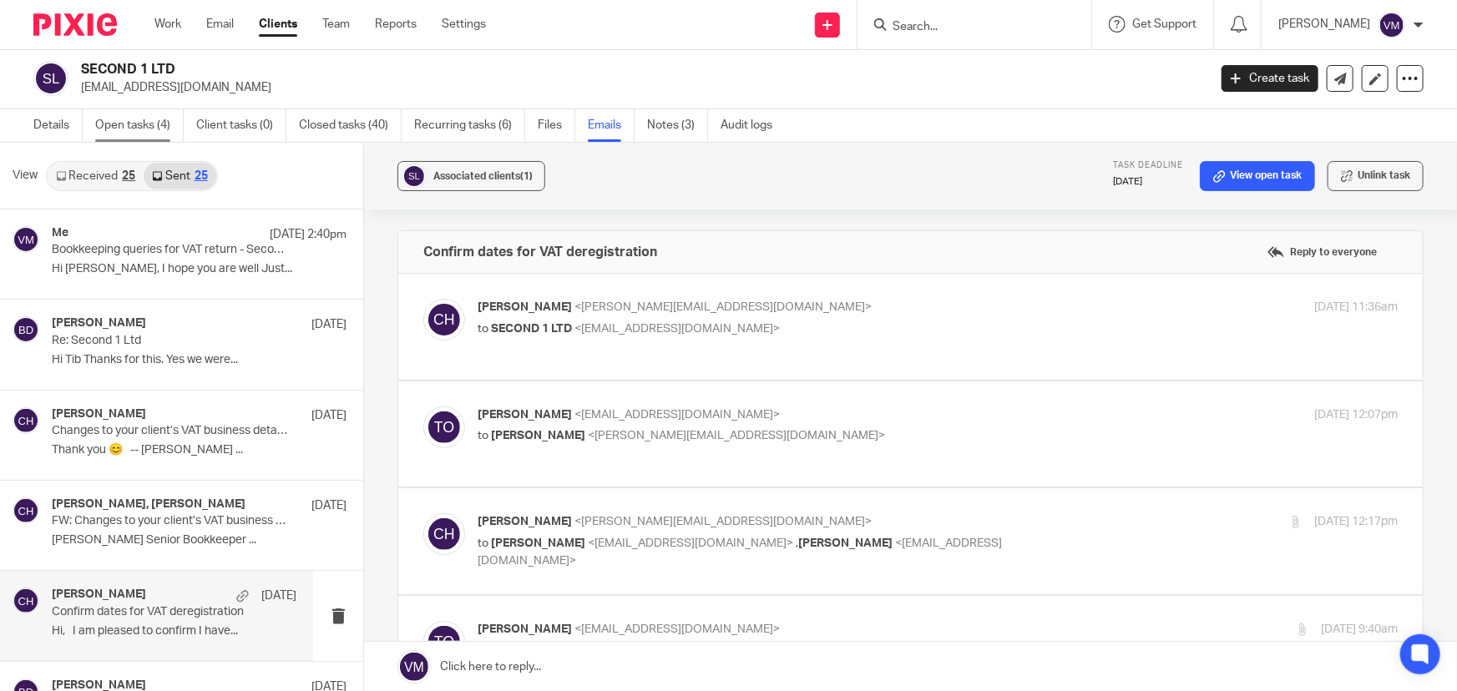
click at [159, 122] on link "Open tasks (4)" at bounding box center [139, 125] width 89 height 33
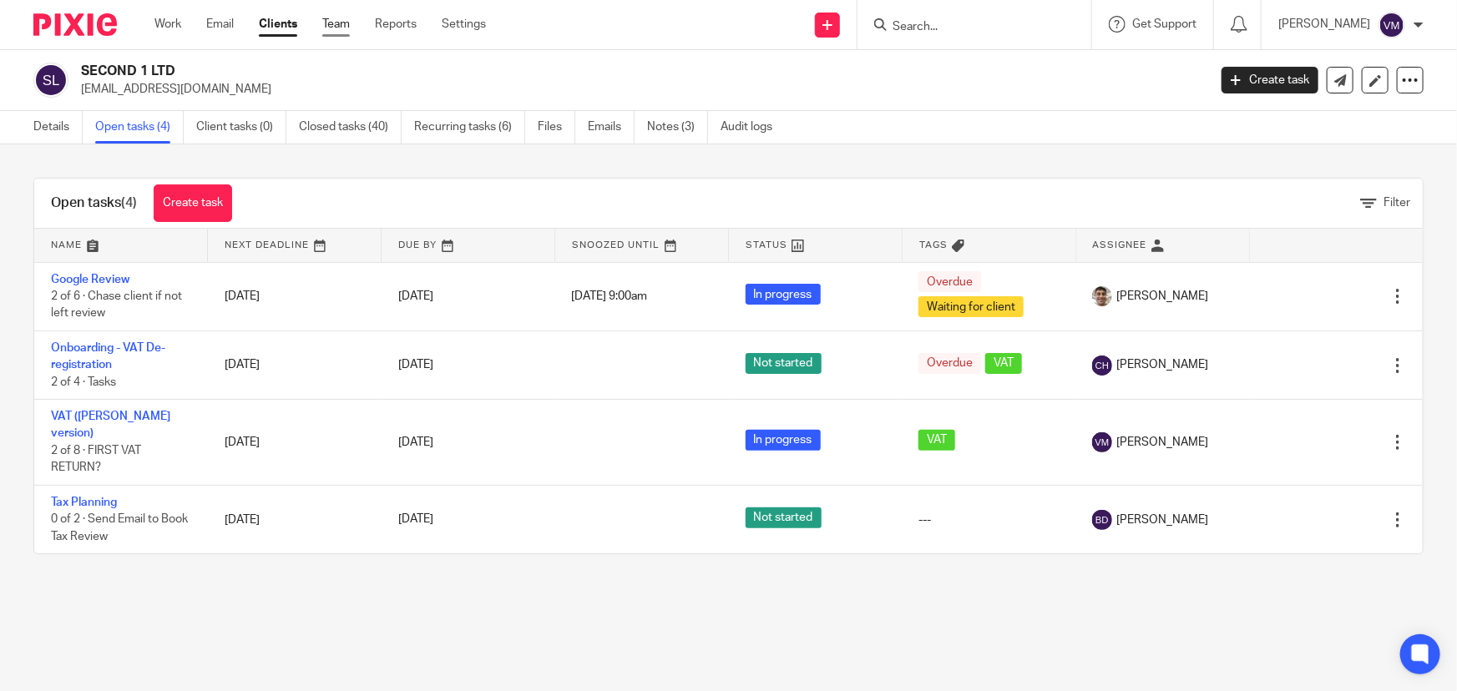
click at [334, 24] on link "Team" at bounding box center [336, 24] width 28 height 17
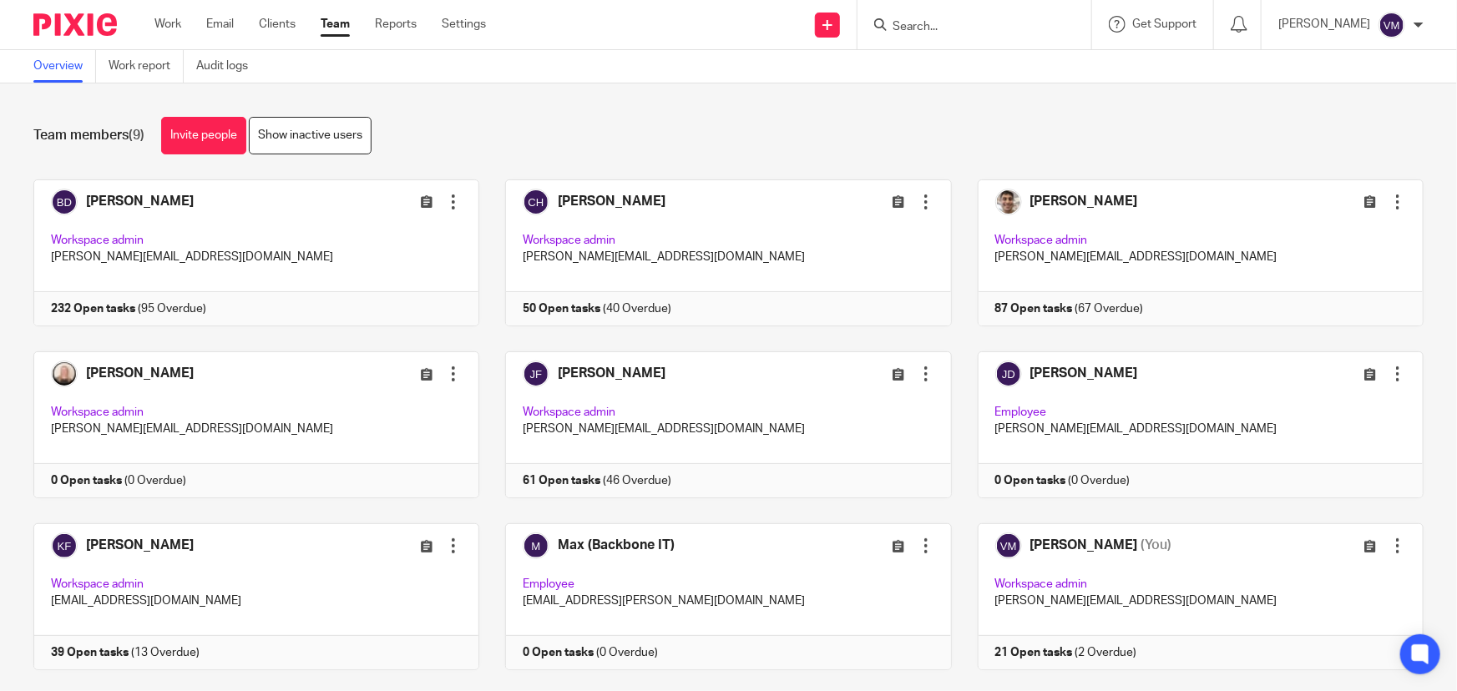
click at [910, 13] on div at bounding box center [975, 24] width 234 height 49
click at [926, 18] on form at bounding box center [980, 24] width 178 height 21
click at [929, 22] on input "Search" at bounding box center [966, 27] width 150 height 15
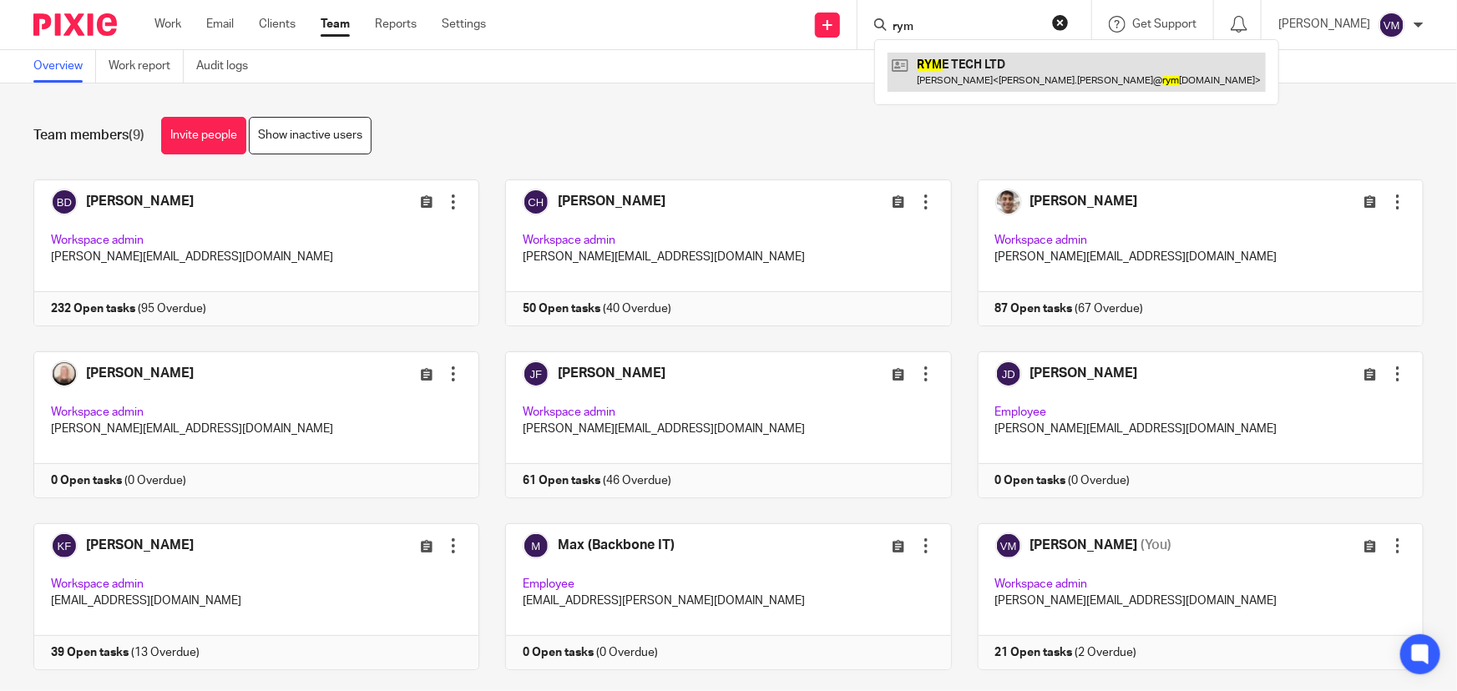
type input "rym"
click at [974, 71] on link at bounding box center [1077, 72] width 378 height 38
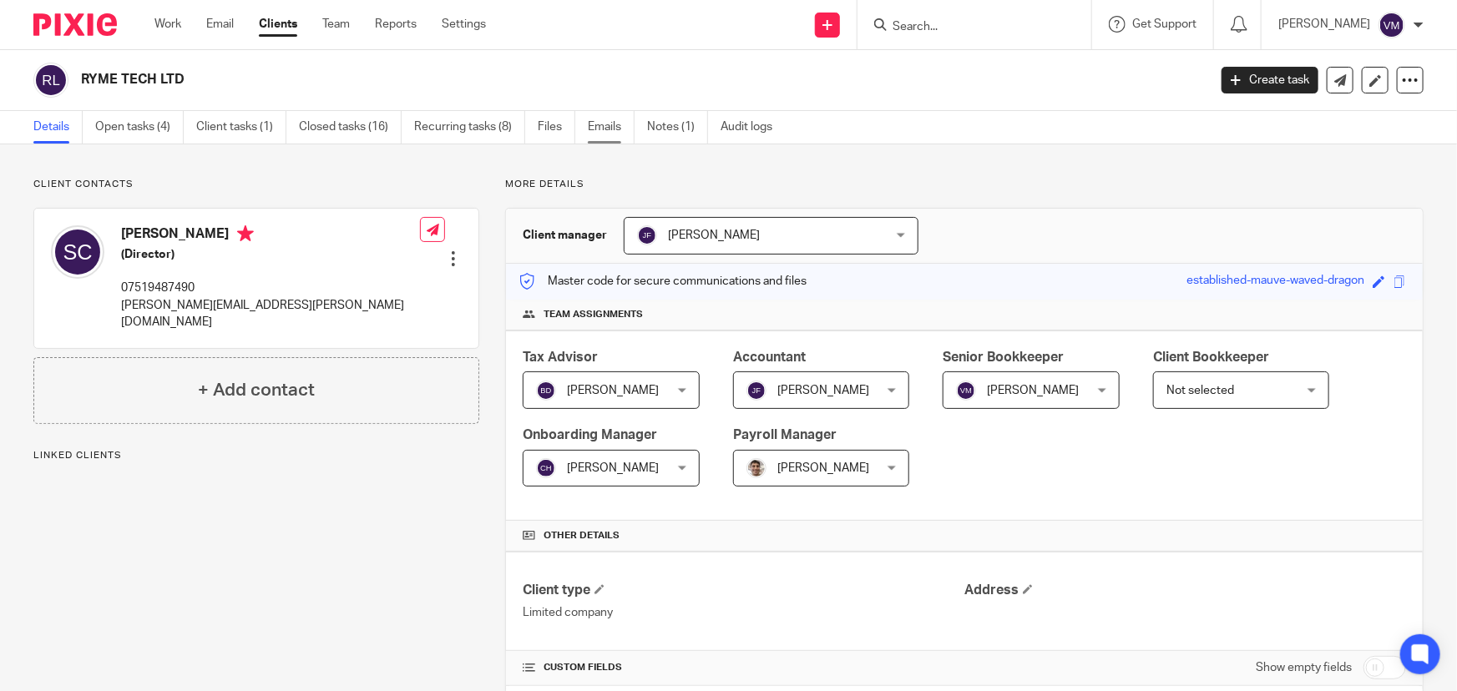
click at [604, 122] on link "Emails" at bounding box center [611, 127] width 47 height 33
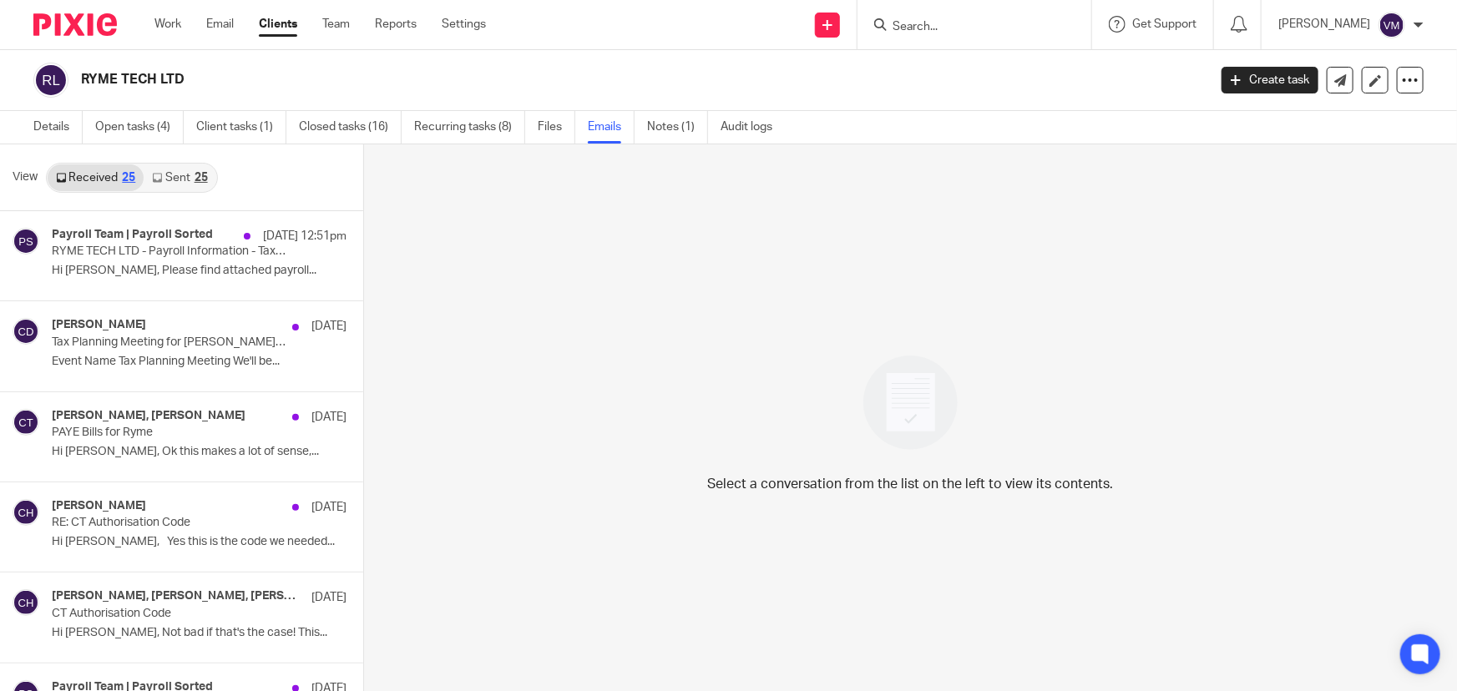
click at [173, 173] on link "Sent 25" at bounding box center [180, 177] width 72 height 27
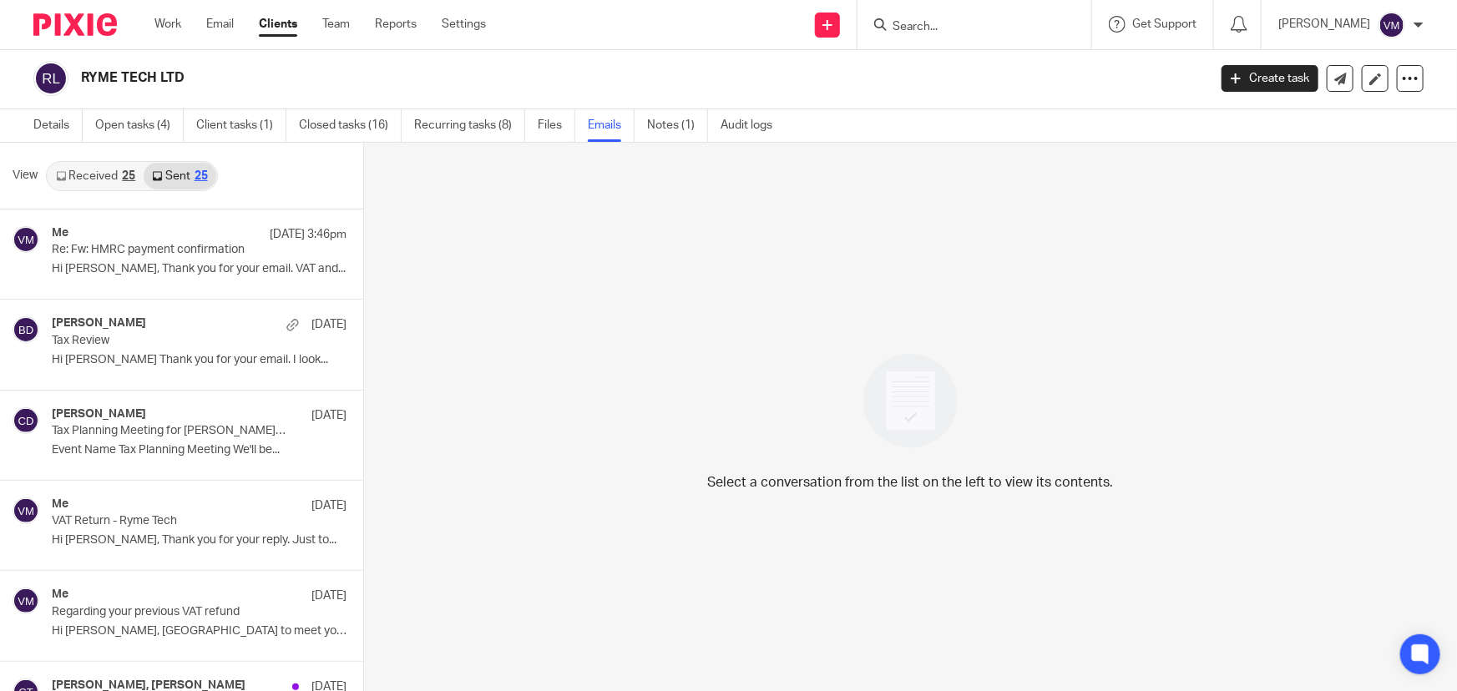
click at [348, 14] on div "Work Email Clients Team Reports Settings Work Email Clients Team Reports Settin…" at bounding box center [324, 24] width 373 height 49
click at [346, 20] on link "Team" at bounding box center [336, 24] width 28 height 17
